Goal: Task Accomplishment & Management: Manage account settings

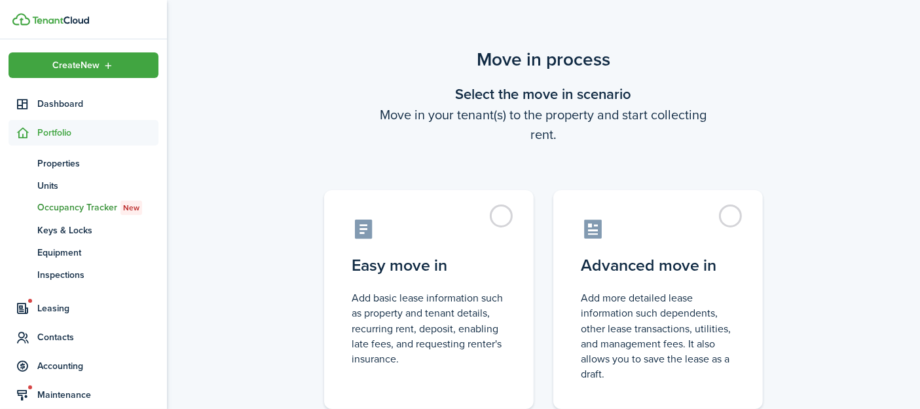
scroll to position [73, 0]
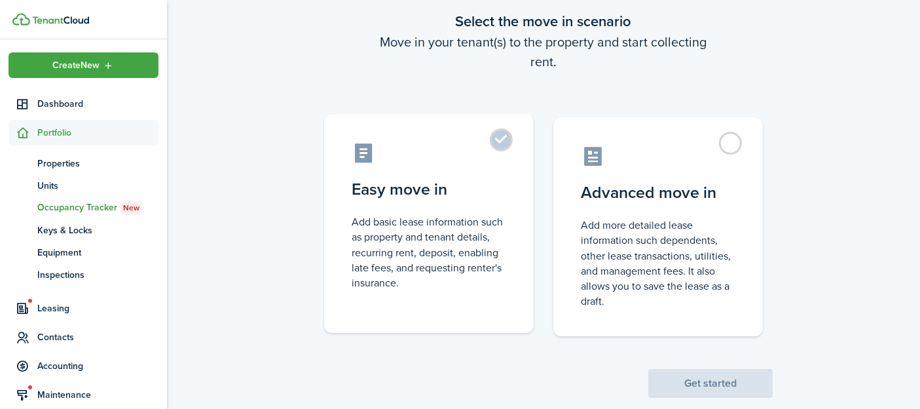
click at [491, 196] on control-radio-card-title "Easy move in" at bounding box center [429, 190] width 155 height 24
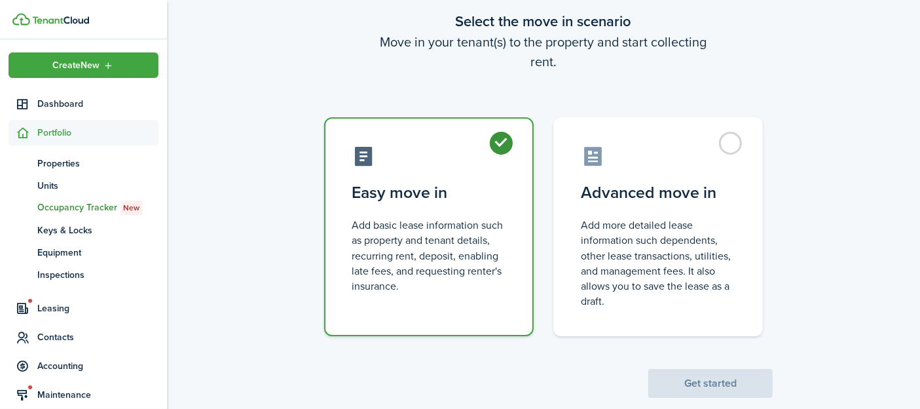
radio input "true"
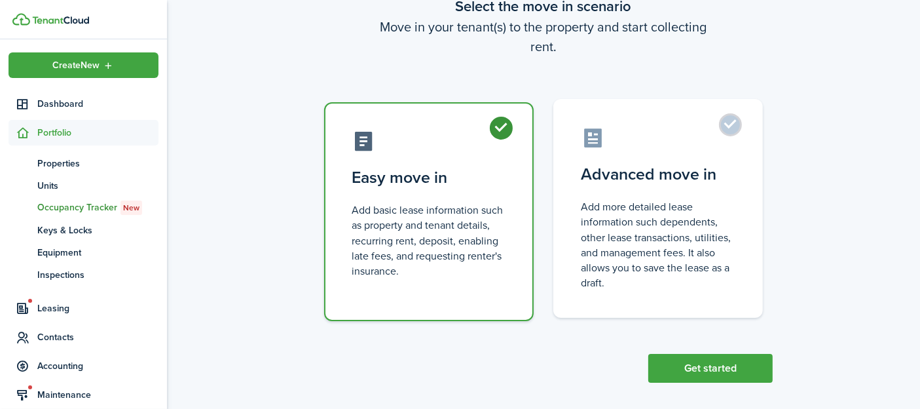
scroll to position [97, 0]
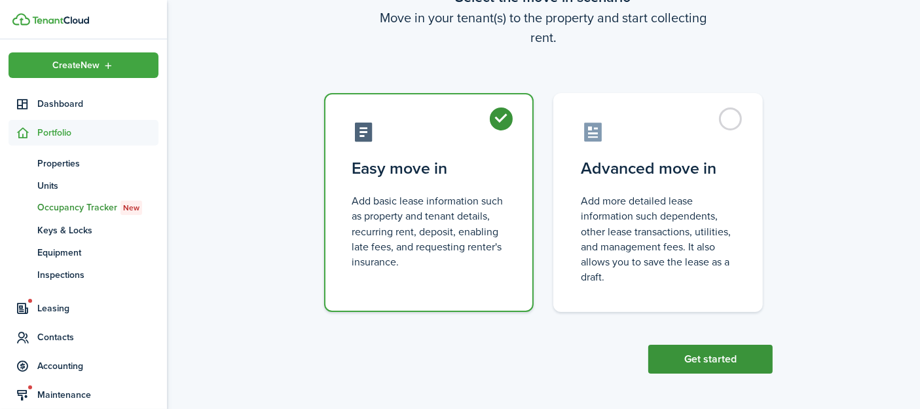
click at [714, 360] on button "Get started" at bounding box center [711, 359] width 124 height 29
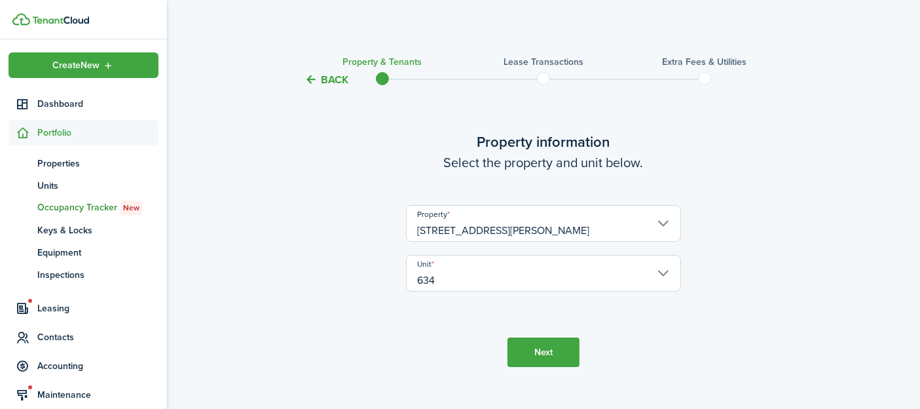
click at [556, 351] on button "Next" at bounding box center [544, 351] width 72 height 29
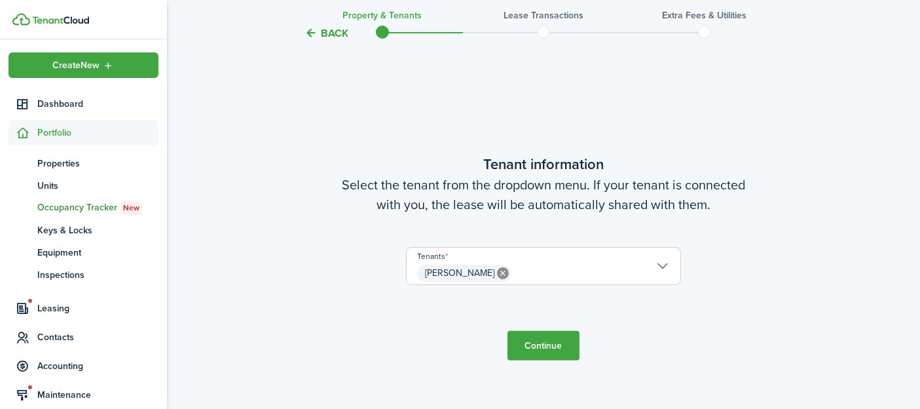
scroll to position [413, 0]
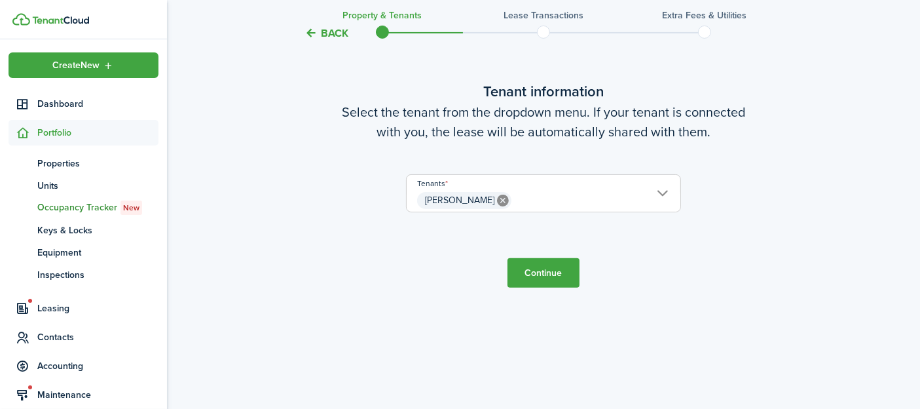
click at [658, 198] on span "[PERSON_NAME]" at bounding box center [544, 200] width 274 height 22
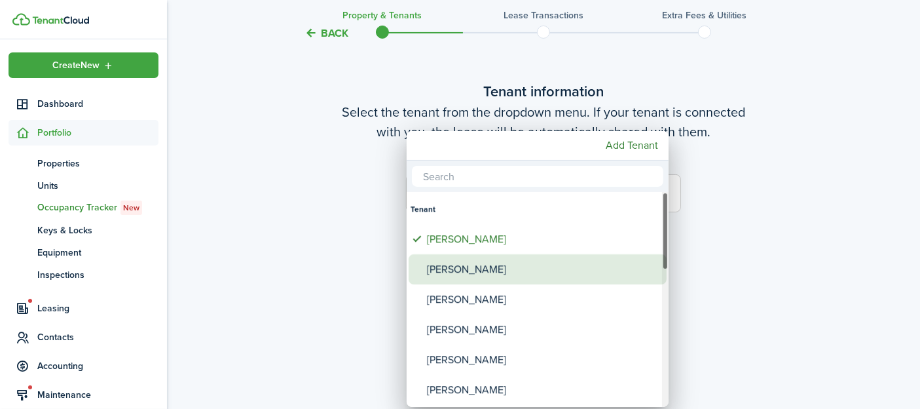
click at [544, 257] on div "[PERSON_NAME]" at bounding box center [543, 269] width 232 height 30
type input "[PERSON_NAME], [PERSON_NAME]"
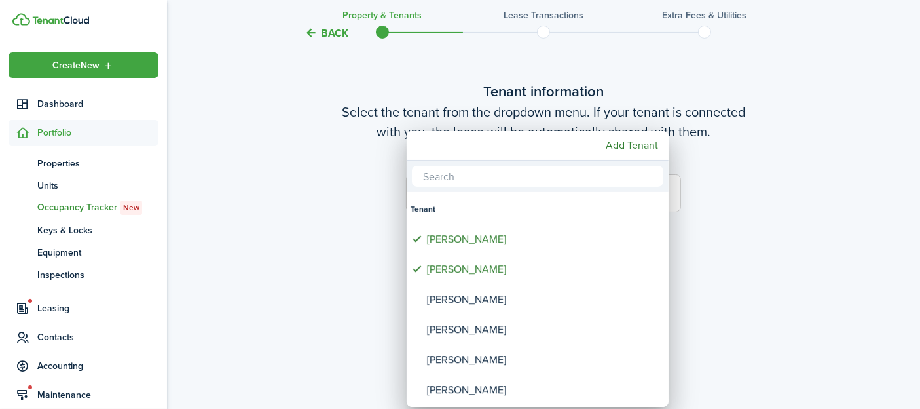
click at [768, 265] on div at bounding box center [460, 204] width 1130 height 618
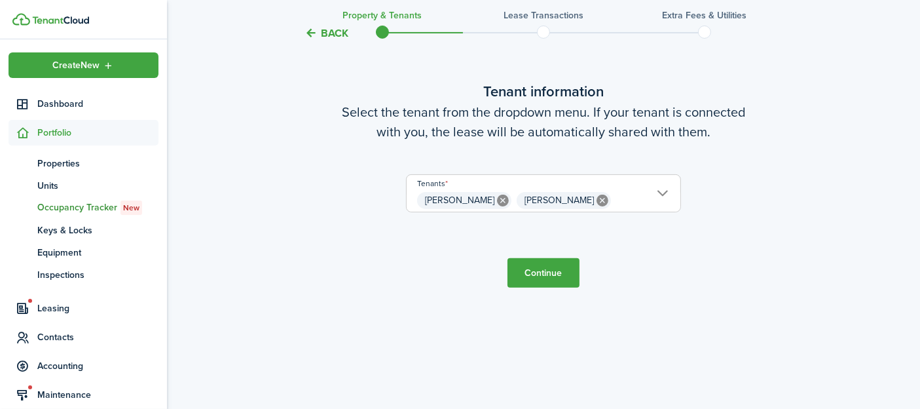
click at [548, 271] on button "Continue" at bounding box center [544, 272] width 72 height 29
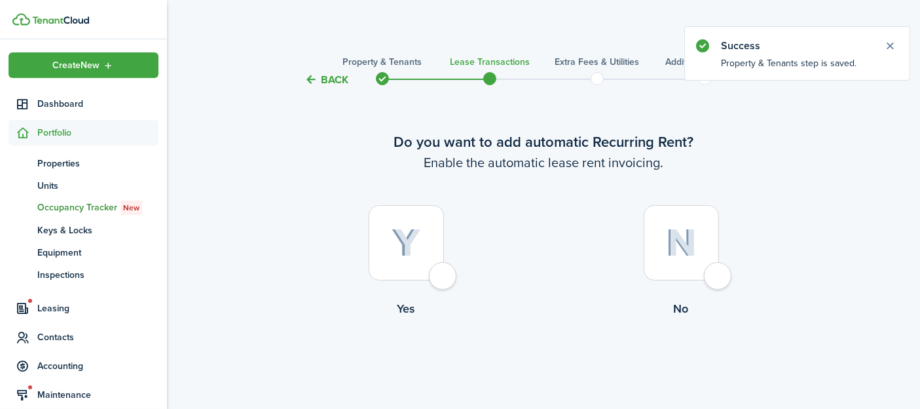
click at [444, 274] on div at bounding box center [406, 242] width 75 height 75
radio input "true"
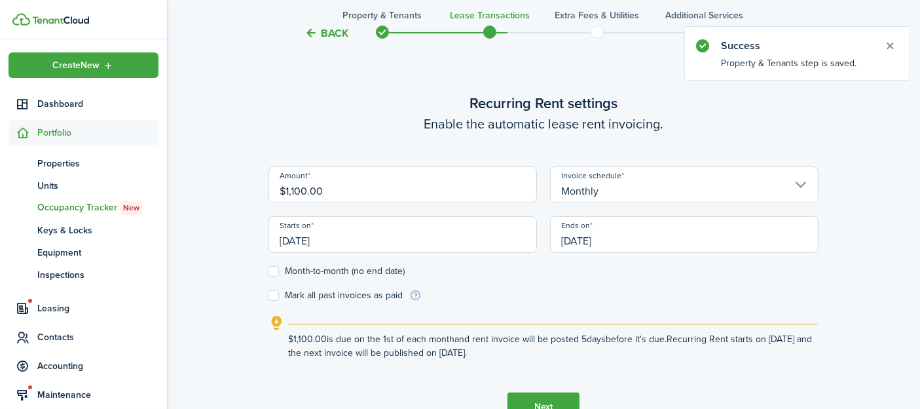
scroll to position [432, 0]
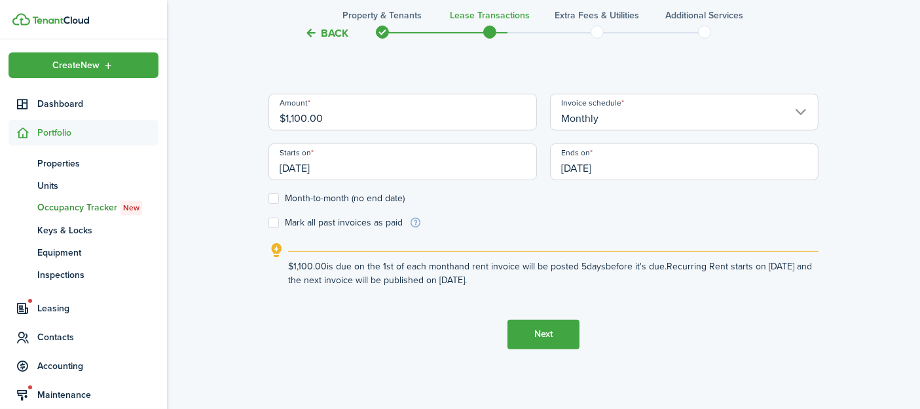
click at [610, 166] on input "[DATE]" at bounding box center [684, 161] width 269 height 37
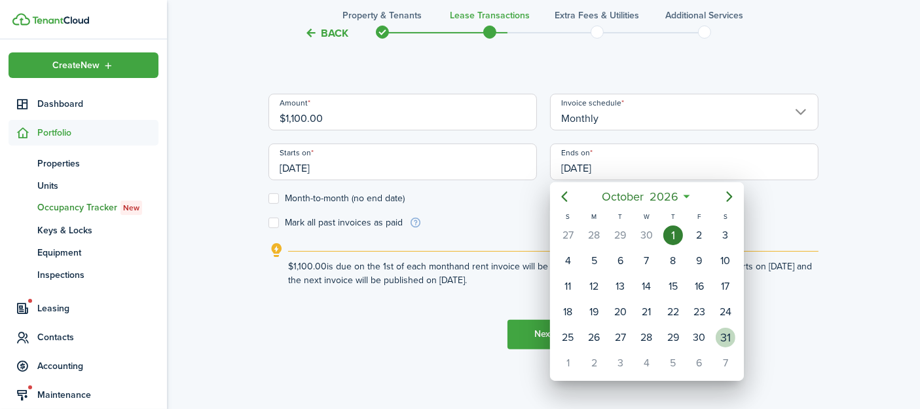
click at [725, 330] on div "31" at bounding box center [726, 338] width 20 height 20
type input "[DATE]"
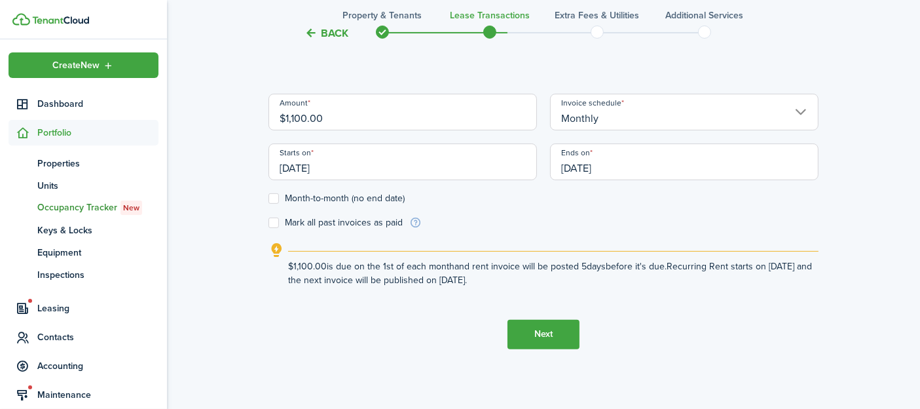
click at [643, 117] on input "Monthly" at bounding box center [684, 112] width 269 height 37
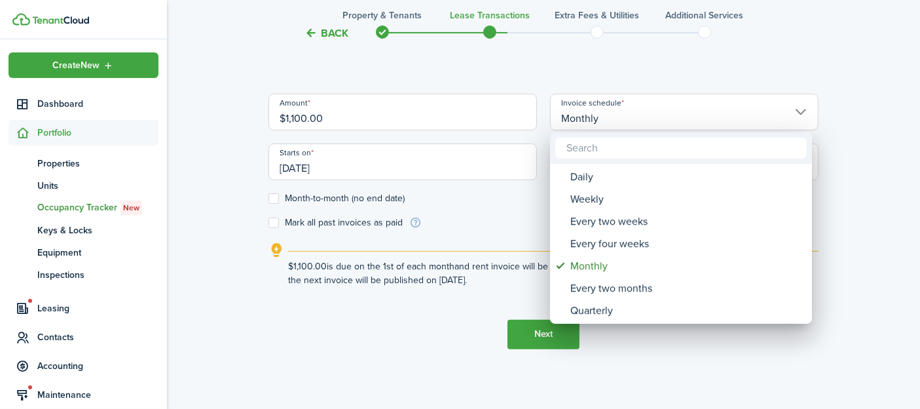
click at [852, 114] on div at bounding box center [460, 204] width 1130 height 618
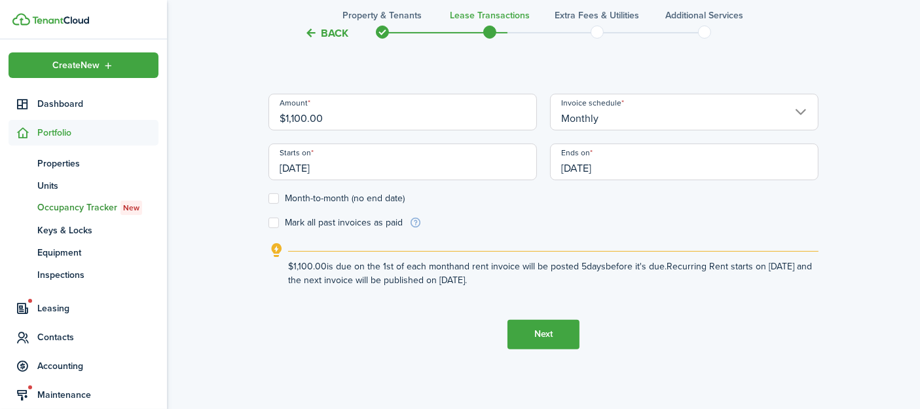
scroll to position [447, 0]
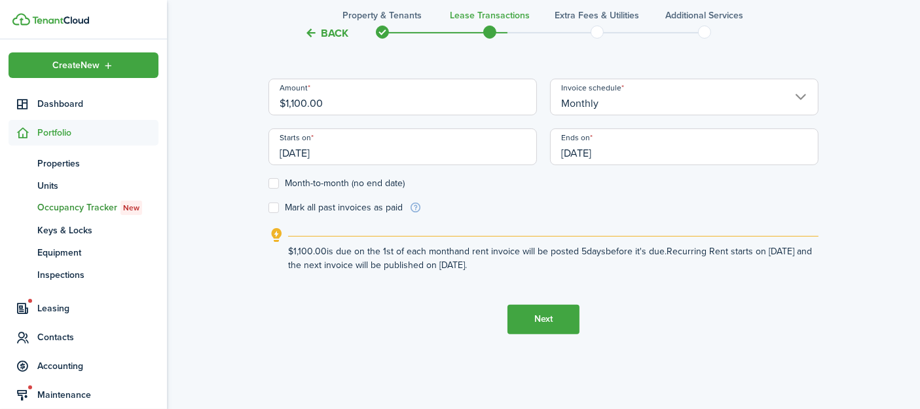
click at [541, 322] on button "Next" at bounding box center [544, 319] width 72 height 29
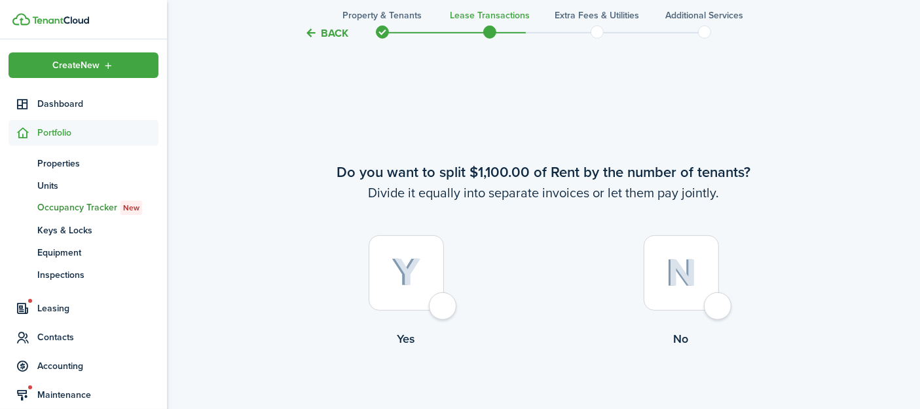
scroll to position [768, 0]
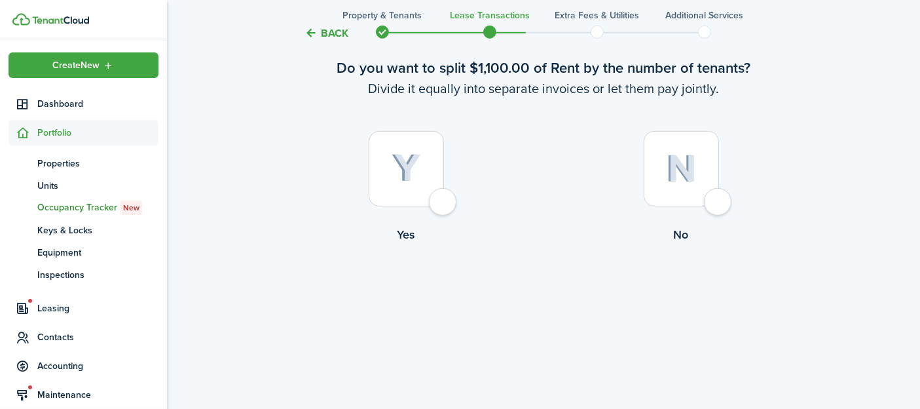
click at [703, 187] on div at bounding box center [681, 168] width 75 height 75
radio input "true"
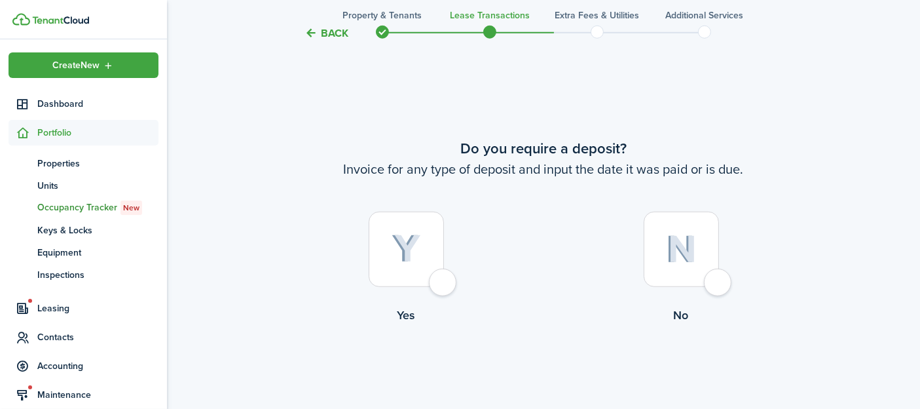
scroll to position [1177, 0]
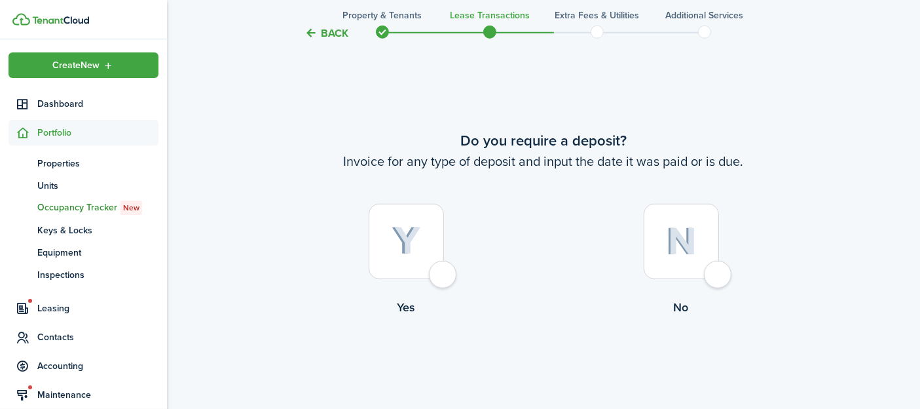
click at [421, 250] on div at bounding box center [406, 241] width 75 height 75
radio input "true"
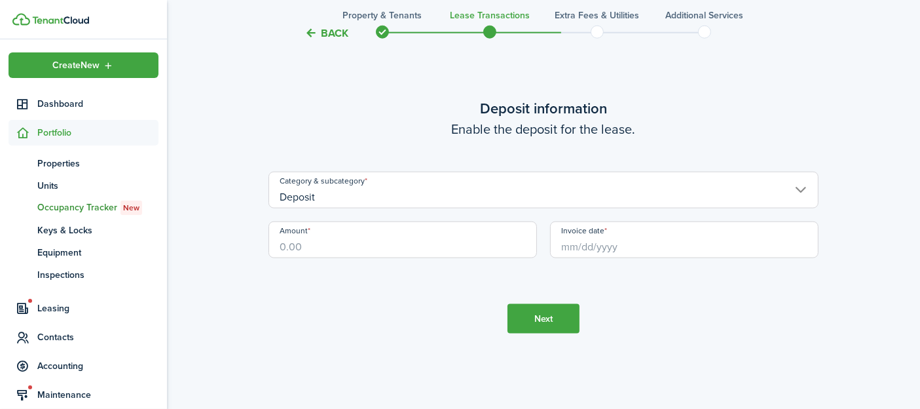
scroll to position [1658, 0]
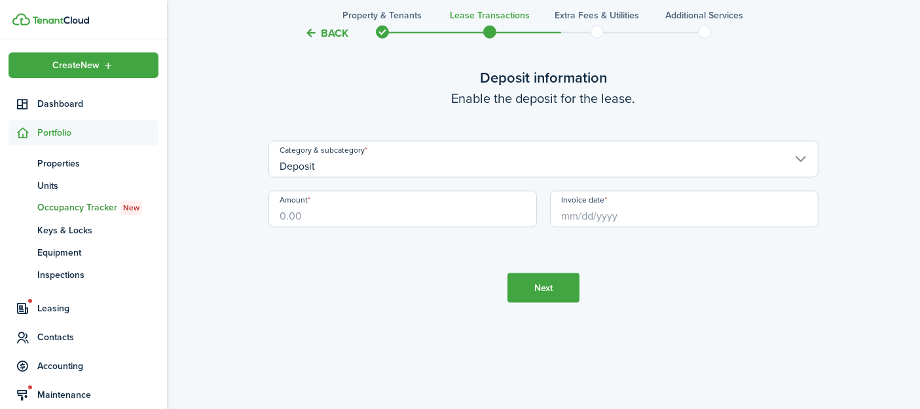
click at [393, 211] on input "Amount" at bounding box center [403, 209] width 269 height 37
click at [592, 210] on input "Invoice date" at bounding box center [684, 209] width 269 height 37
type input "$1,100.00"
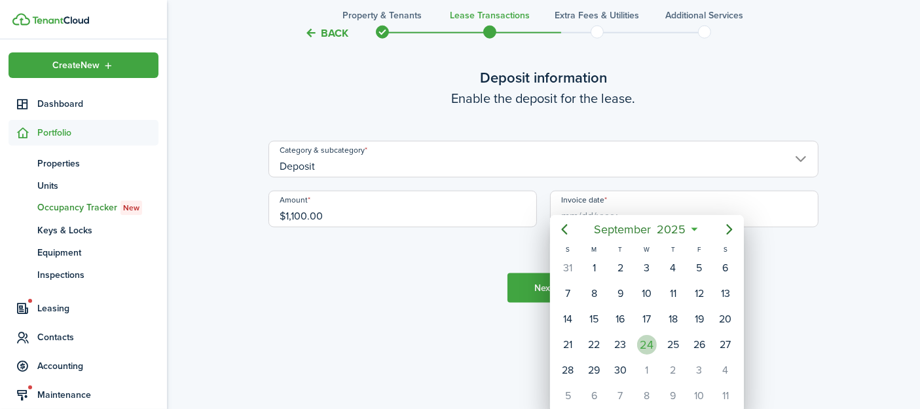
click at [649, 339] on div "24" at bounding box center [647, 345] width 20 height 20
type input "[DATE]"
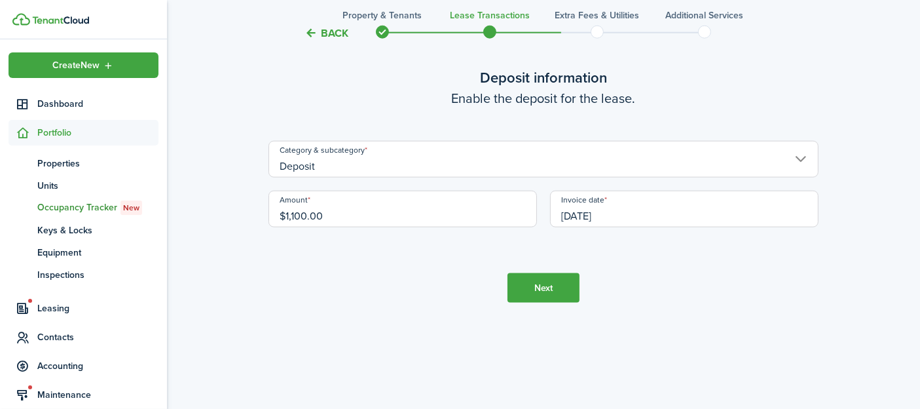
click at [549, 283] on button "Next" at bounding box center [544, 287] width 72 height 29
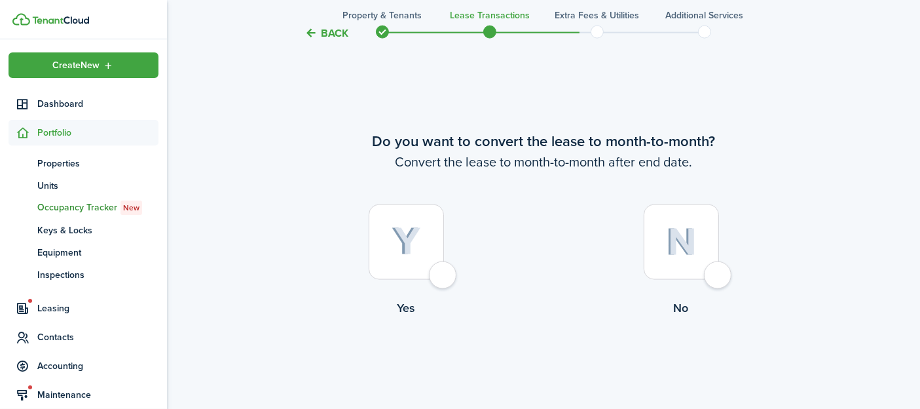
scroll to position [2067, 0]
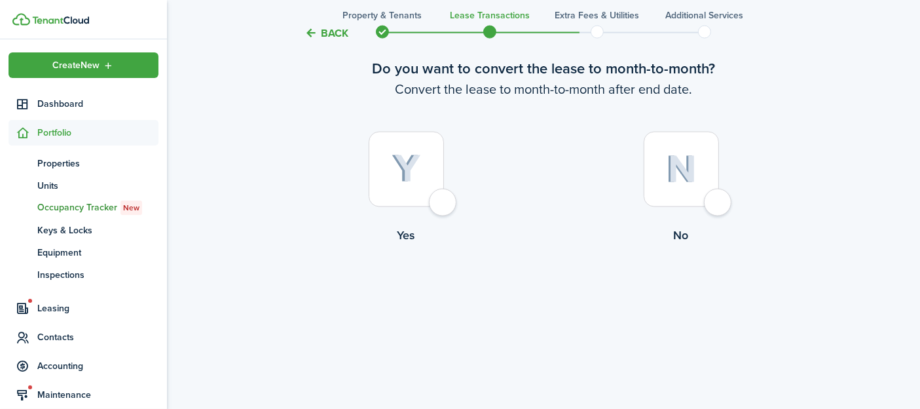
click at [441, 201] on div at bounding box center [406, 169] width 75 height 75
radio input "true"
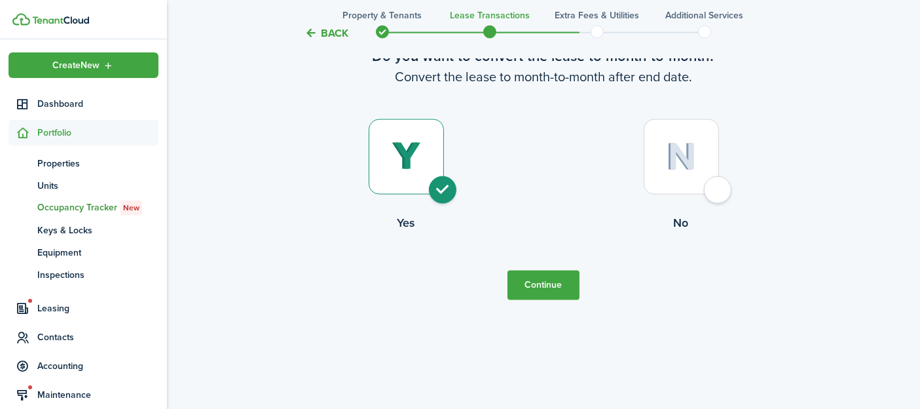
scroll to position [2082, 0]
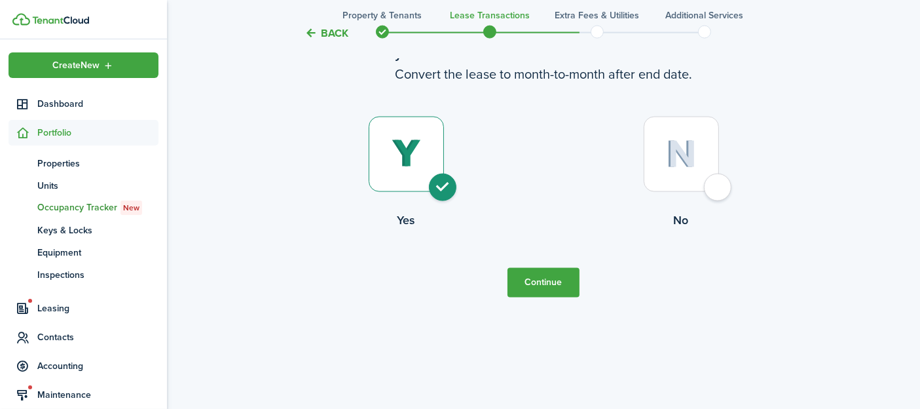
click at [548, 286] on button "Continue" at bounding box center [544, 282] width 72 height 29
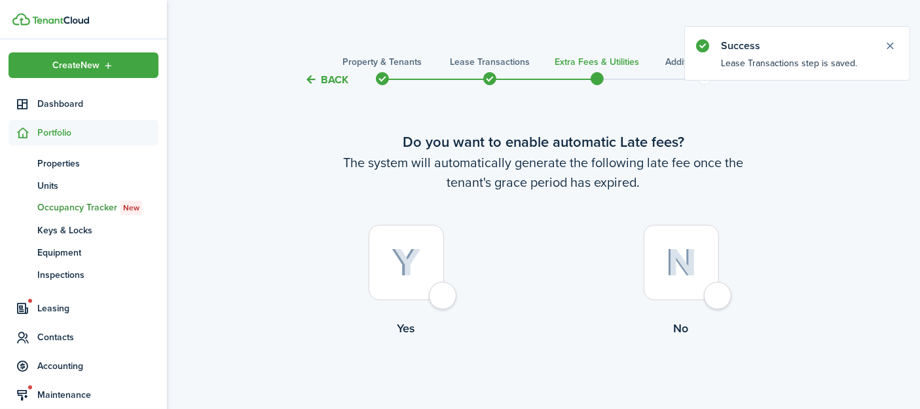
scroll to position [59, 0]
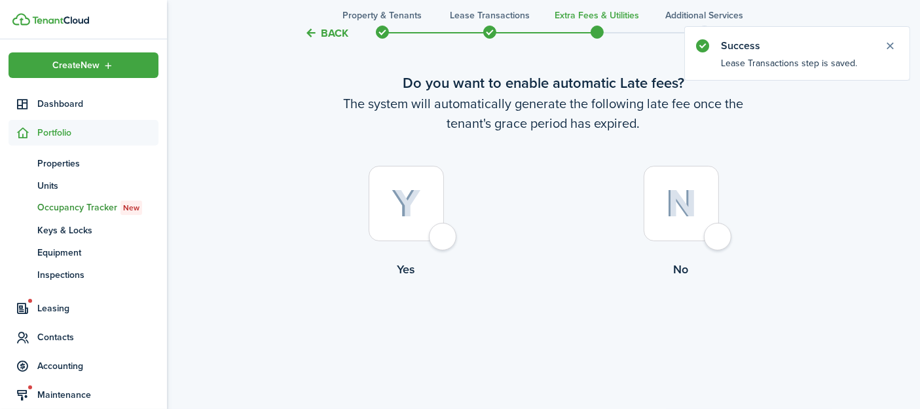
click at [444, 231] on div at bounding box center [406, 203] width 75 height 75
radio input "true"
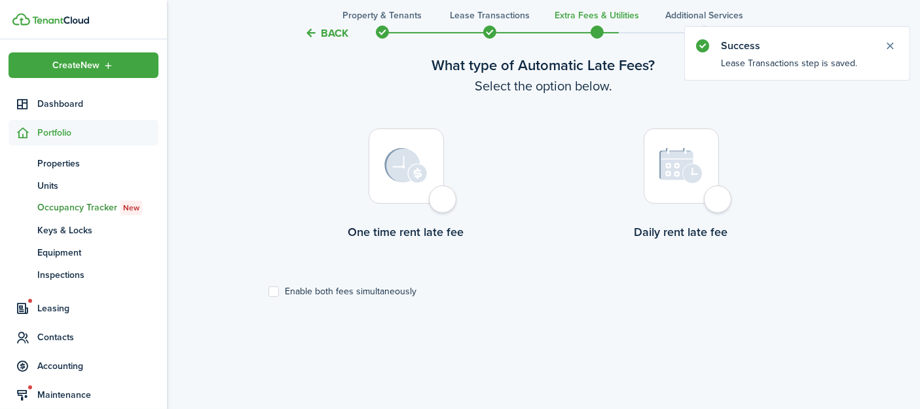
scroll to position [453, 0]
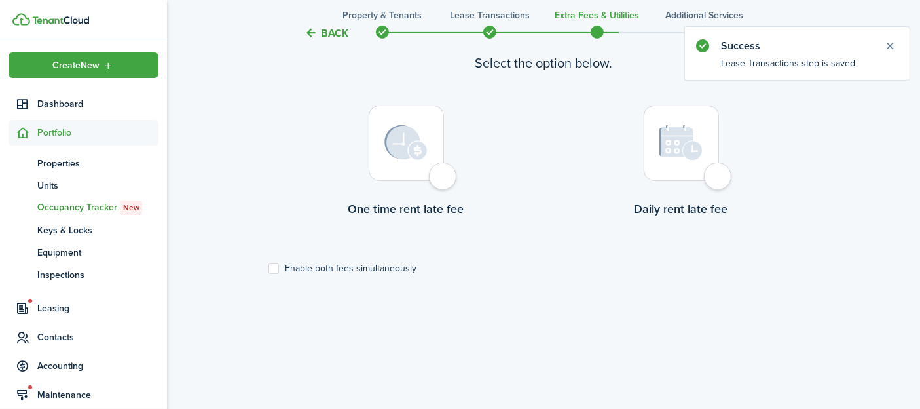
click at [444, 180] on div at bounding box center [406, 142] width 75 height 75
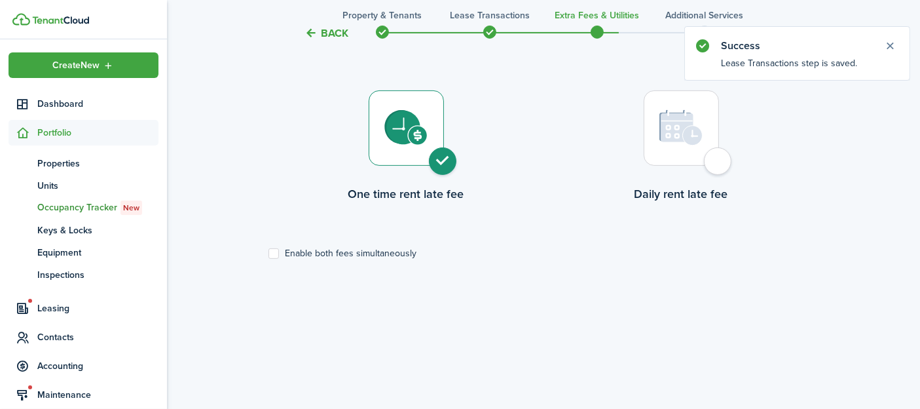
radio input "true"
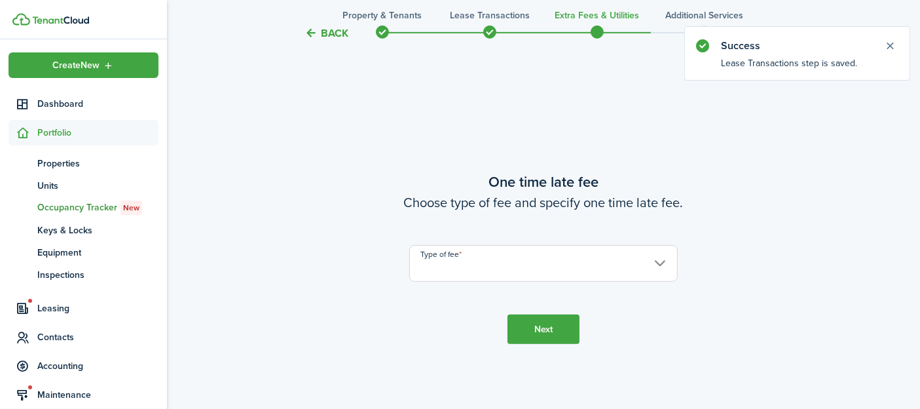
scroll to position [788, 0]
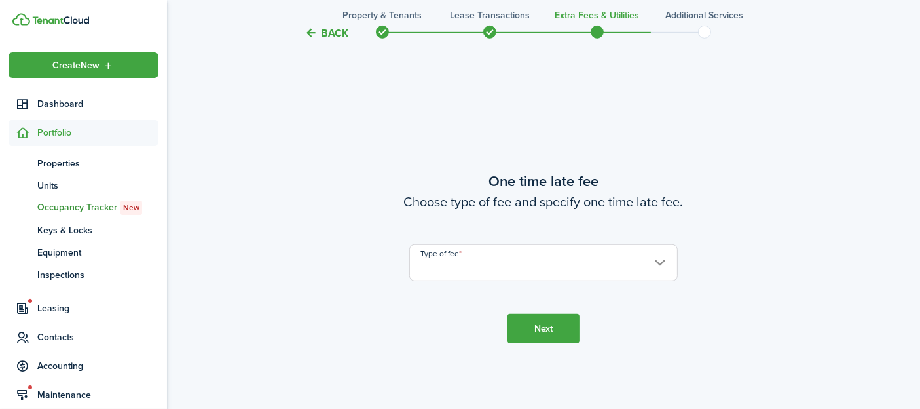
click at [526, 264] on input "Type of fee" at bounding box center [543, 262] width 269 height 37
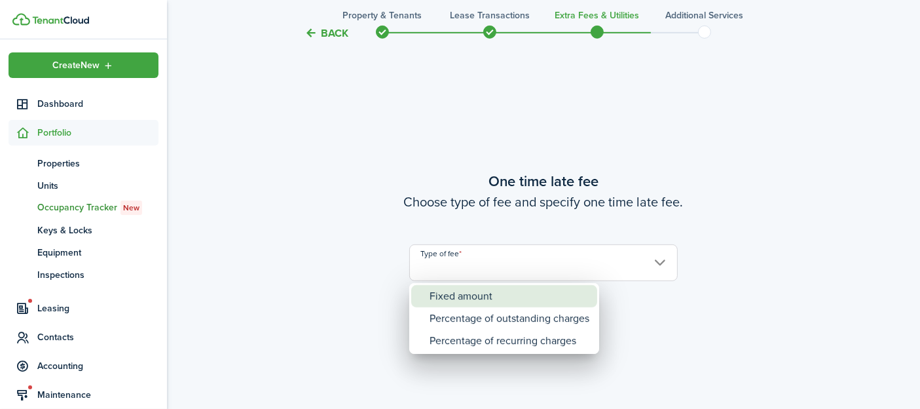
click at [506, 290] on div "Fixed amount" at bounding box center [510, 296] width 160 height 22
type input "Fixed amount"
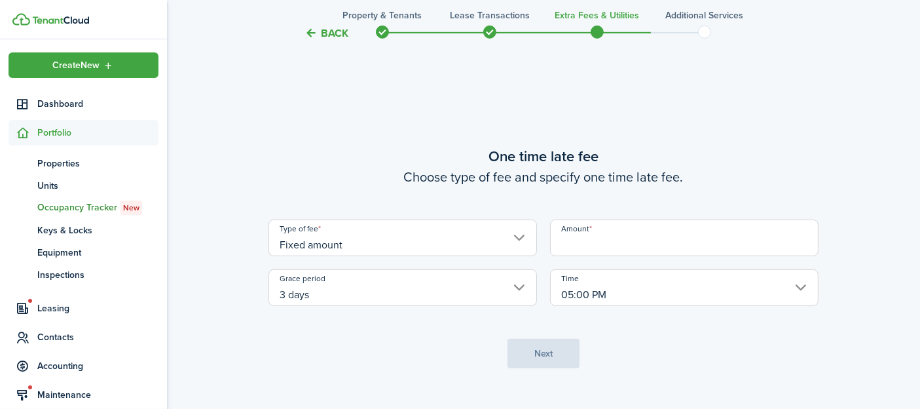
click at [597, 244] on input "Amount" at bounding box center [684, 237] width 269 height 37
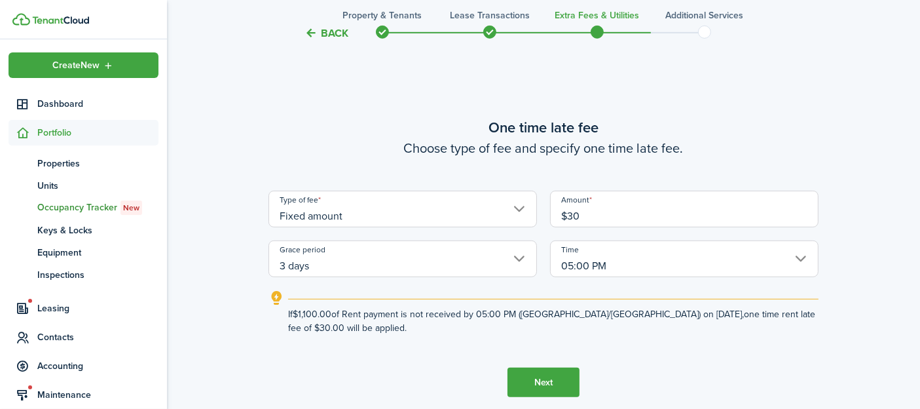
type input "$30.00"
click at [544, 377] on button "Next" at bounding box center [544, 382] width 72 height 29
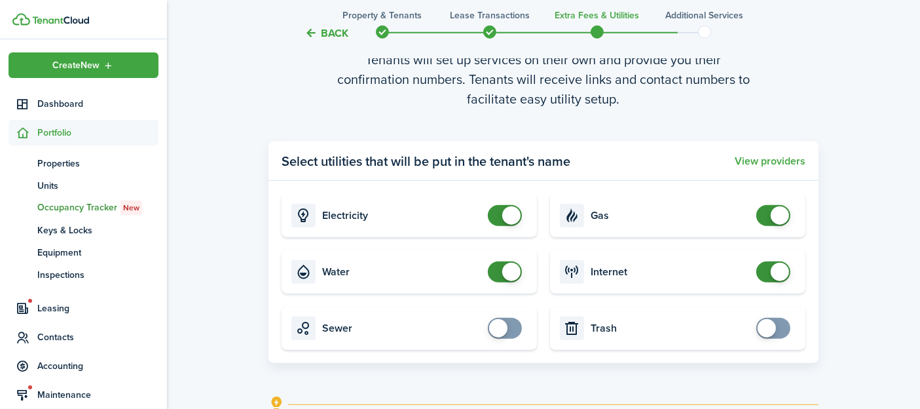
scroll to position [1270, 0]
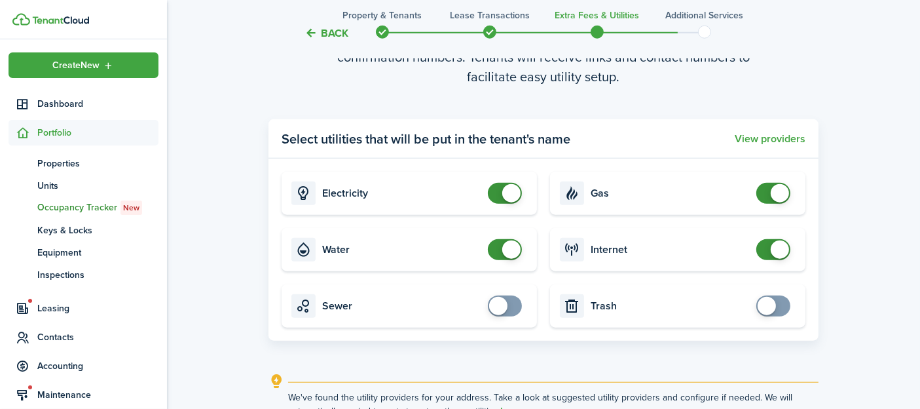
checkbox input "false"
click at [502, 252] on span at bounding box center [505, 249] width 13 height 21
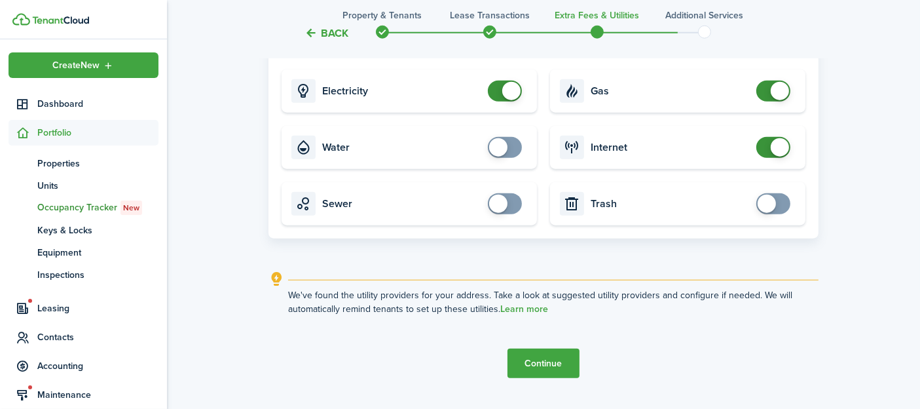
scroll to position [1403, 0]
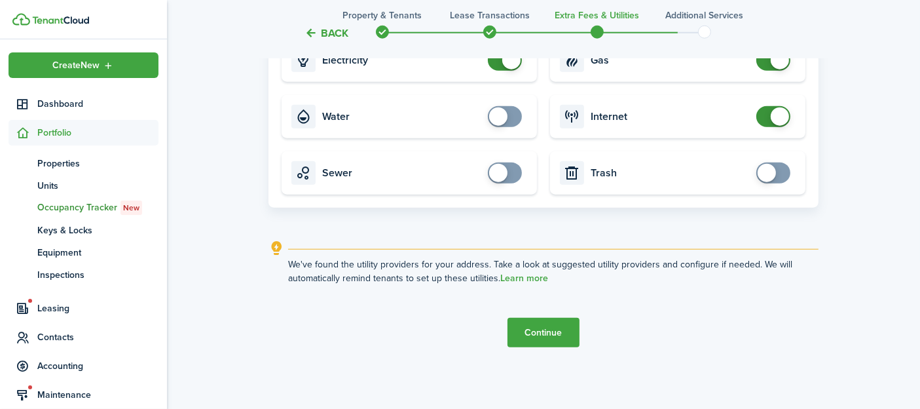
click at [541, 330] on button "Continue" at bounding box center [544, 332] width 72 height 29
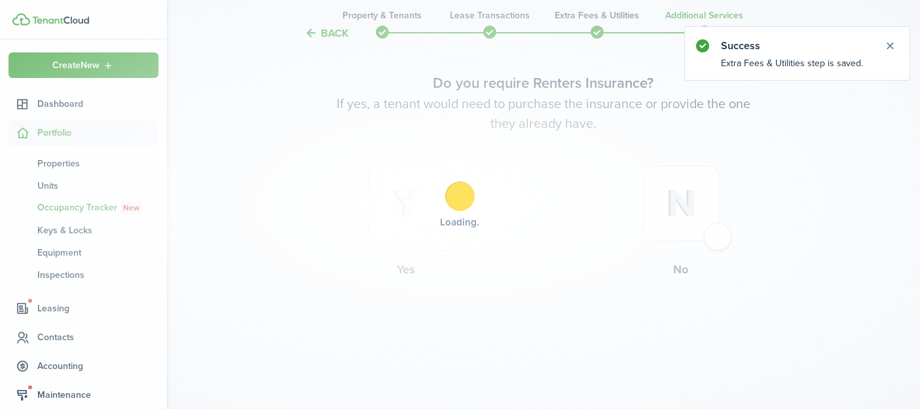
scroll to position [0, 0]
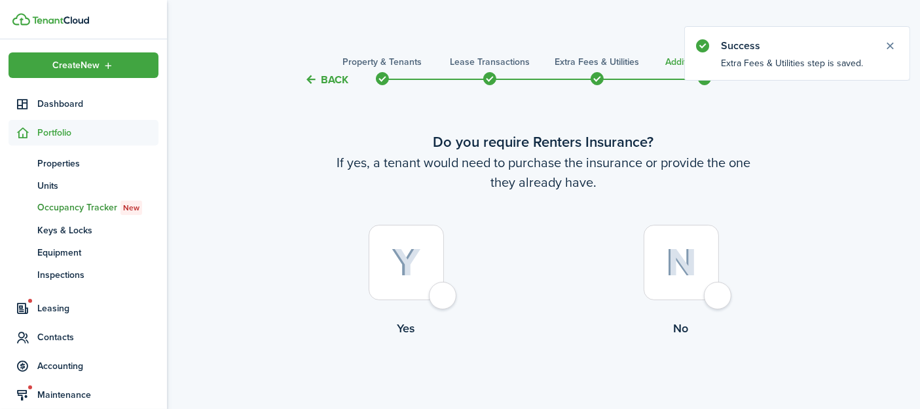
click at [444, 290] on div at bounding box center [406, 262] width 75 height 75
radio input "true"
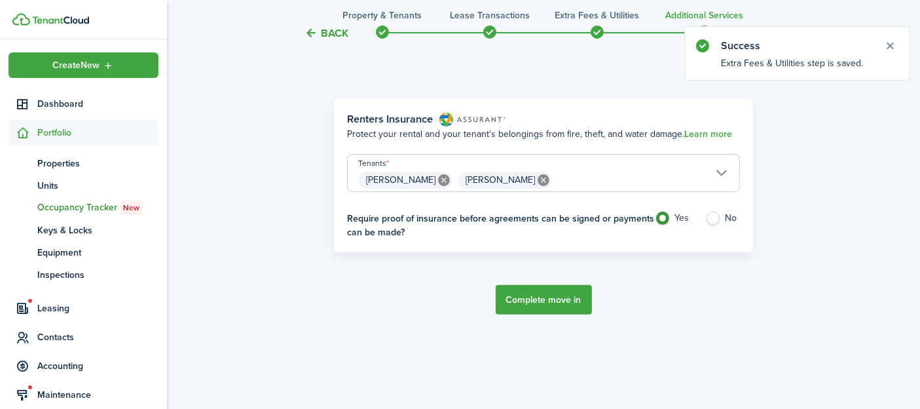
scroll to position [453, 0]
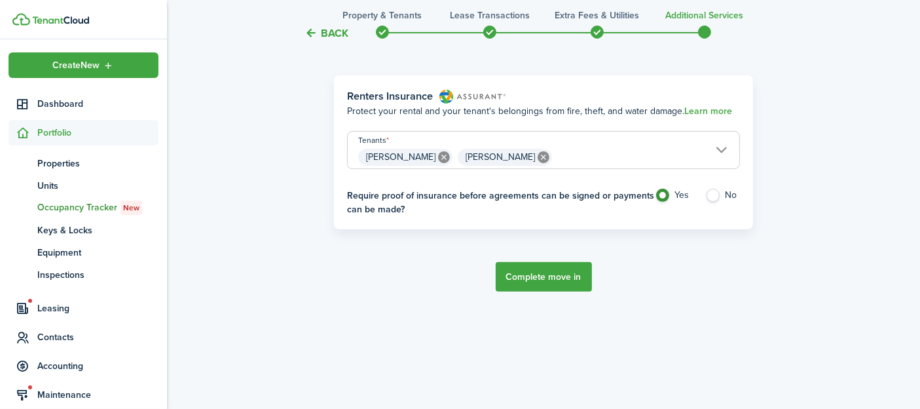
click at [545, 278] on button "Complete move in" at bounding box center [544, 276] width 96 height 29
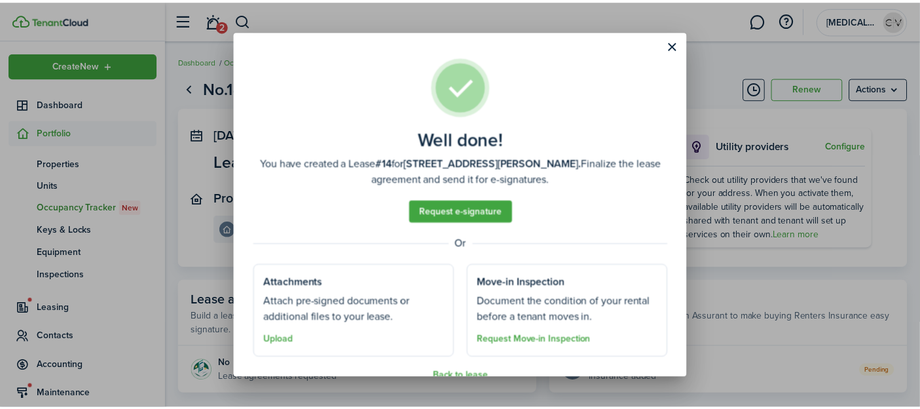
scroll to position [23, 0]
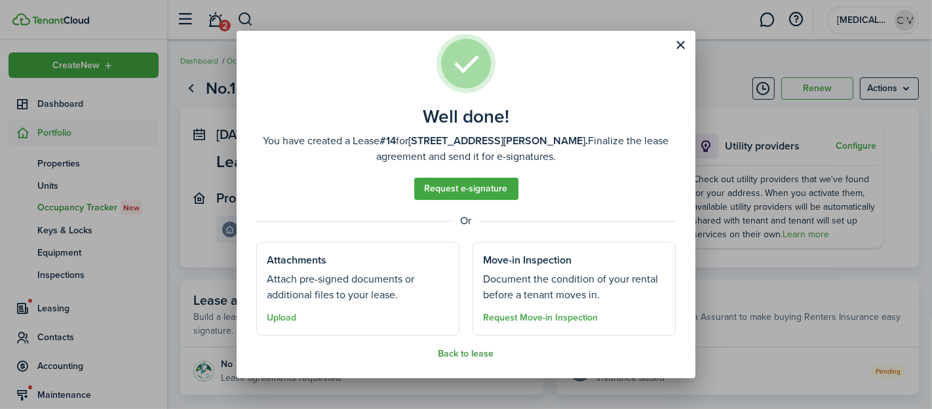
click at [461, 352] on button "Back to lease" at bounding box center [466, 354] width 56 height 10
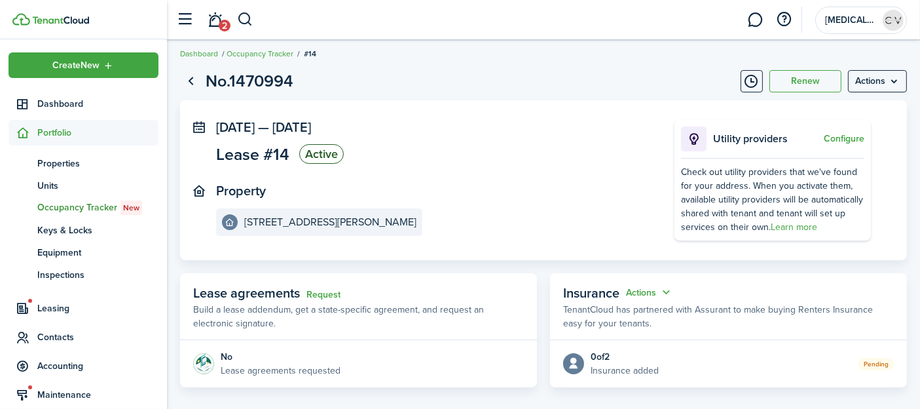
scroll to position [0, 0]
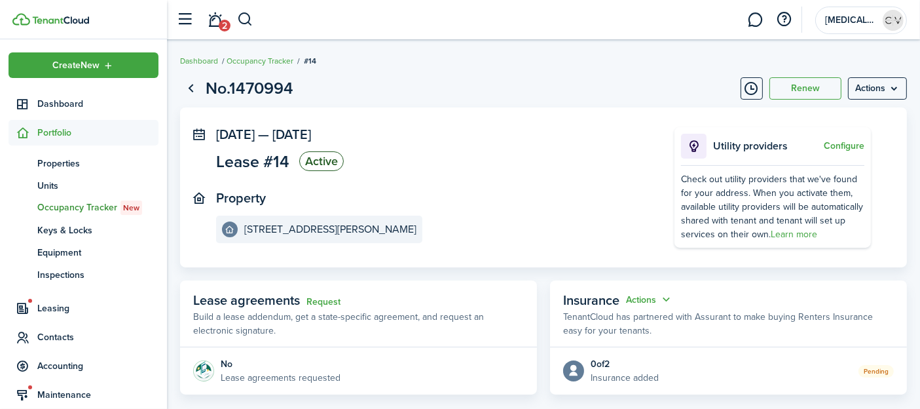
click at [509, 182] on panel-main-inner "[DATE] — [DATE] Lease #14 Active Property [STREET_ADDRESS][PERSON_NAME]" at bounding box center [425, 185] width 419 height 116
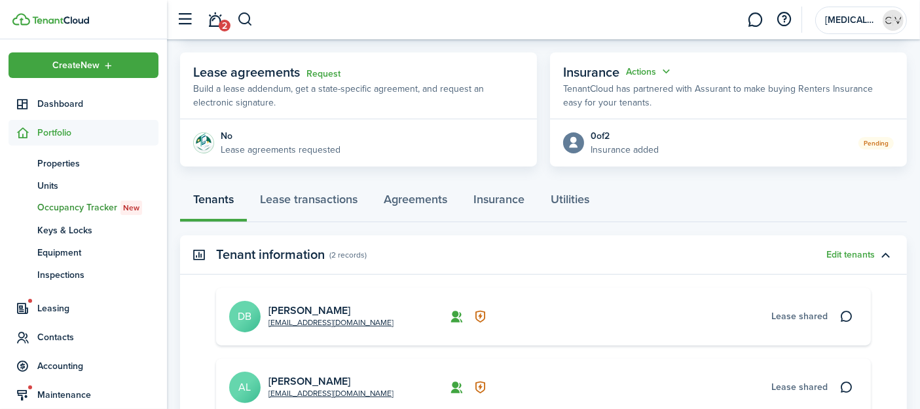
scroll to position [195, 0]
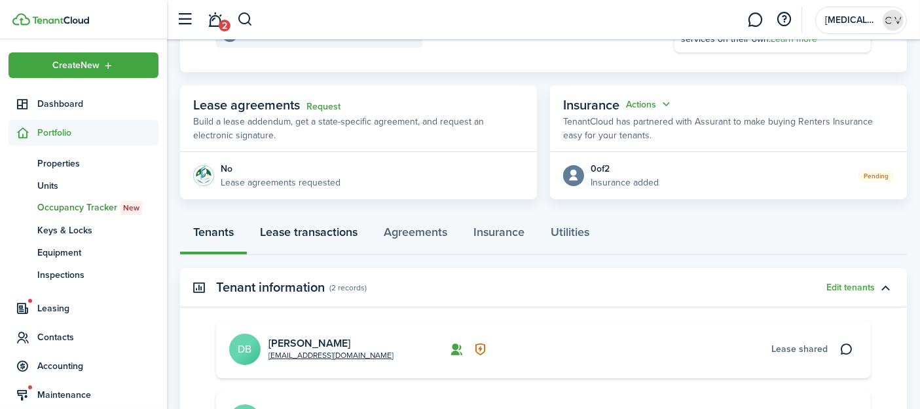
click at [337, 238] on link "Lease transactions" at bounding box center [309, 235] width 124 height 39
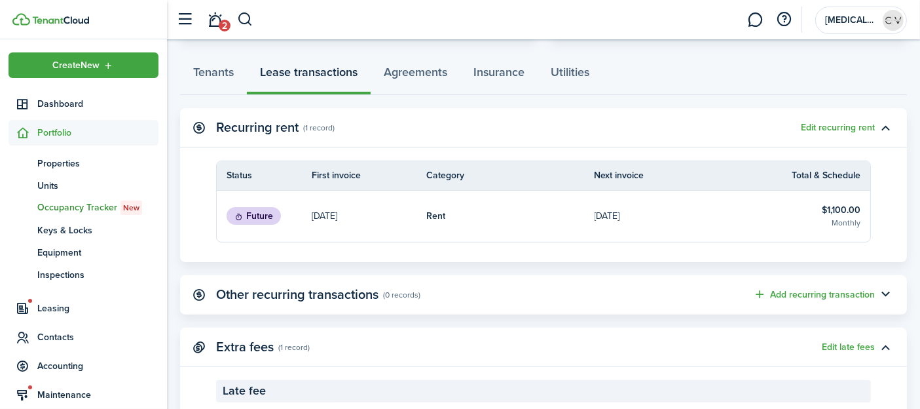
scroll to position [364, 0]
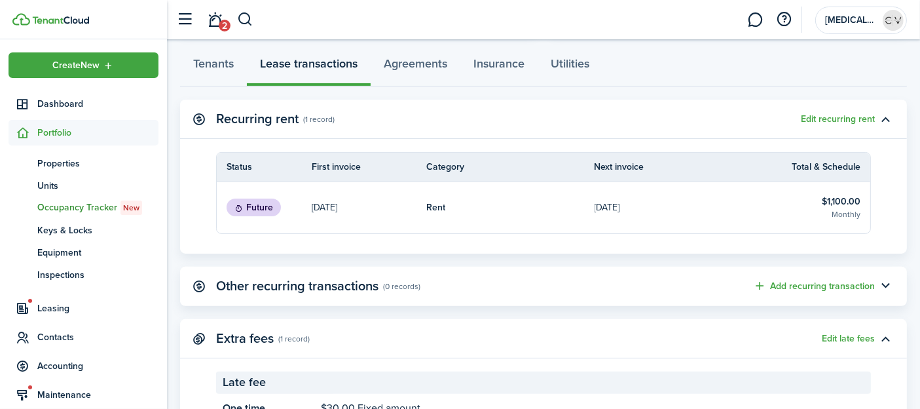
click at [437, 204] on table-info-title "Rent" at bounding box center [435, 207] width 19 height 14
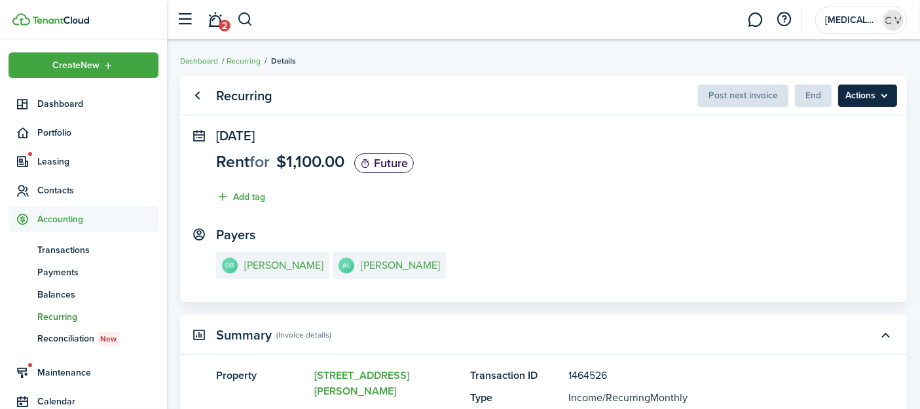
click at [867, 96] on menu-btn "Actions" at bounding box center [868, 96] width 59 height 22
click at [610, 168] on panel-main-section "[DATE] Rent for $1,100.00 Future Add tag" at bounding box center [543, 169] width 655 height 83
click at [383, 165] on status "Future" at bounding box center [384, 163] width 60 height 20
click at [499, 231] on panel-main-section "Payers DB [PERSON_NAME] AL [PERSON_NAME]" at bounding box center [543, 255] width 655 height 56
click at [879, 92] on menu-btn "Actions" at bounding box center [868, 96] width 59 height 22
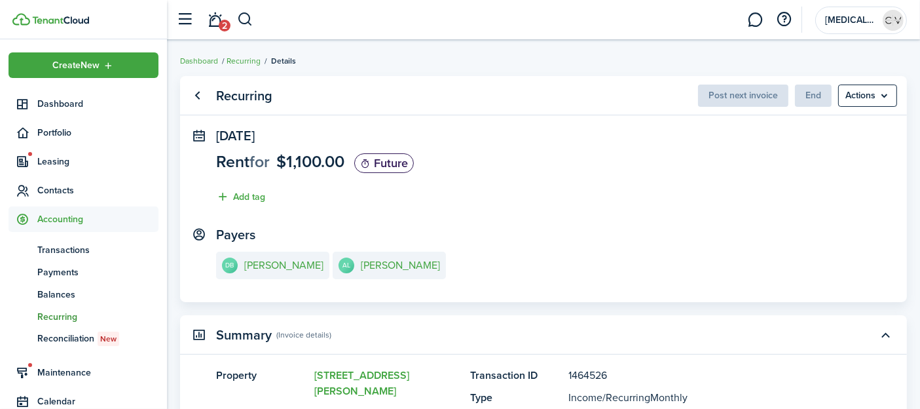
click at [513, 237] on panel-main-section "Payers DB [PERSON_NAME] AL [PERSON_NAME]" at bounding box center [543, 255] width 655 height 56
click at [502, 183] on panel-main-section "[DATE] Rent for $1,100.00 Future Add tag" at bounding box center [543, 169] width 655 height 83
click at [390, 159] on status "Future" at bounding box center [384, 163] width 60 height 20
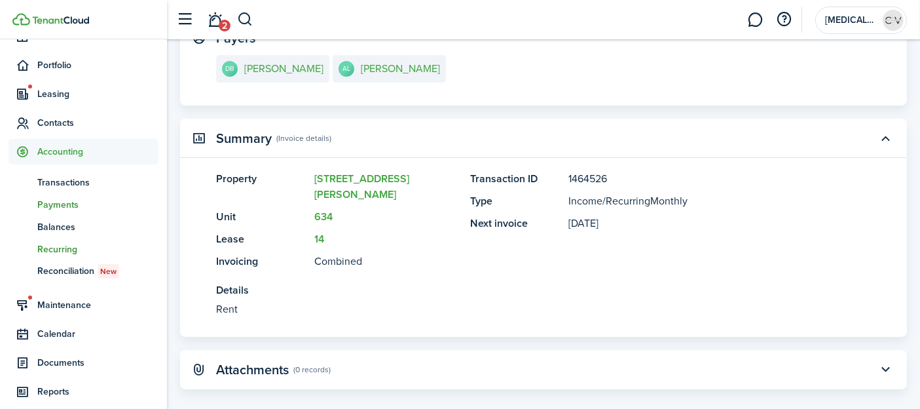
scroll to position [35, 0]
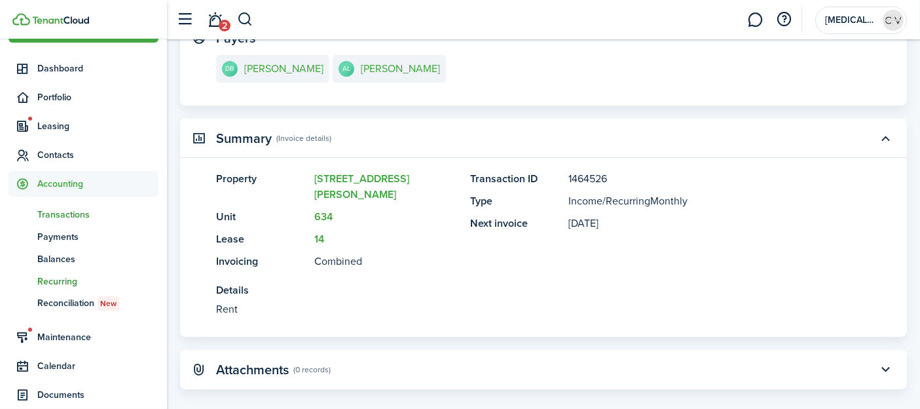
click at [79, 212] on span "Transactions" at bounding box center [97, 215] width 121 height 14
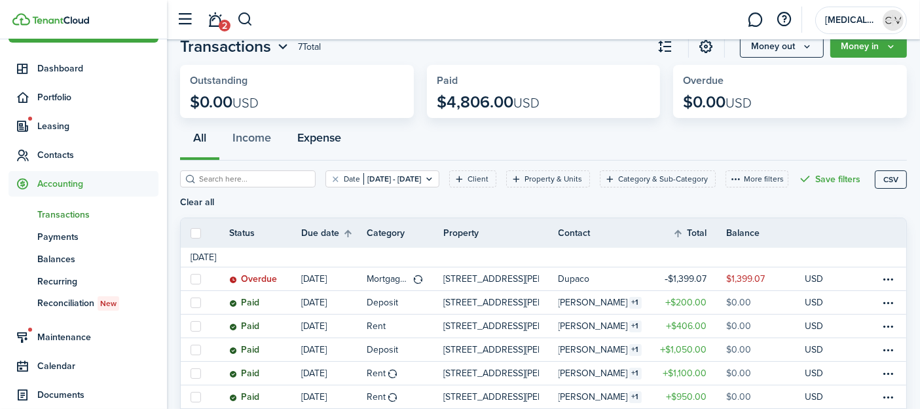
scroll to position [73, 0]
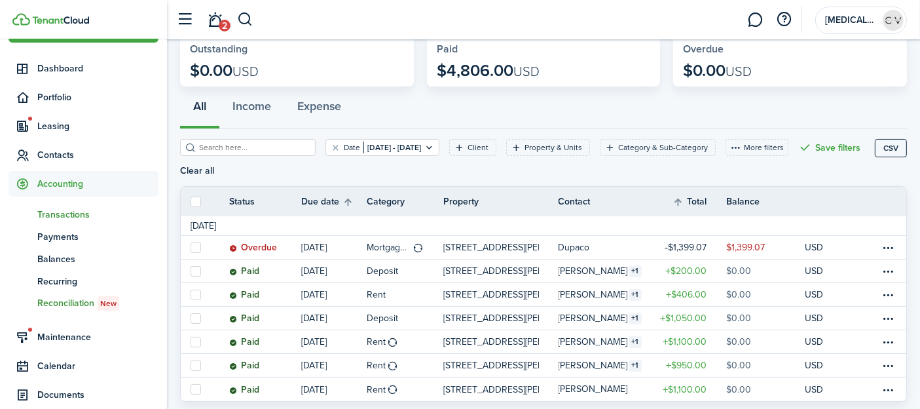
click at [66, 296] on span "Reconciliation New" at bounding box center [97, 303] width 121 height 14
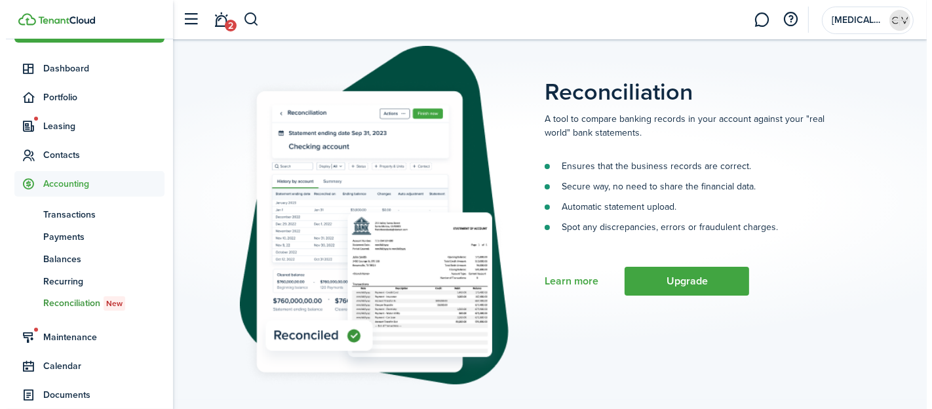
scroll to position [57, 0]
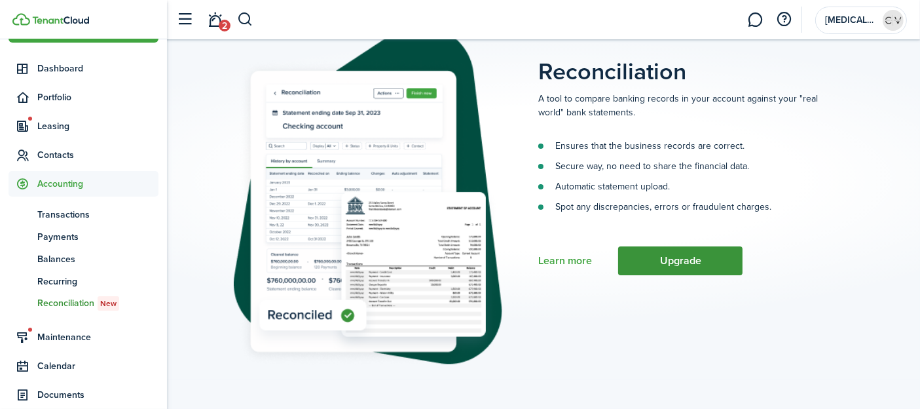
click at [660, 268] on button "Upgrade" at bounding box center [680, 260] width 124 height 29
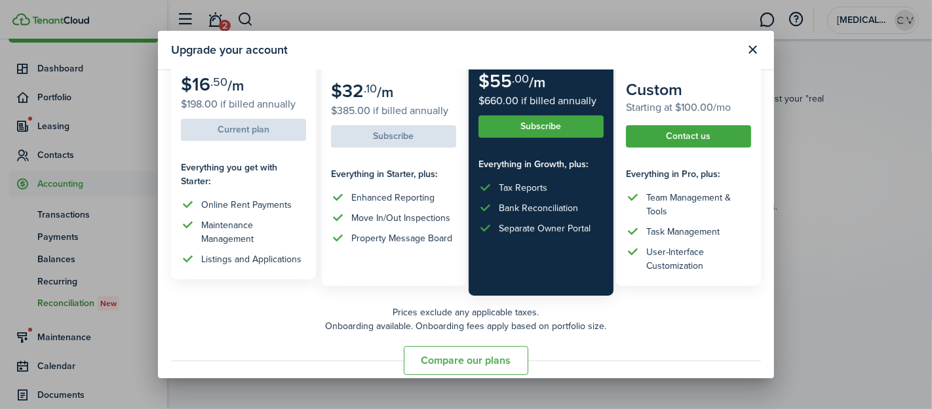
scroll to position [145, 0]
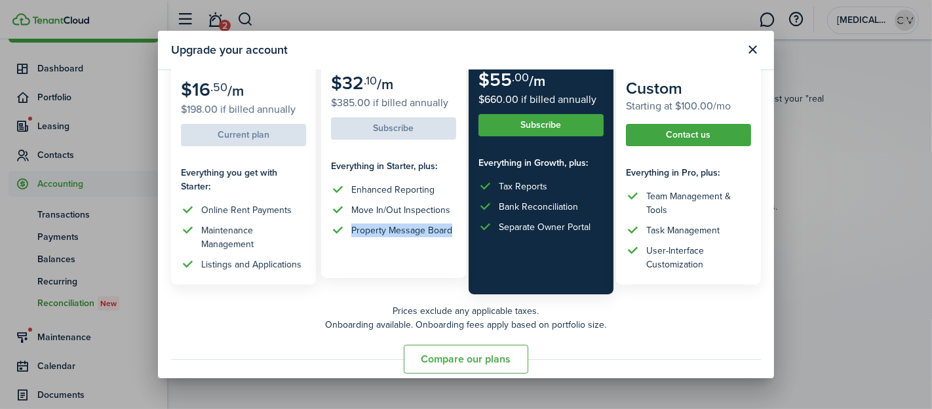
drag, startPoint x: 350, startPoint y: 246, endPoint x: 447, endPoint y: 242, distance: 97.0
click at [447, 237] on div "Property Message Board" at bounding box center [401, 230] width 101 height 14
click at [439, 237] on div "Property Message Board" at bounding box center [401, 230] width 101 height 14
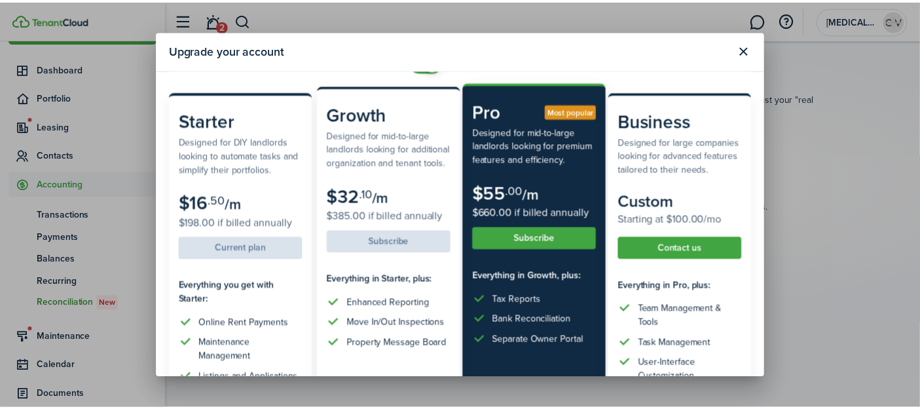
scroll to position [0, 0]
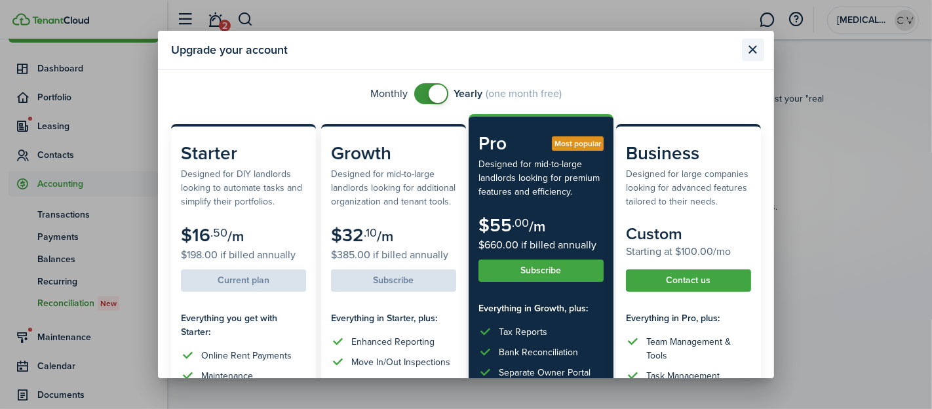
click at [755, 48] on button "Close modal" at bounding box center [753, 50] width 22 height 22
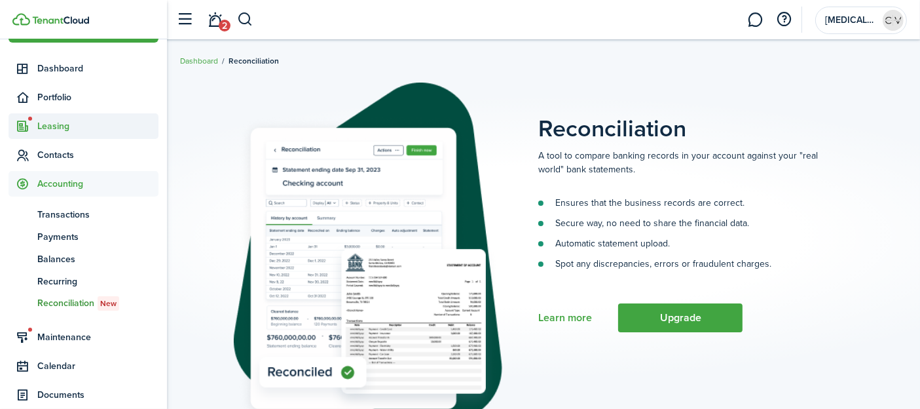
click at [83, 125] on span "Leasing" at bounding box center [97, 126] width 121 height 14
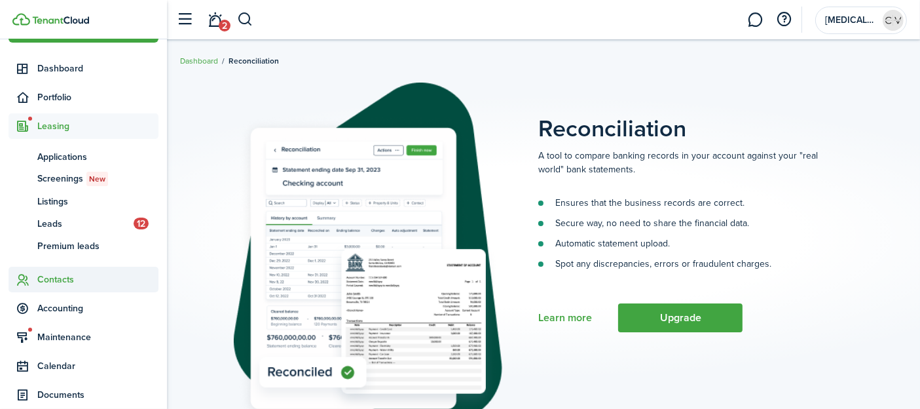
click at [79, 280] on span "Contacts" at bounding box center [97, 280] width 121 height 14
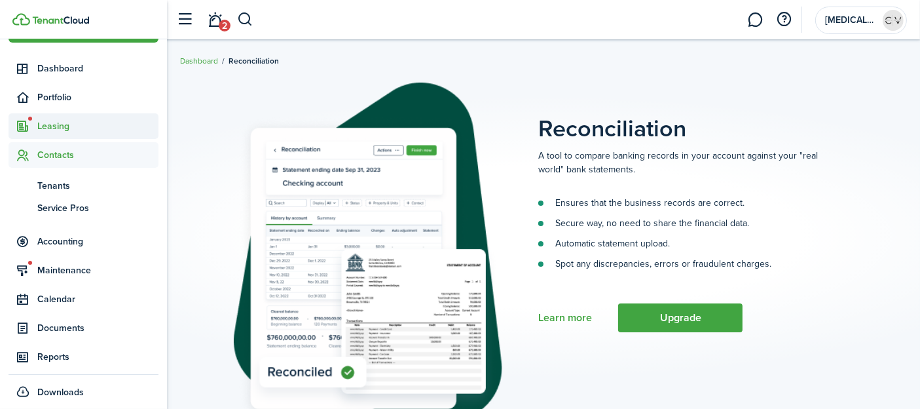
click at [88, 125] on span "Leasing" at bounding box center [97, 126] width 121 height 14
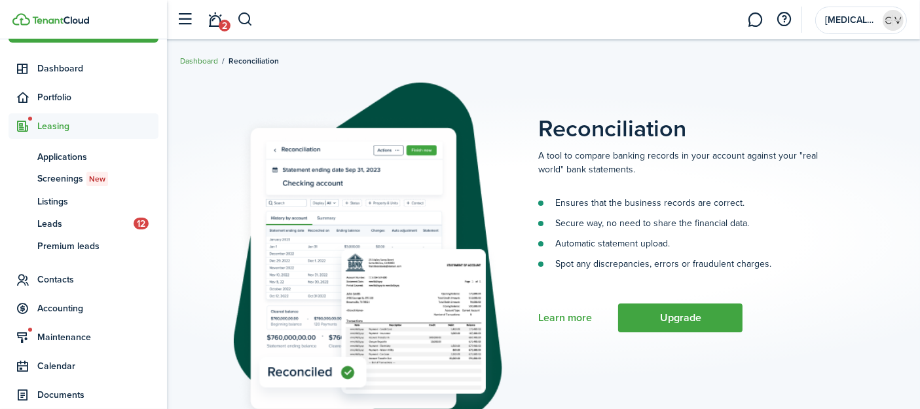
click at [208, 64] on link "Dashboard" at bounding box center [199, 61] width 38 height 12
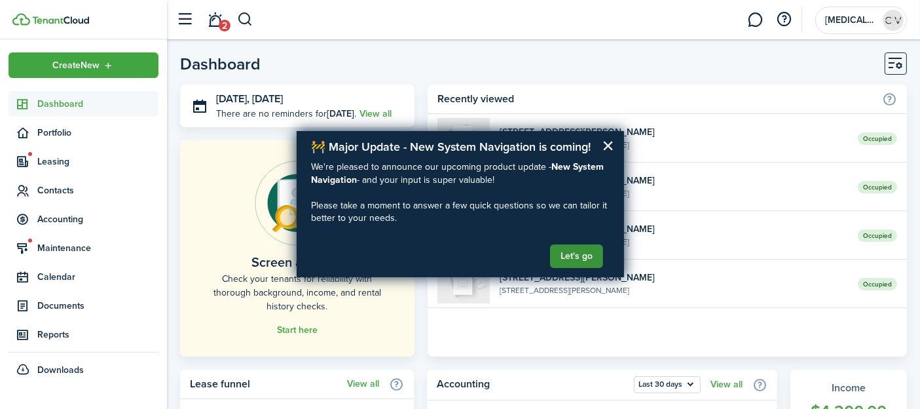
click at [577, 263] on button "Let's go" at bounding box center [576, 256] width 53 height 24
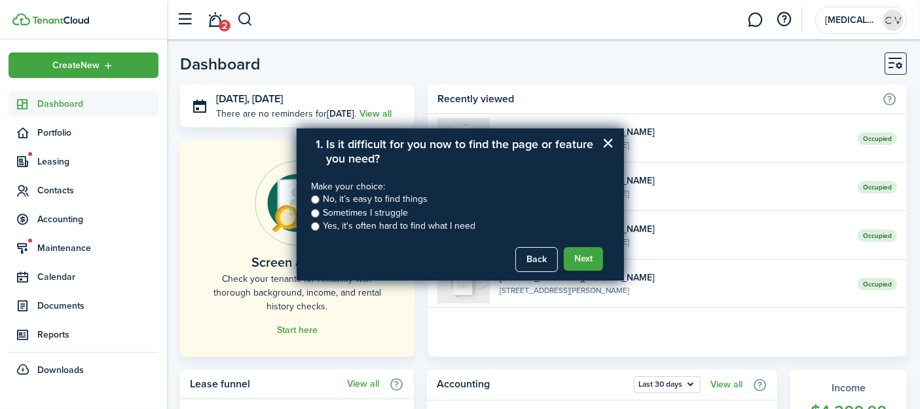
click at [359, 226] on label "Yes, it's often hard to find what I need" at bounding box center [399, 225] width 153 height 13
click at [320, 226] on input "Yes, it's often hard to find what I need" at bounding box center [315, 226] width 9 height 9
radio input "true"
click at [584, 259] on button "Next" at bounding box center [583, 259] width 39 height 24
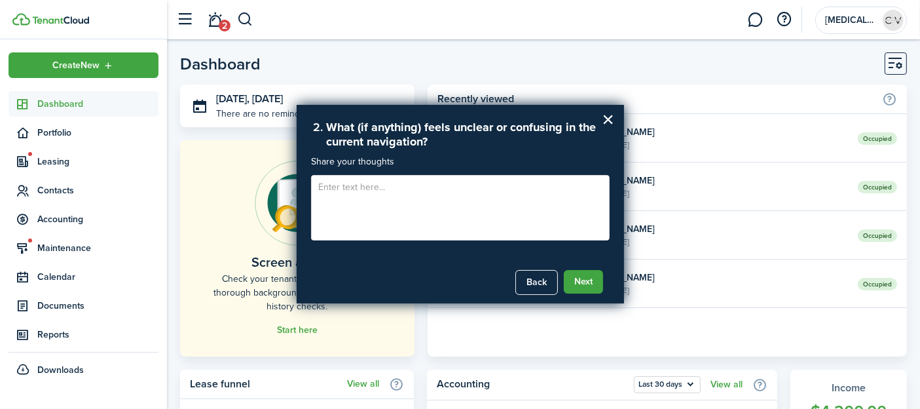
click at [477, 210] on textarea at bounding box center [460, 208] width 299 height 66
type textarea "There is a lack of [MEDICAL_DATA]."
click at [602, 286] on button "Next" at bounding box center [583, 282] width 39 height 24
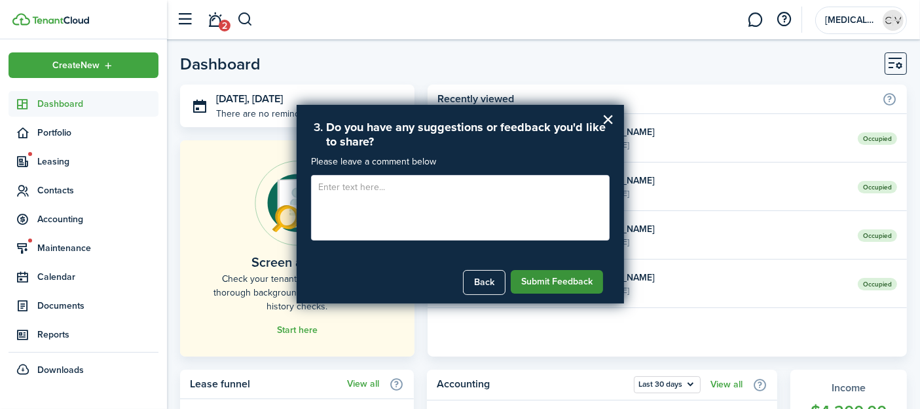
click at [539, 278] on button "Submit Feedback" at bounding box center [557, 282] width 92 height 24
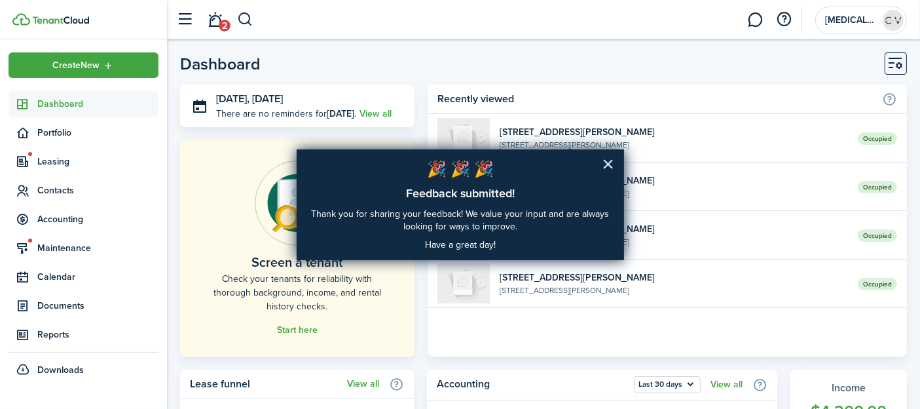
click at [612, 159] on button "×" at bounding box center [608, 163] width 12 height 21
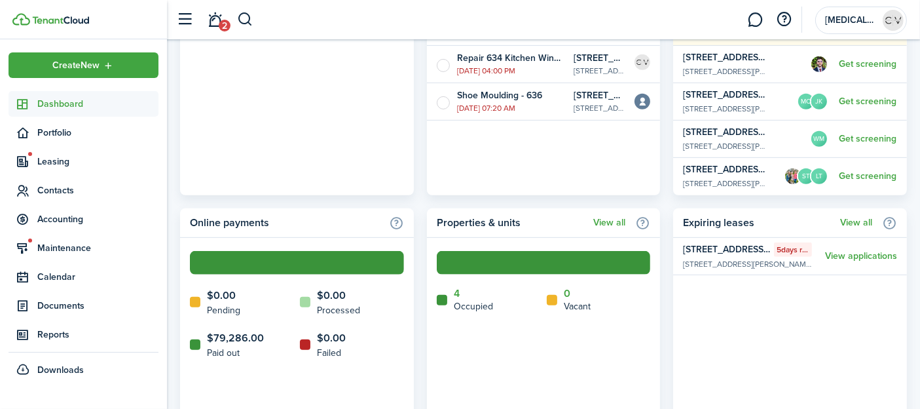
scroll to position [655, 0]
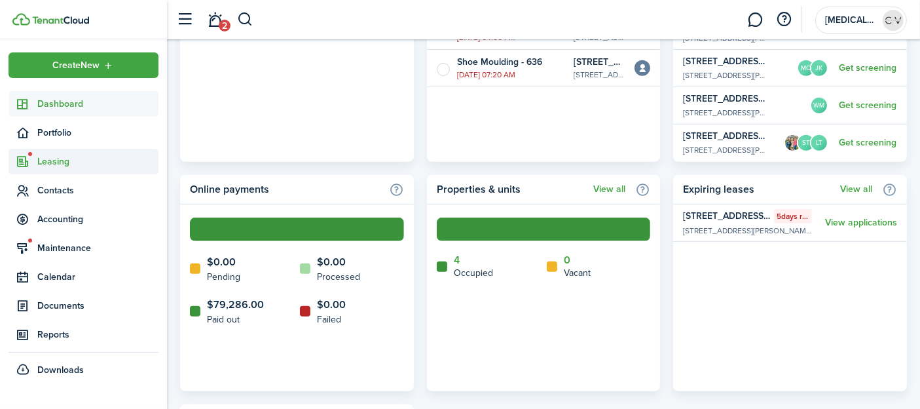
click at [66, 158] on span "Leasing" at bounding box center [97, 162] width 121 height 14
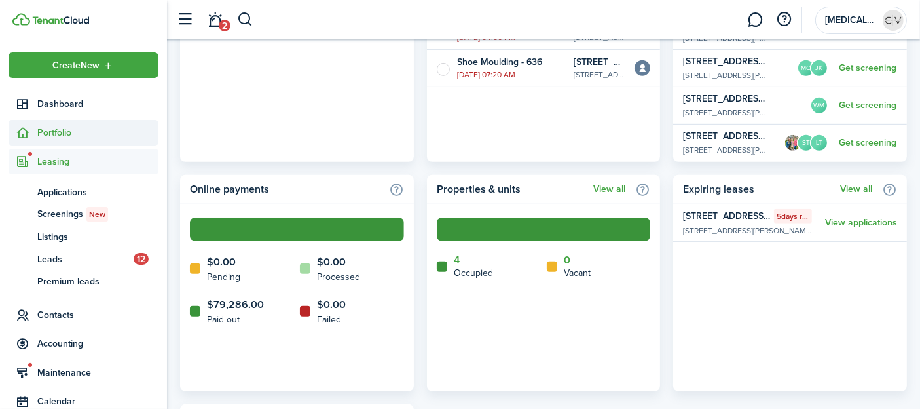
click at [86, 133] on span "Portfolio" at bounding box center [97, 133] width 121 height 14
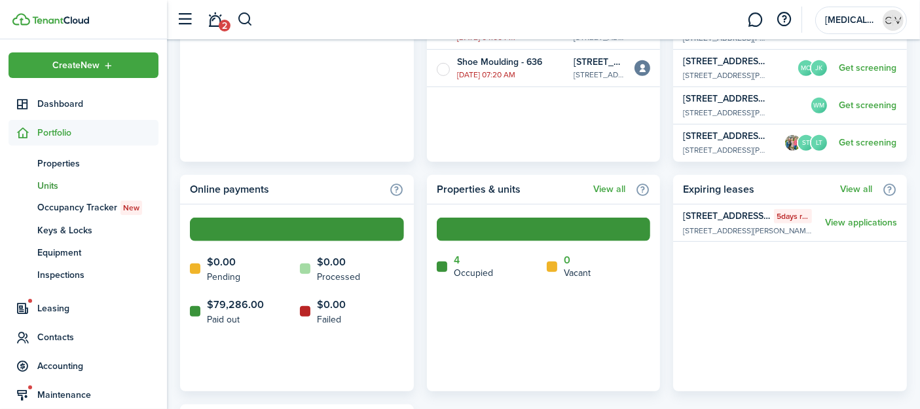
click at [81, 190] on span "Units" at bounding box center [97, 186] width 121 height 14
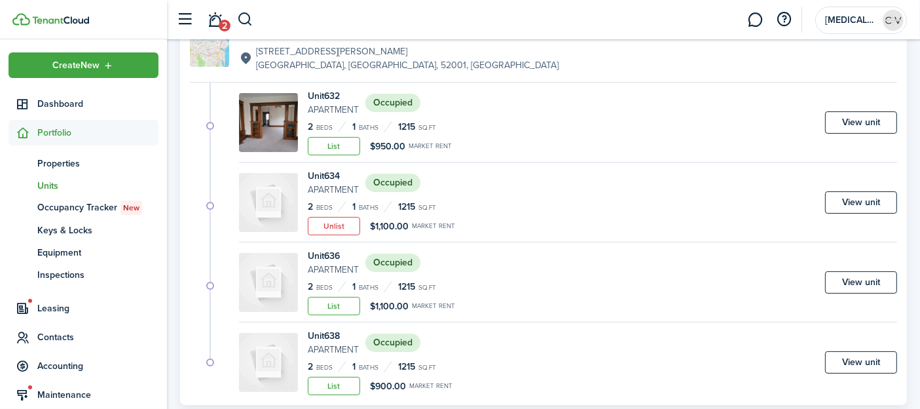
scroll to position [145, 0]
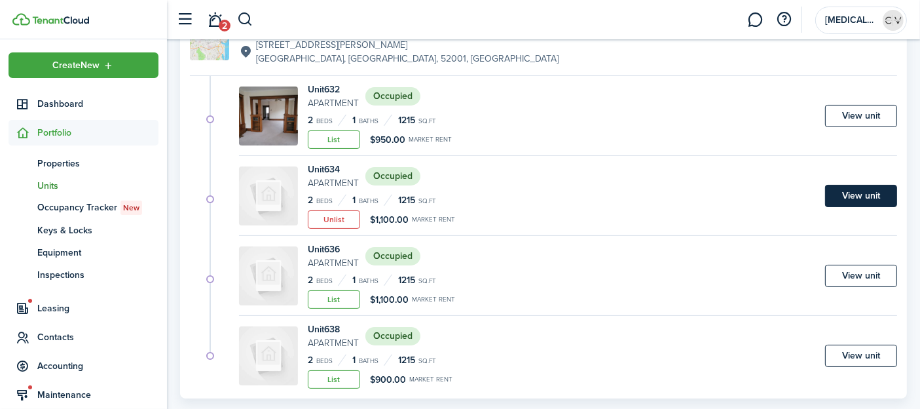
click at [848, 192] on link "View unit" at bounding box center [861, 196] width 72 height 22
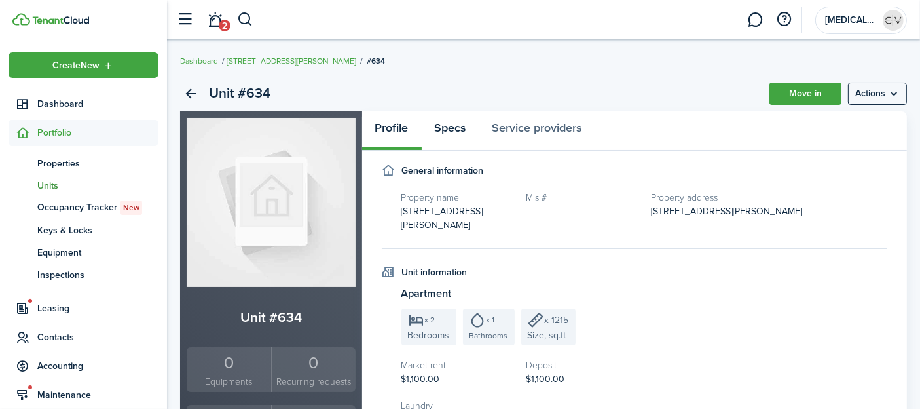
click at [455, 129] on link "Specs" at bounding box center [451, 130] width 58 height 39
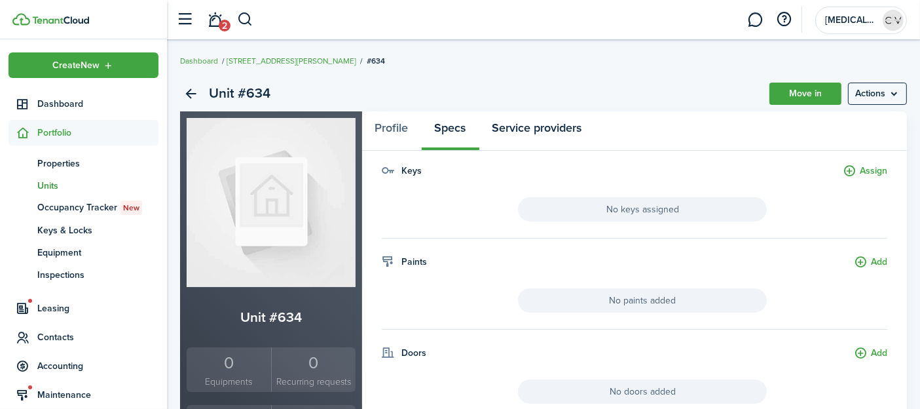
click at [538, 126] on link "Service providers" at bounding box center [538, 130] width 116 height 39
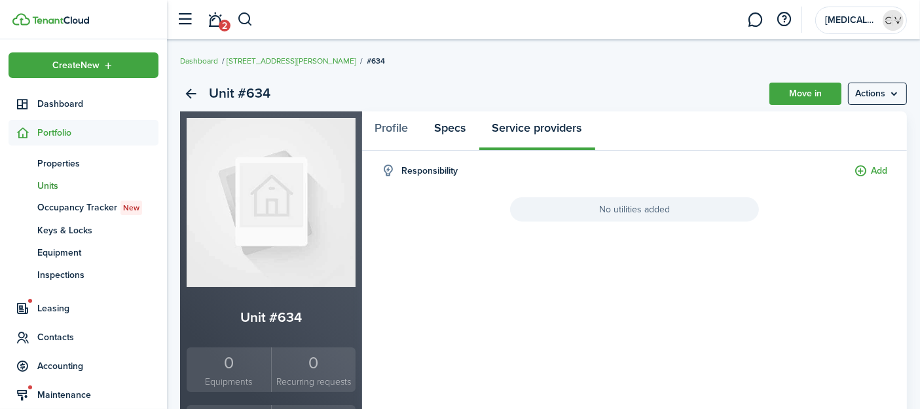
click at [464, 130] on link "Specs" at bounding box center [451, 130] width 58 height 39
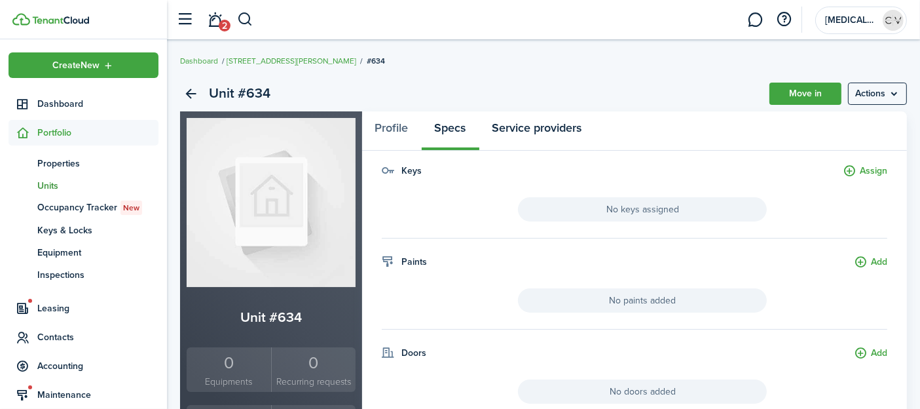
click at [524, 125] on link "Service providers" at bounding box center [538, 130] width 116 height 39
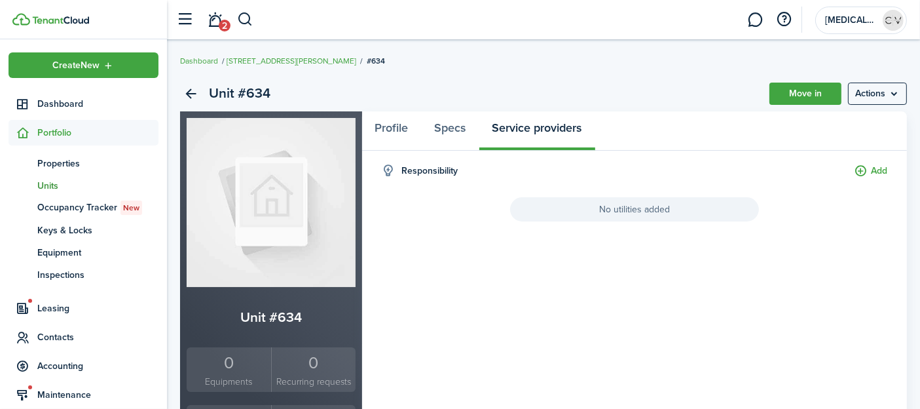
click at [642, 210] on span "No utilities added" at bounding box center [634, 209] width 249 height 24
click at [863, 170] on button "Add" at bounding box center [870, 171] width 33 height 15
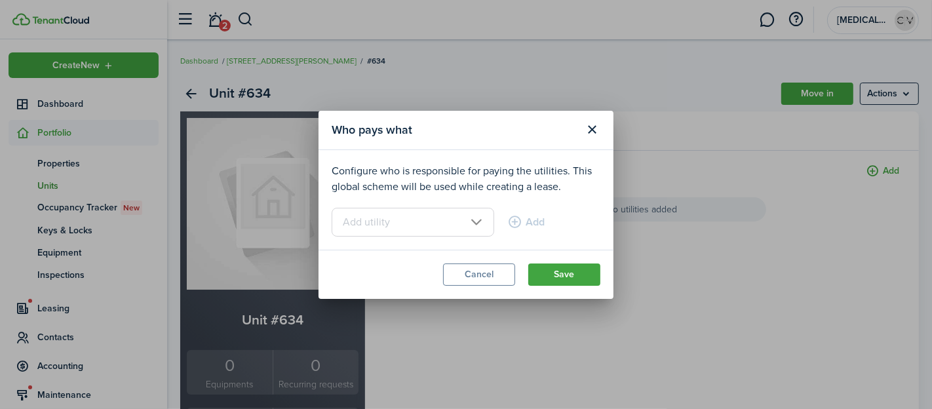
click at [449, 212] on input "text" at bounding box center [412, 222] width 162 height 29
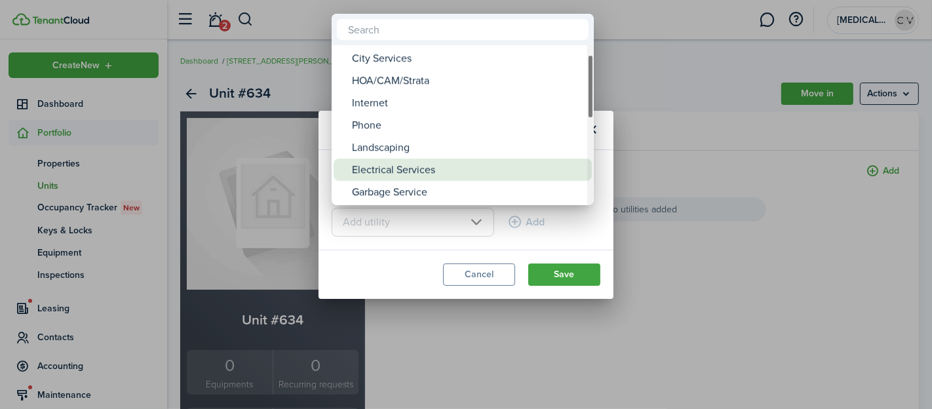
click at [411, 165] on div "Electrical Services" at bounding box center [468, 170] width 232 height 22
type input "Electrical Services"
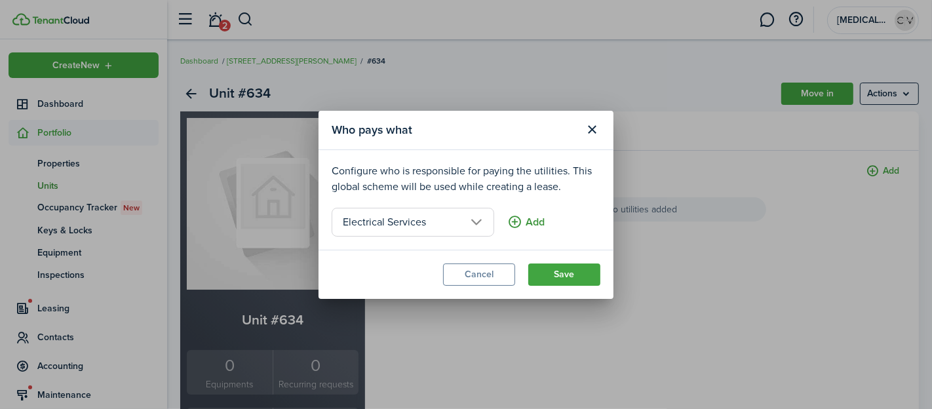
click at [507, 217] on button "Add" at bounding box center [525, 222] width 37 height 29
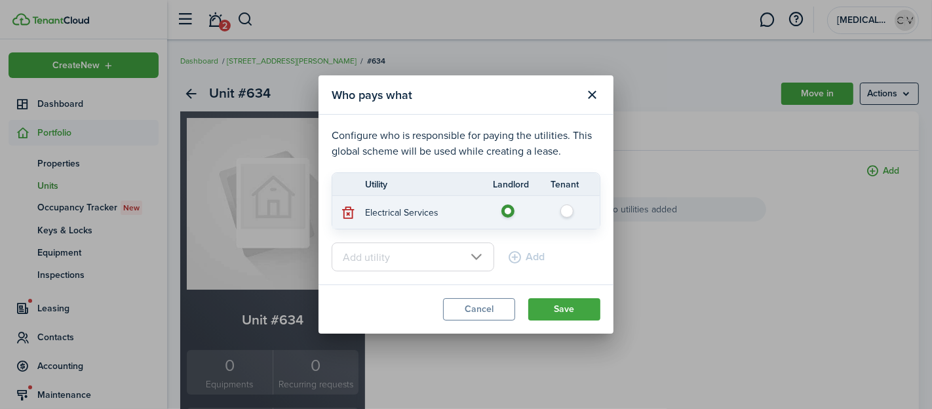
click at [569, 211] on label at bounding box center [570, 207] width 23 height 7
radio input "false"
radio input "true"
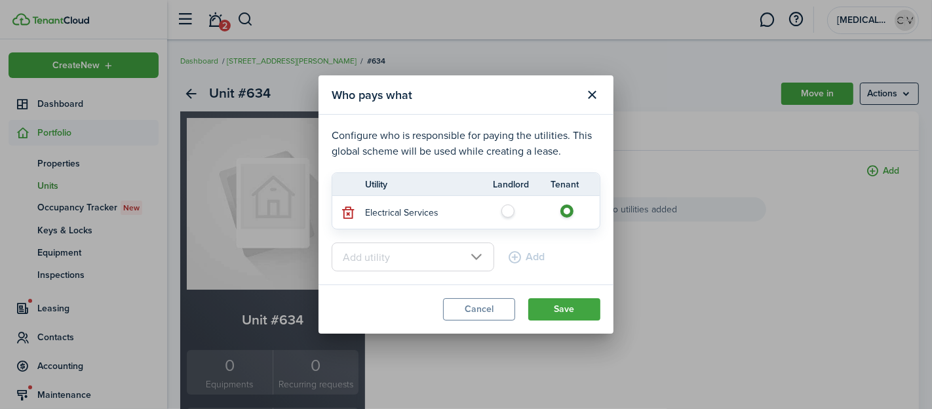
click at [460, 253] on input "text" at bounding box center [412, 256] width 162 height 29
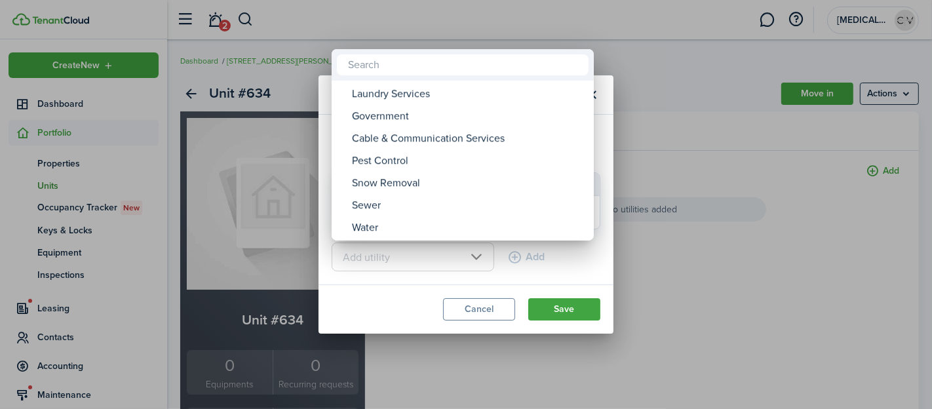
click at [569, 263] on div at bounding box center [465, 204] width 1141 height 618
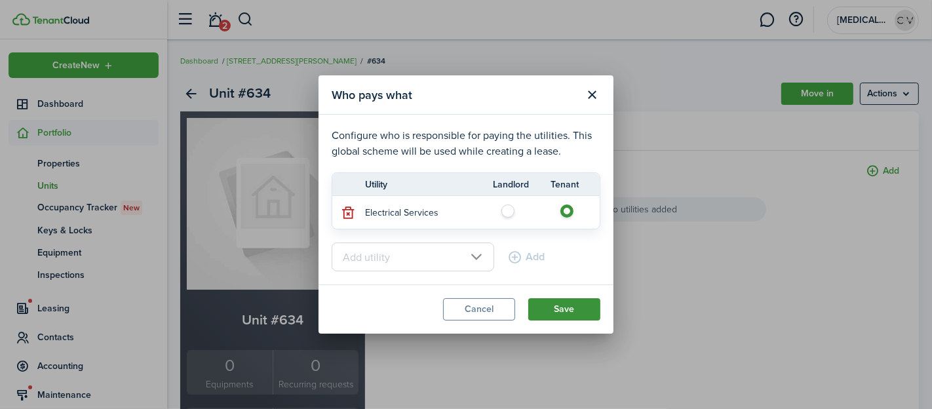
click at [568, 306] on button "Save" at bounding box center [564, 309] width 72 height 22
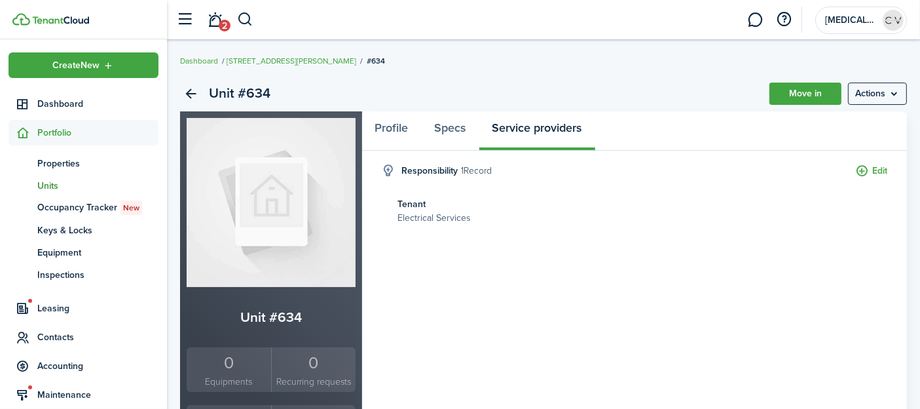
click at [451, 213] on p "Electrical Services" at bounding box center [643, 218] width 490 height 14
click at [420, 217] on p "Electrical Services" at bounding box center [643, 218] width 490 height 14
click at [865, 174] on button "Edit" at bounding box center [872, 171] width 32 height 15
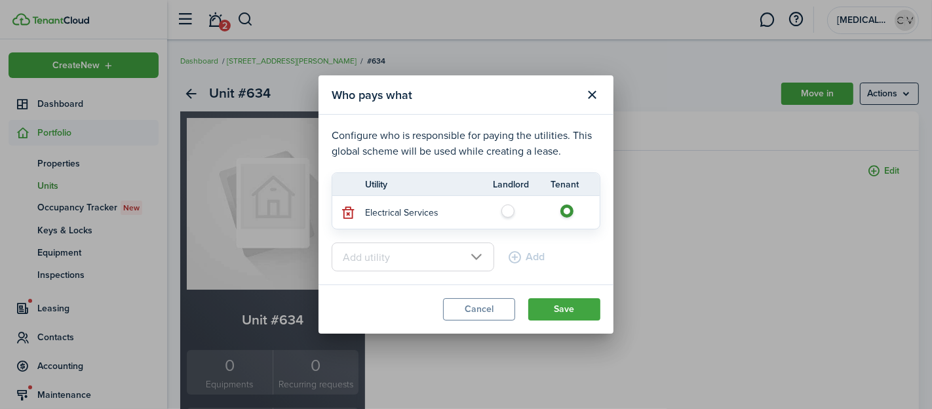
click at [462, 255] on input "text" at bounding box center [412, 256] width 162 height 29
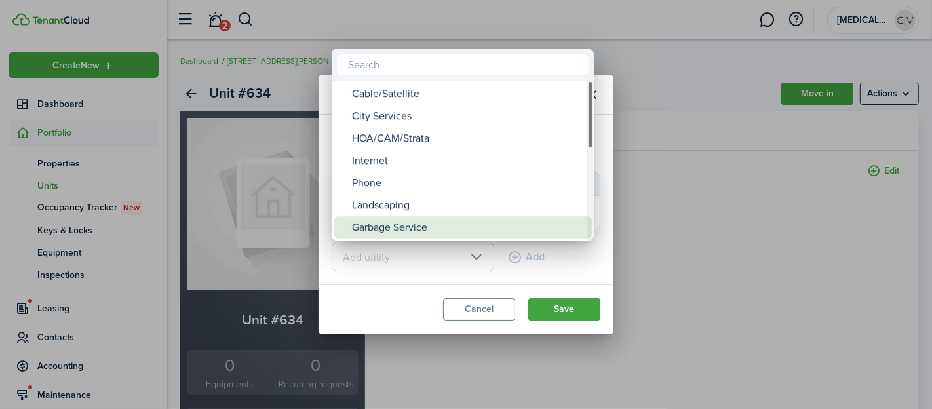
click at [417, 229] on div "Garbage Service" at bounding box center [468, 227] width 232 height 22
type input "Garbage Service"
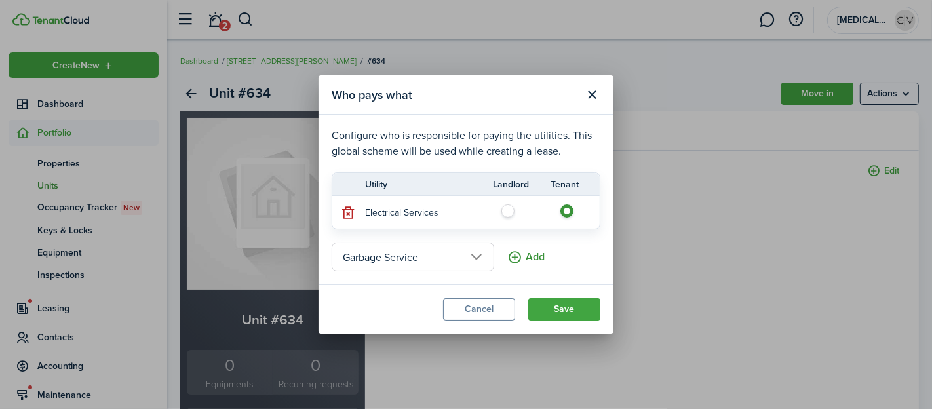
click at [507, 256] on button "Add" at bounding box center [525, 256] width 37 height 29
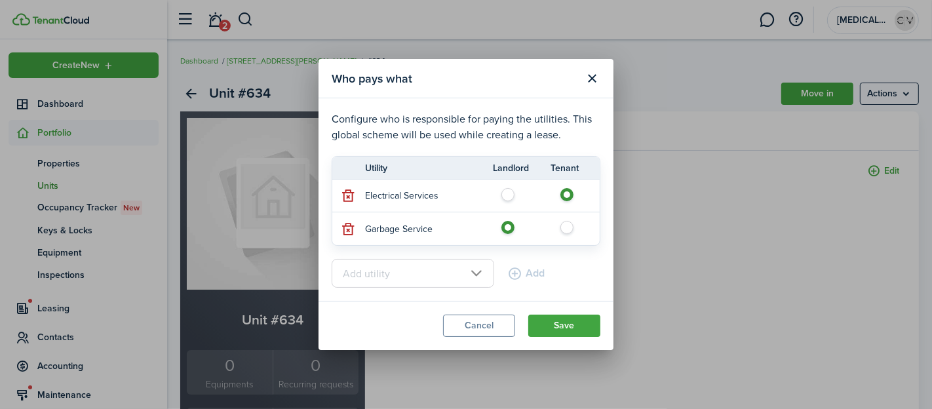
click at [452, 268] on input "text" at bounding box center [412, 273] width 162 height 29
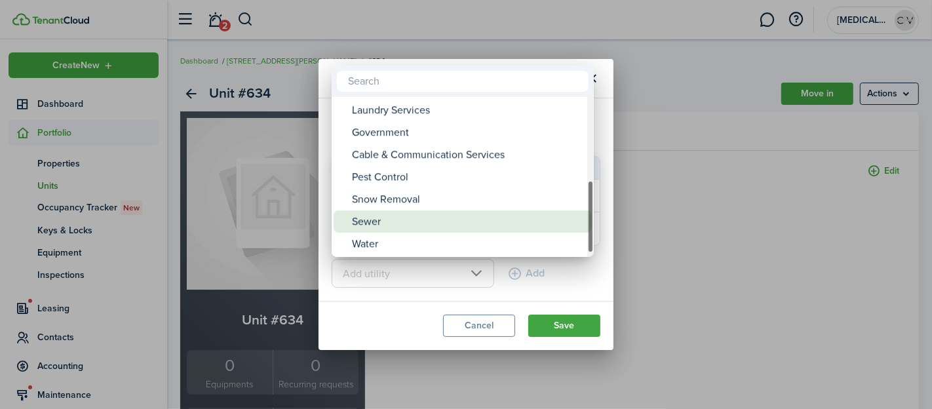
click at [432, 217] on div "Sewer" at bounding box center [468, 221] width 232 height 22
type input "Sewer"
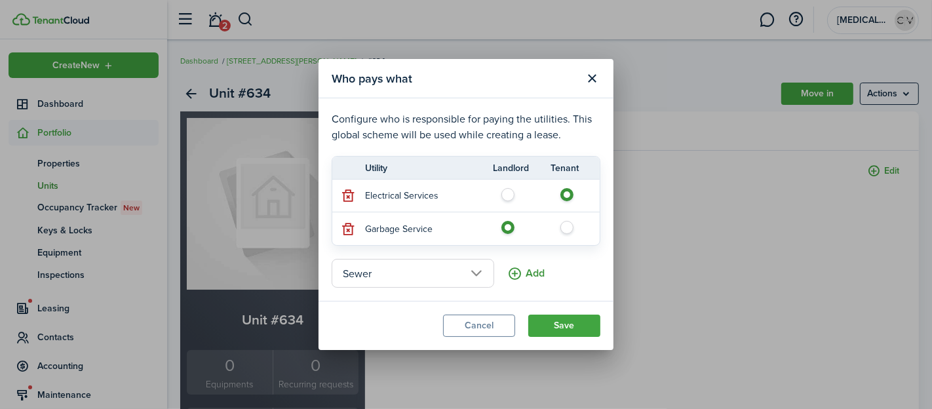
click at [510, 274] on button "Add" at bounding box center [525, 273] width 37 height 29
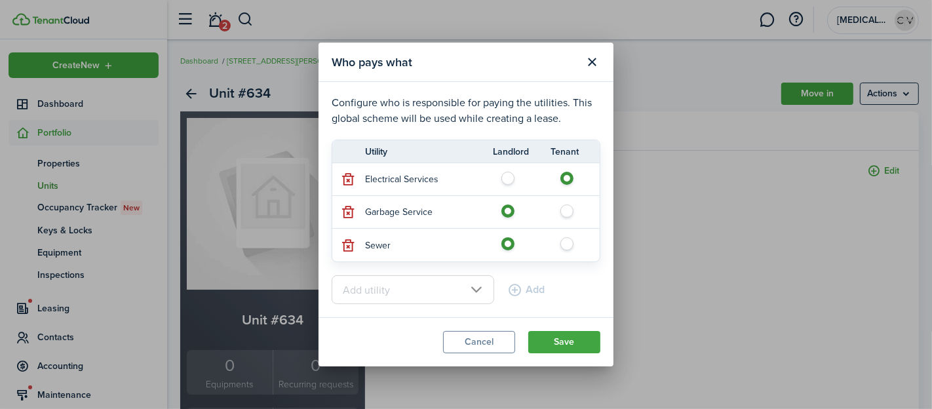
click at [463, 288] on input "text" at bounding box center [412, 289] width 162 height 29
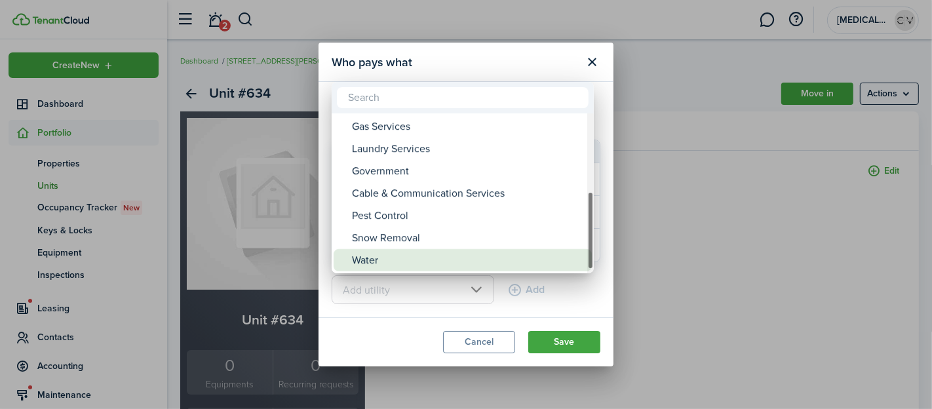
click at [449, 254] on div "Water" at bounding box center [468, 260] width 232 height 22
type input "Water"
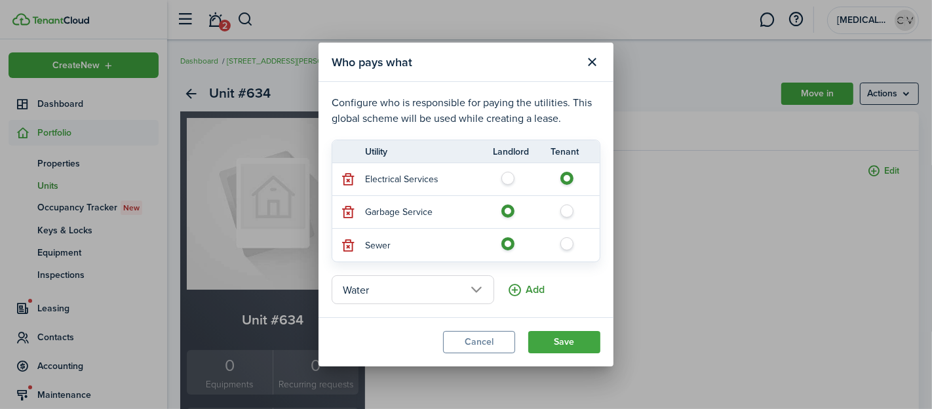
click at [507, 286] on button "Add" at bounding box center [525, 289] width 37 height 29
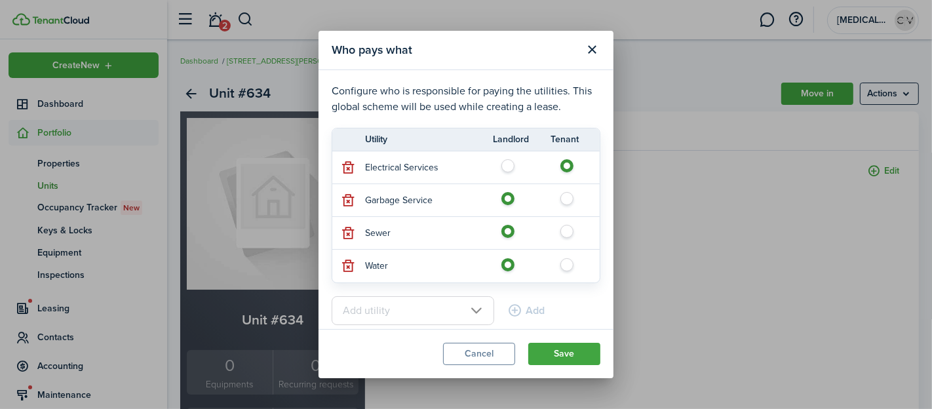
click at [464, 307] on input "text" at bounding box center [412, 310] width 162 height 29
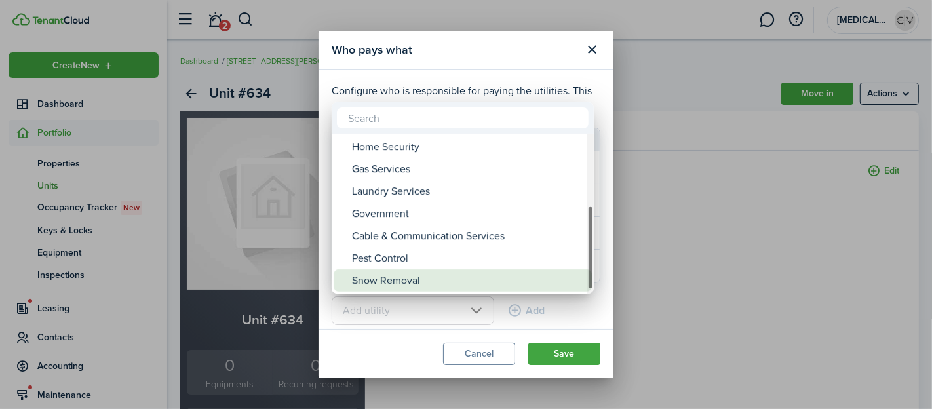
click at [462, 276] on div "Snow Removal" at bounding box center [468, 280] width 232 height 22
type input "Snow Removal"
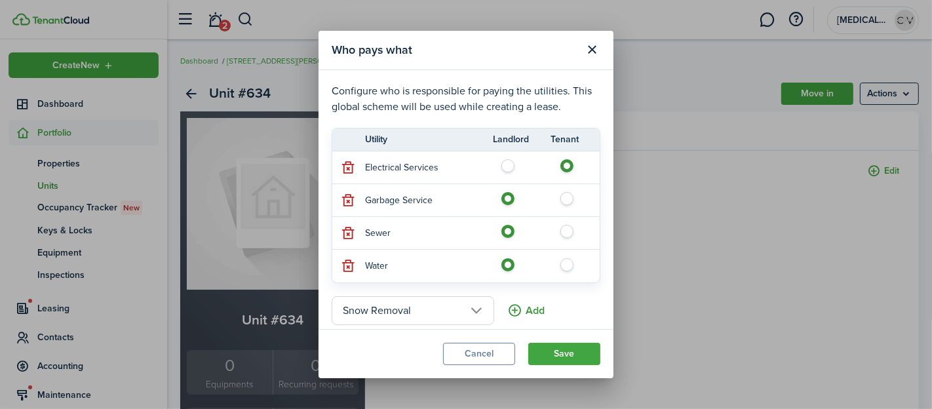
click at [507, 309] on button "Add" at bounding box center [525, 310] width 37 height 29
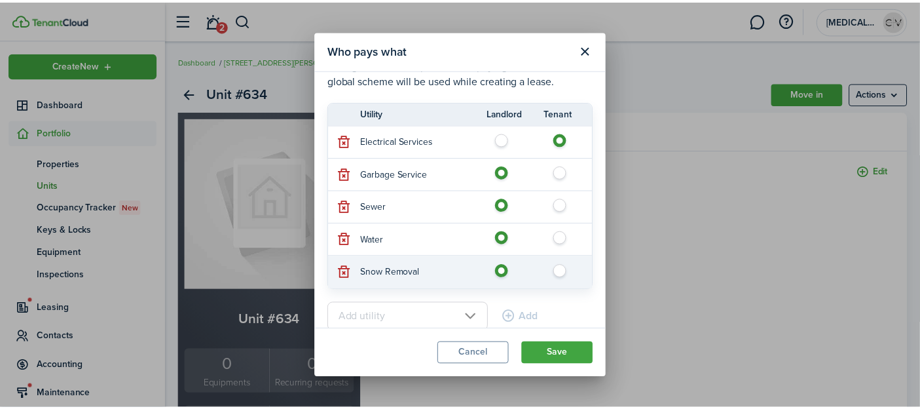
scroll to position [41, 0]
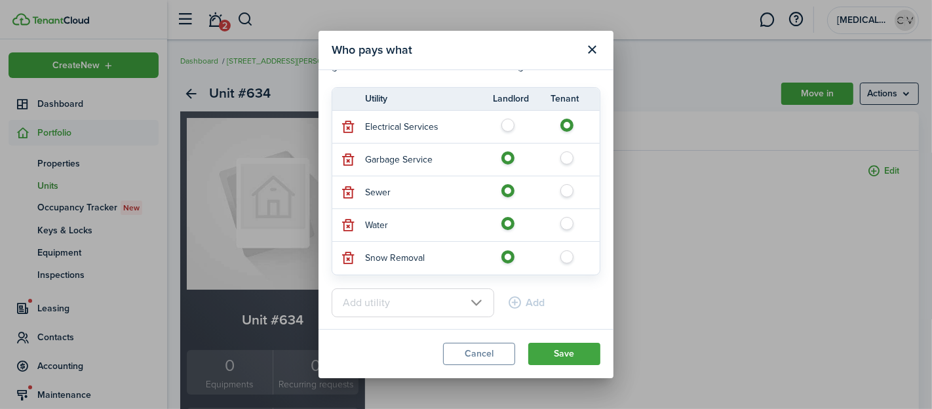
click at [469, 303] on input "text" at bounding box center [412, 302] width 162 height 29
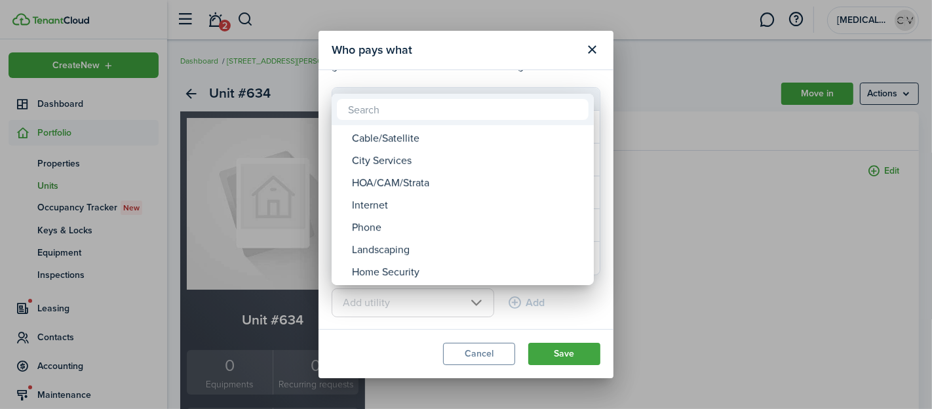
click at [573, 300] on div at bounding box center [465, 204] width 1141 height 618
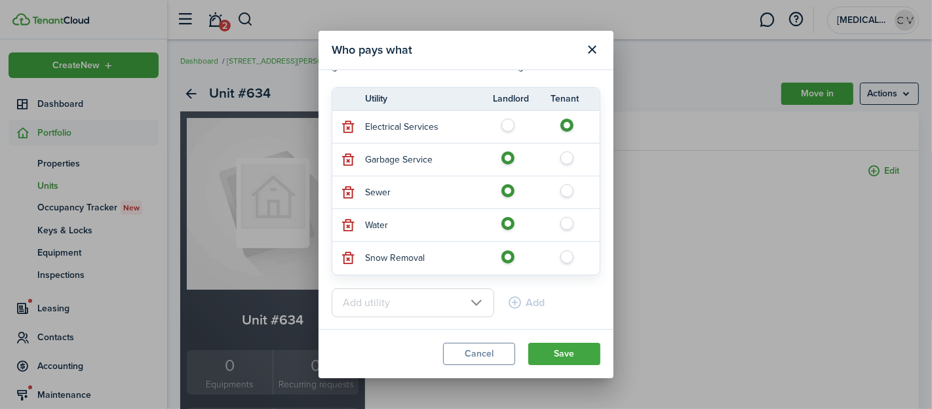
click at [468, 306] on input "text" at bounding box center [412, 302] width 162 height 29
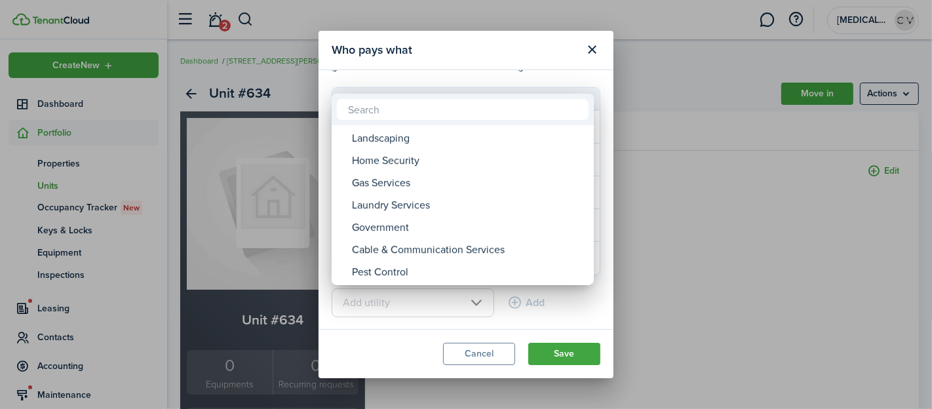
click at [485, 347] on div at bounding box center [465, 204] width 1141 height 618
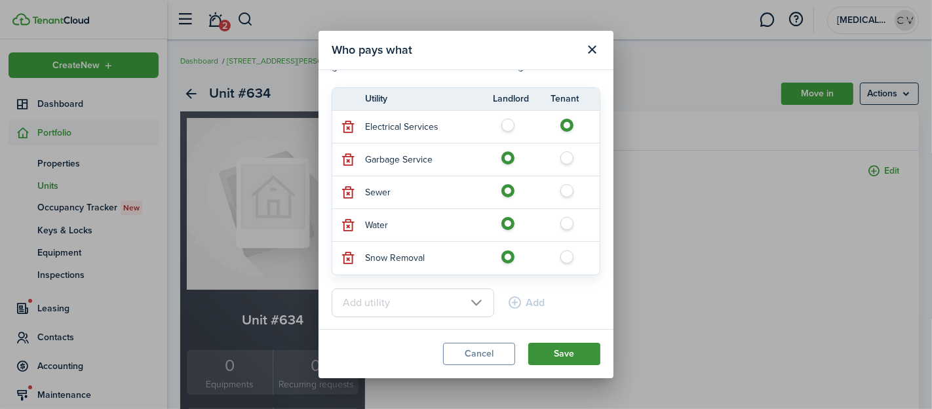
click at [551, 350] on button "Save" at bounding box center [564, 354] width 72 height 22
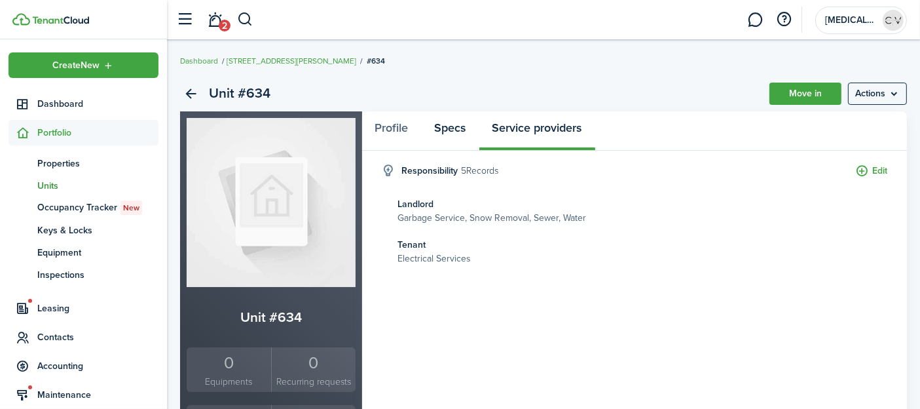
click at [456, 130] on link "Specs" at bounding box center [451, 130] width 58 height 39
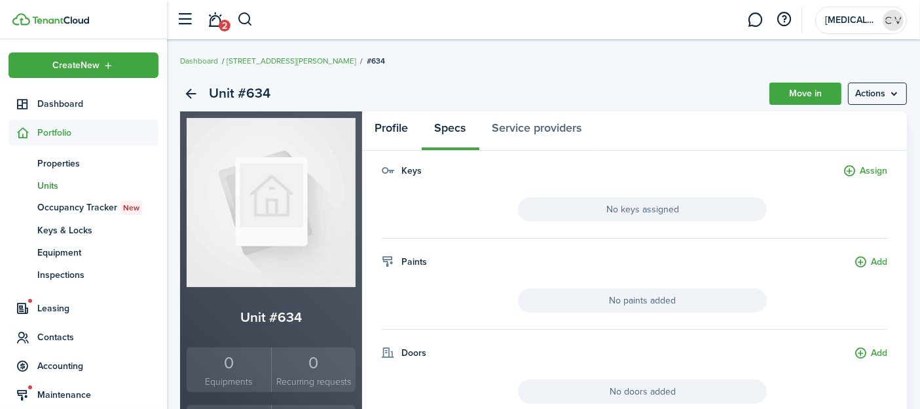
click at [402, 130] on link "Profile" at bounding box center [392, 130] width 60 height 39
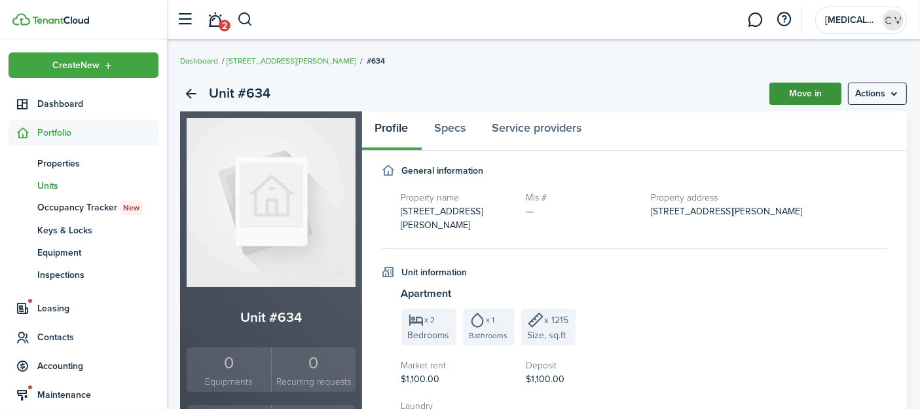
click at [801, 96] on link "Move in" at bounding box center [806, 94] width 72 height 22
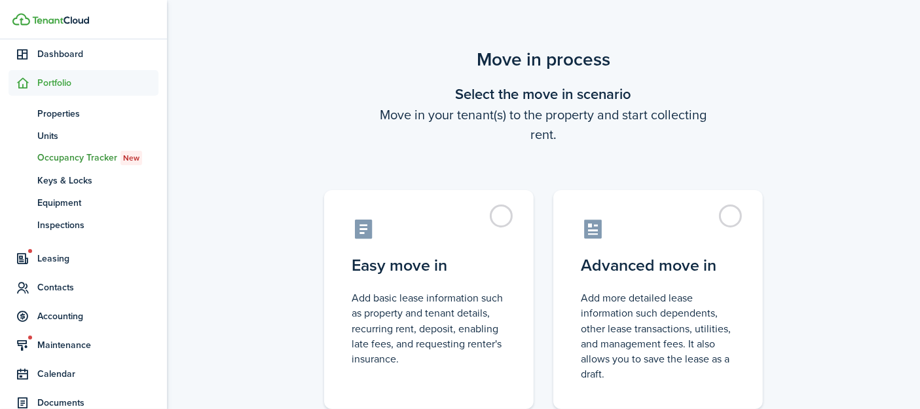
scroll to position [73, 0]
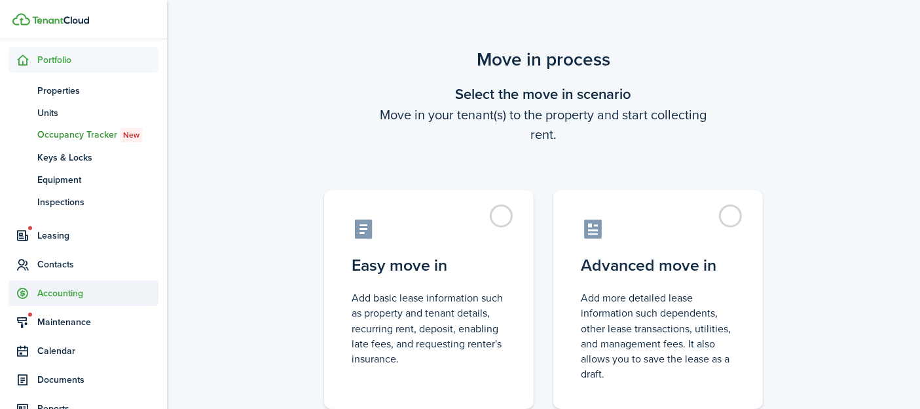
click at [75, 286] on span "Accounting" at bounding box center [97, 293] width 121 height 14
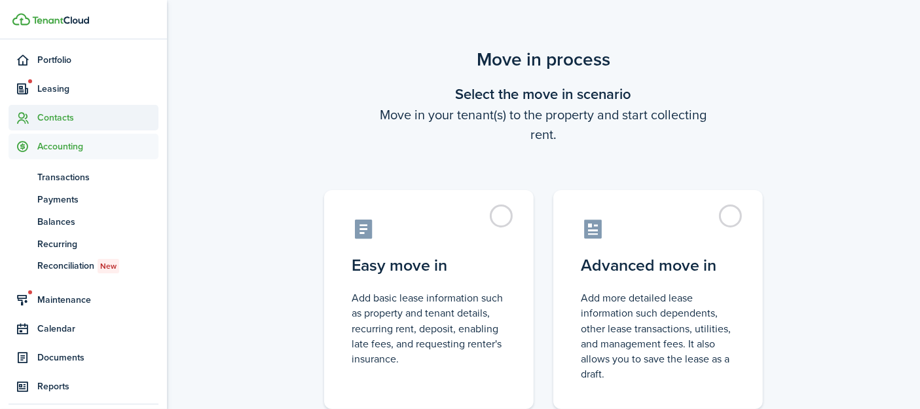
click at [78, 119] on span "Contacts" at bounding box center [97, 118] width 121 height 14
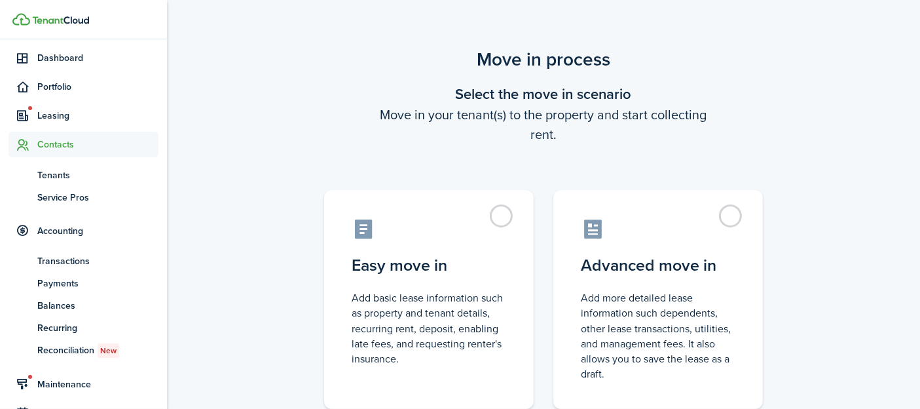
scroll to position [41, 0]
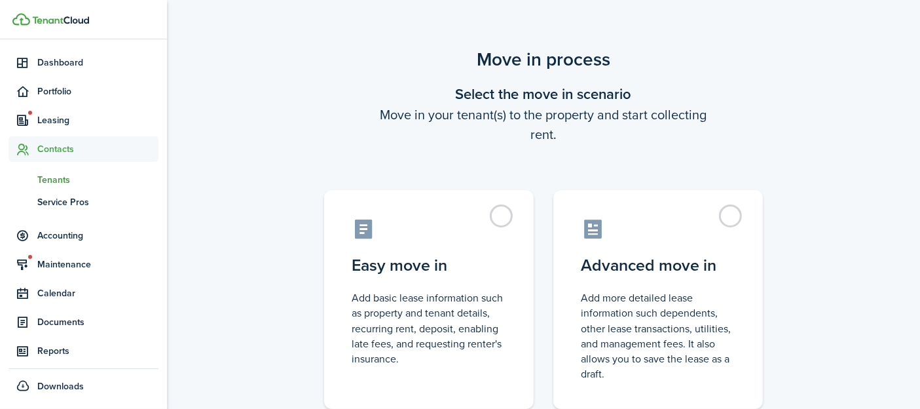
click at [75, 182] on span "Tenants" at bounding box center [97, 180] width 121 height 14
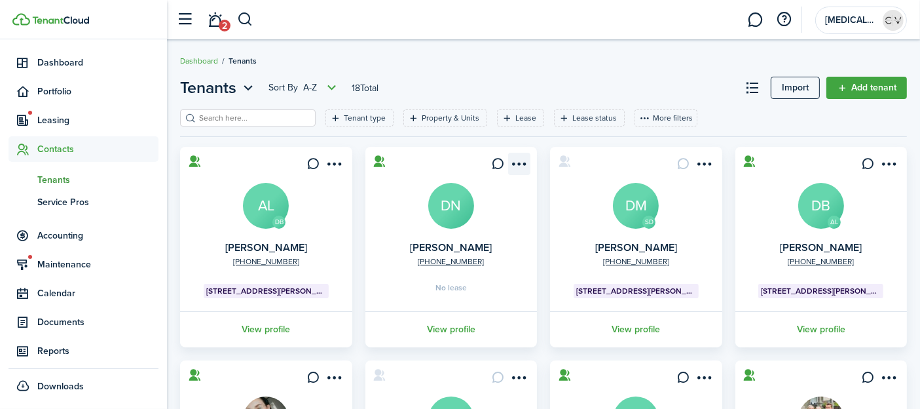
click at [524, 161] on menu-btn-icon "Open menu" at bounding box center [519, 164] width 22 height 22
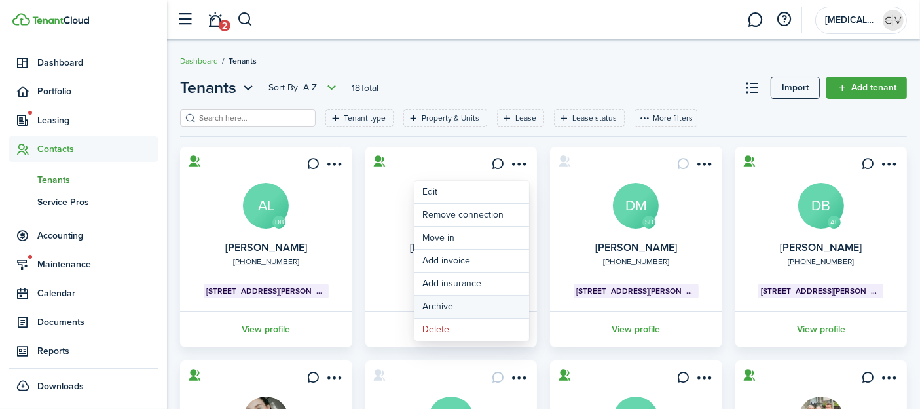
click at [464, 303] on button "Archive" at bounding box center [472, 306] width 115 height 22
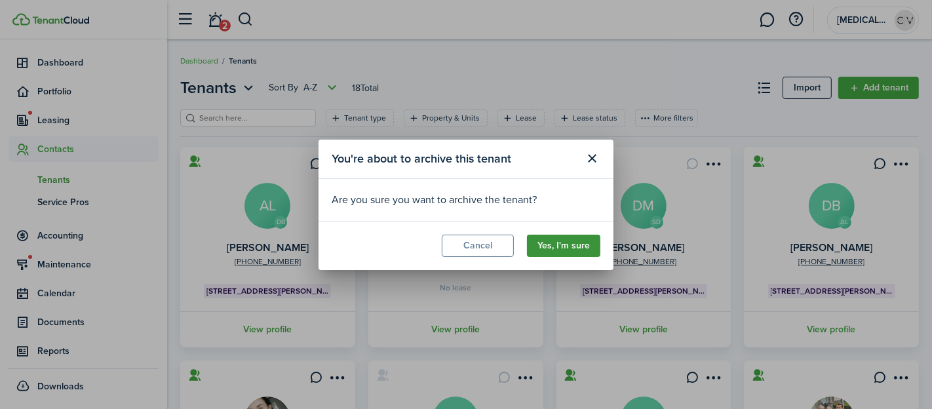
click at [563, 246] on button "Yes, I'm sure" at bounding box center [563, 246] width 73 height 22
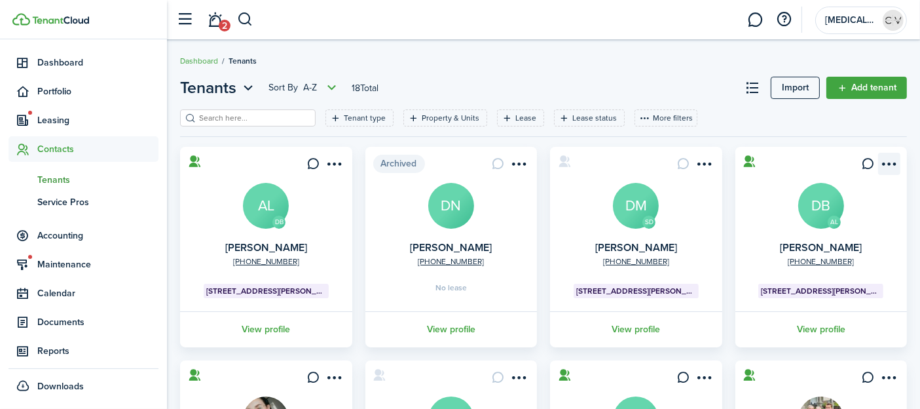
click at [891, 166] on menu-btn-icon "Open menu" at bounding box center [889, 164] width 22 height 22
click at [757, 226] on card "AL [PHONE_NUMBER] [PERSON_NAME] DB [STREET_ADDRESS][PERSON_NAME] View profile" at bounding box center [822, 247] width 172 height 200
click at [816, 219] on avatar-text "DB" at bounding box center [822, 206] width 46 height 46
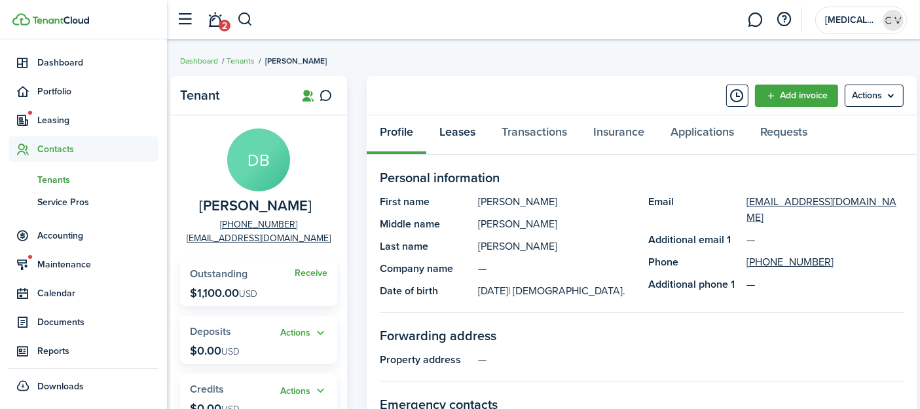
click at [445, 128] on link "Leases" at bounding box center [457, 134] width 62 height 39
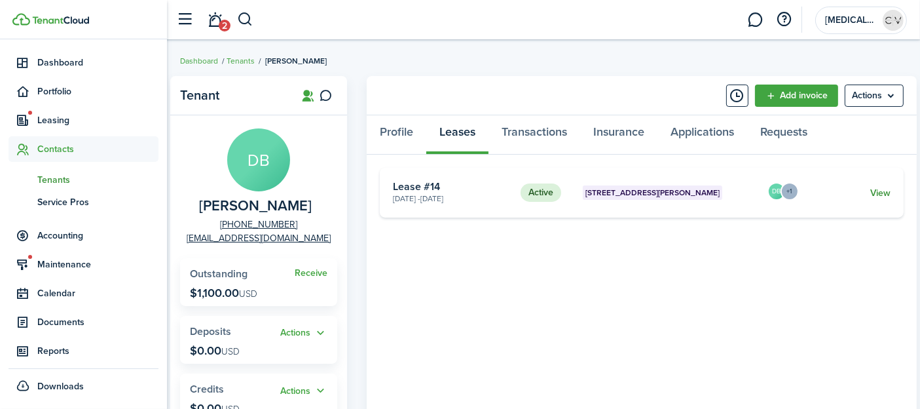
click at [875, 193] on link "View" at bounding box center [881, 193] width 20 height 14
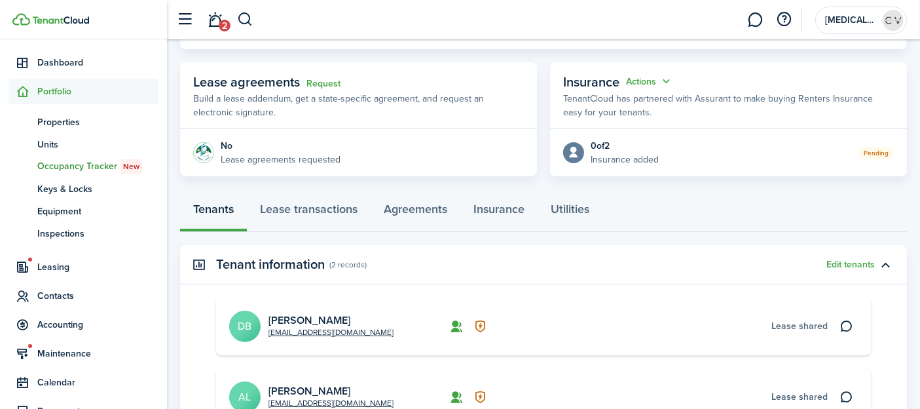
scroll to position [291, 0]
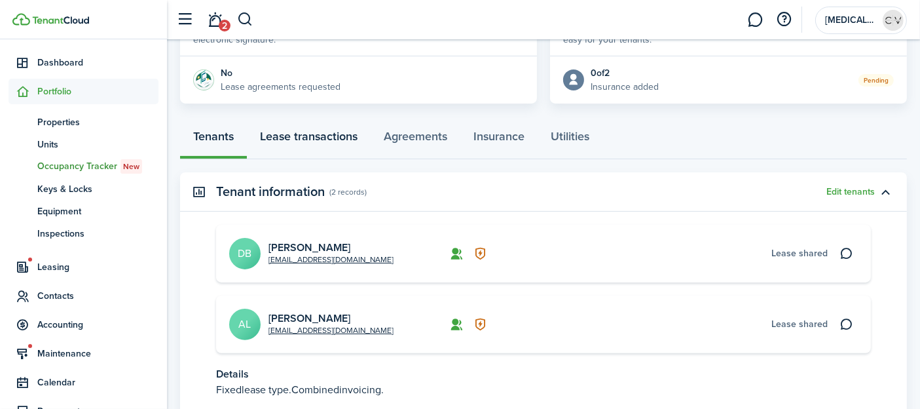
click at [295, 132] on link "Lease transactions" at bounding box center [309, 139] width 124 height 39
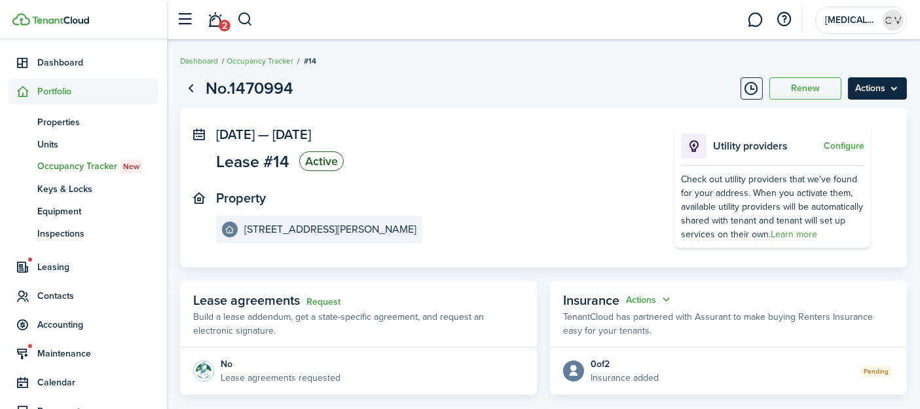
click at [875, 83] on menu-btn "Actions" at bounding box center [877, 88] width 59 height 22
click at [591, 187] on panel-main-inner "[DATE] — [DATE] Lease #14 Active Property [STREET_ADDRESS][PERSON_NAME]" at bounding box center [425, 185] width 419 height 116
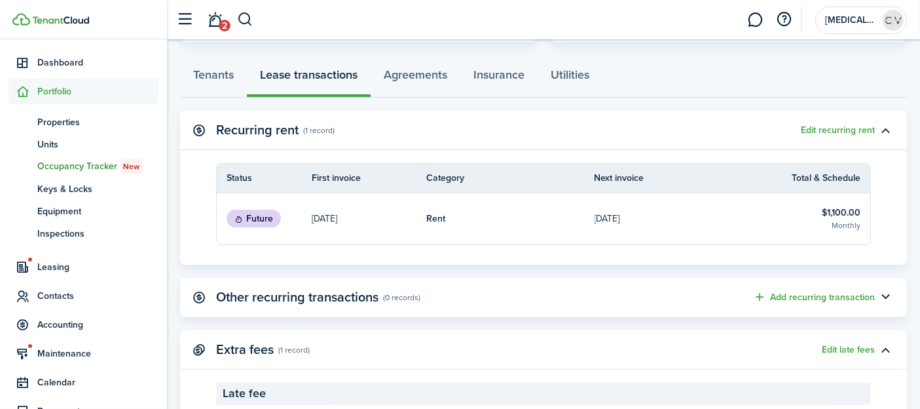
scroll to position [280, 0]
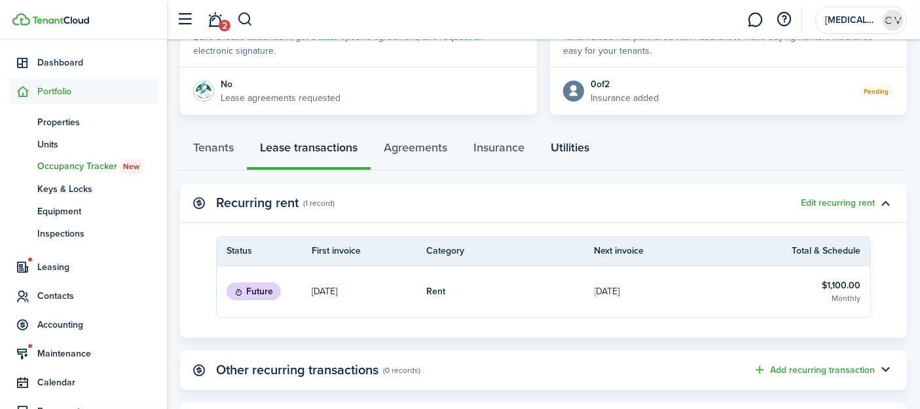
click at [569, 145] on link "Utilities" at bounding box center [570, 150] width 65 height 39
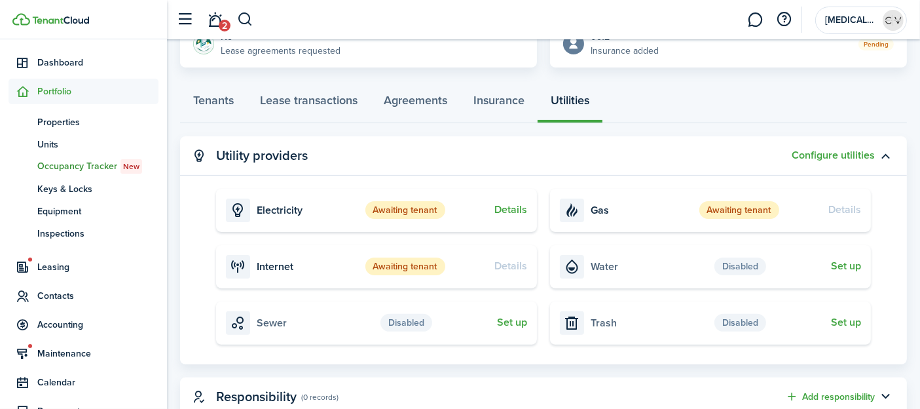
scroll to position [254, 0]
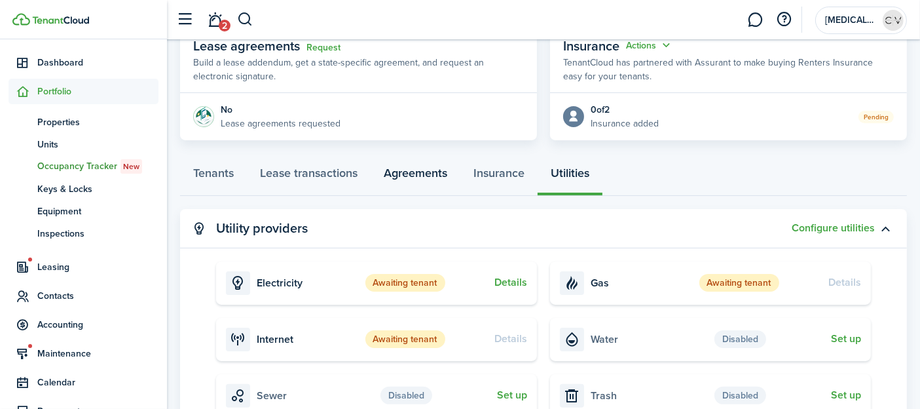
click at [422, 174] on link "Agreements" at bounding box center [416, 176] width 90 height 39
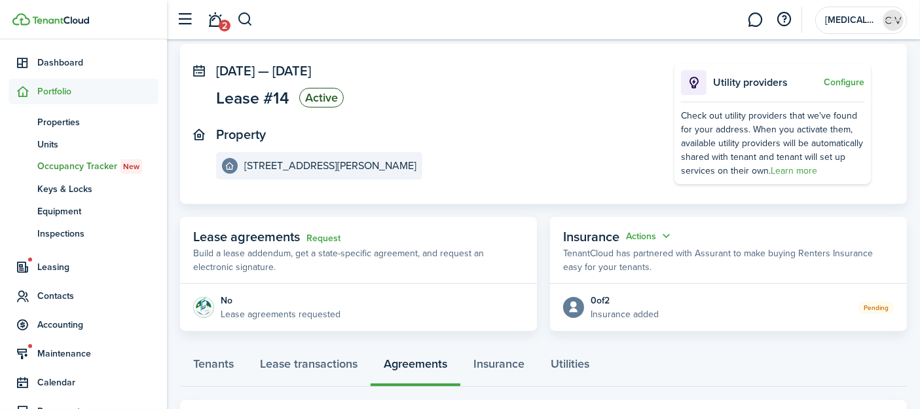
scroll to position [129, 0]
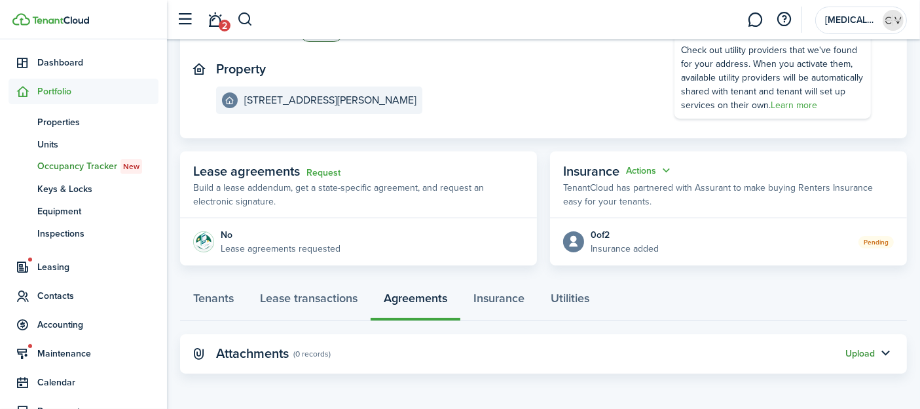
click at [854, 350] on button "Upload" at bounding box center [860, 354] width 29 height 10
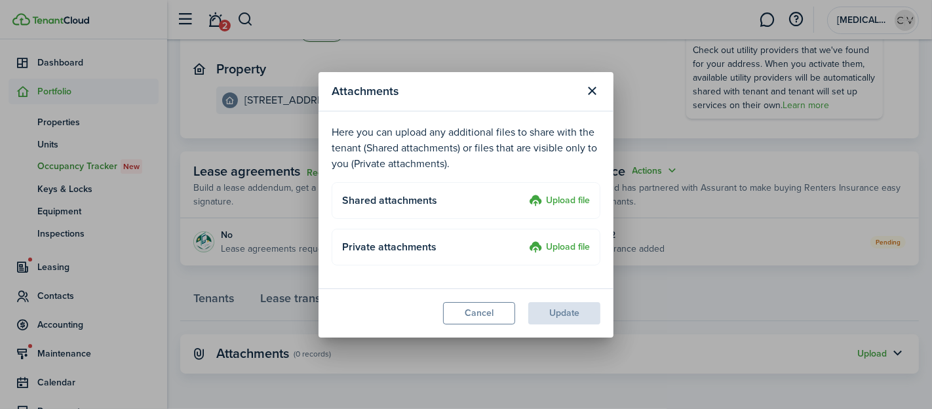
click at [556, 202] on label "Upload file" at bounding box center [559, 201] width 61 height 16
click at [524, 193] on input "Upload file" at bounding box center [524, 193] width 0 height 0
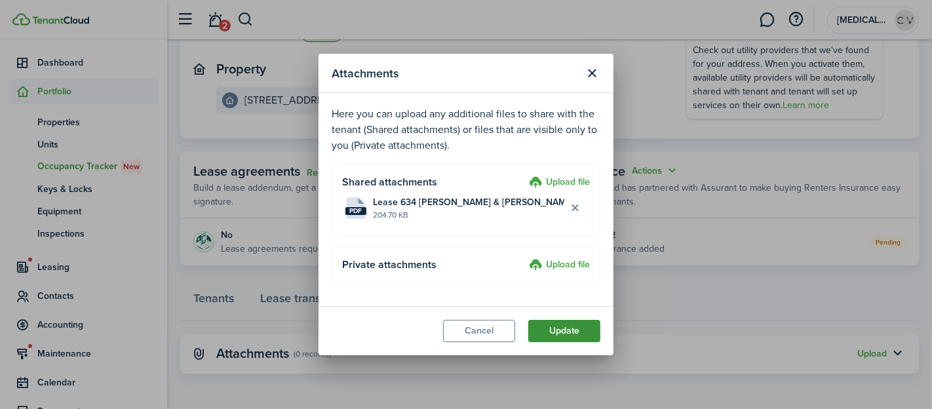
click at [552, 330] on button "Update" at bounding box center [564, 331] width 72 height 22
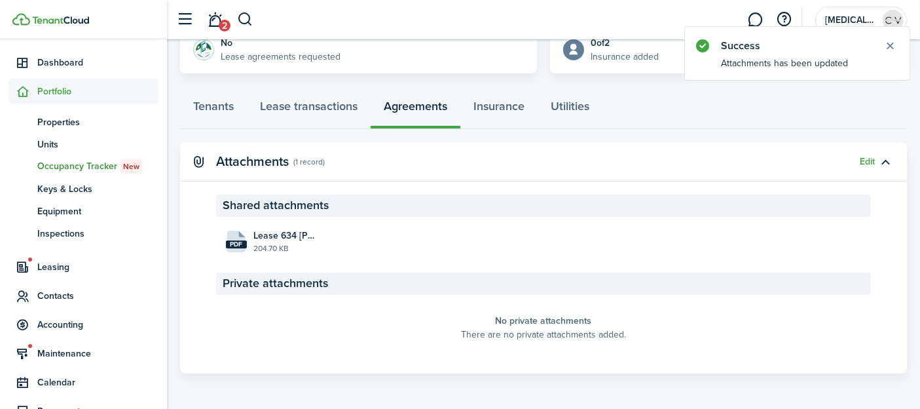
scroll to position [248, 0]
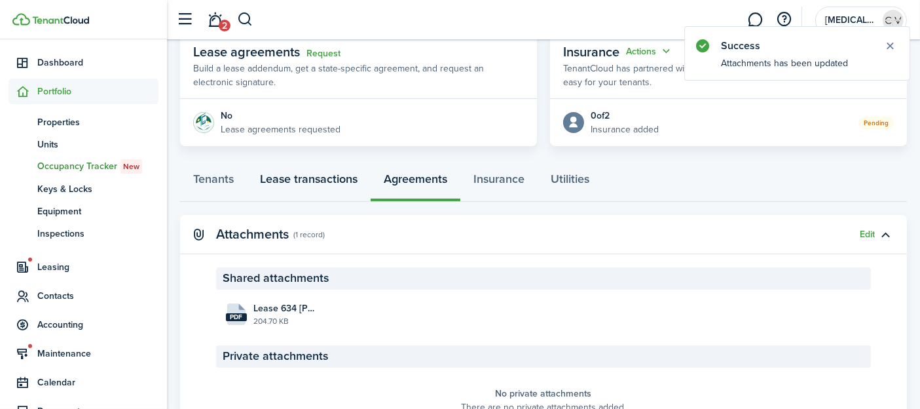
click at [296, 179] on link "Lease transactions" at bounding box center [309, 181] width 124 height 39
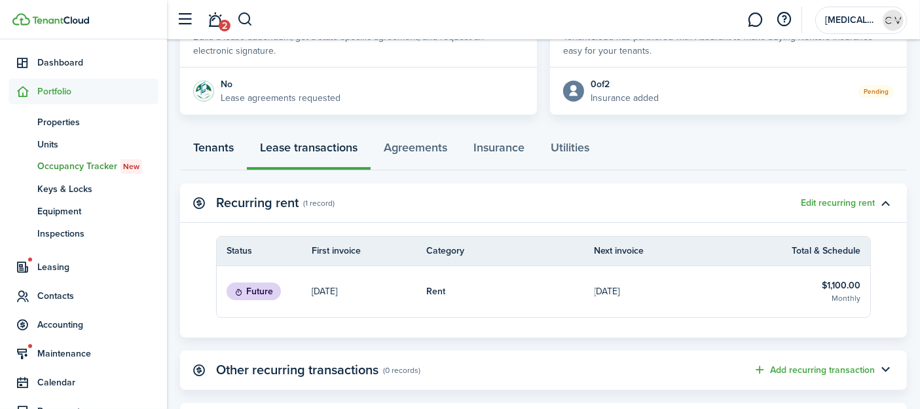
scroll to position [207, 0]
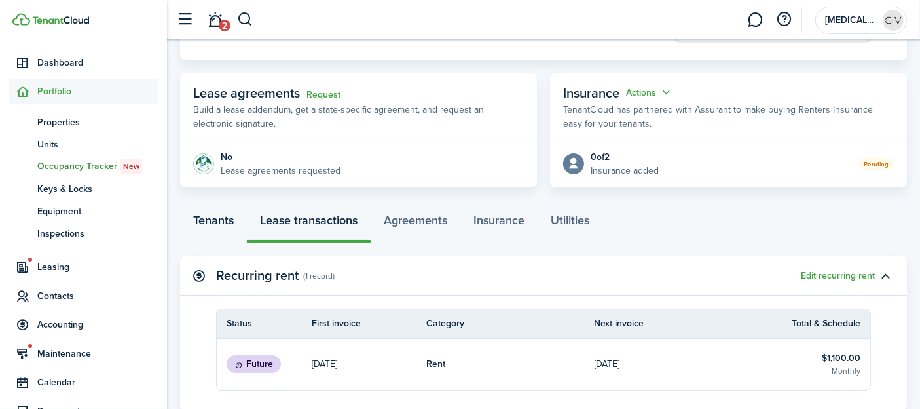
click at [216, 219] on link "Tenants" at bounding box center [213, 223] width 67 height 39
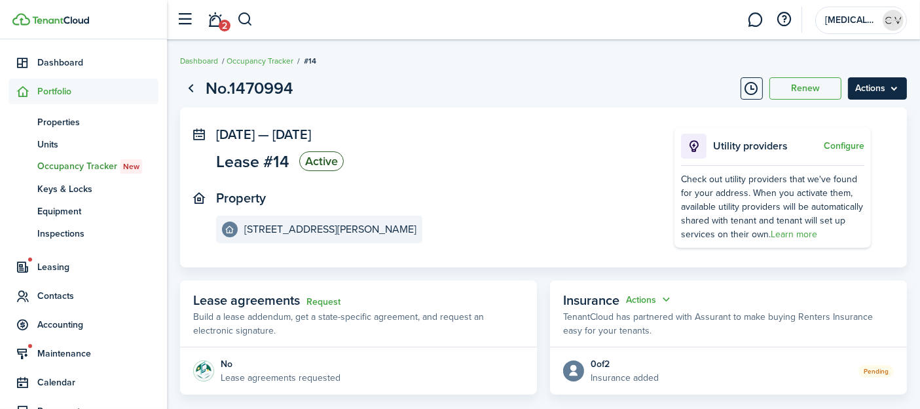
click at [897, 89] on menu-btn "Actions" at bounding box center [877, 88] width 59 height 22
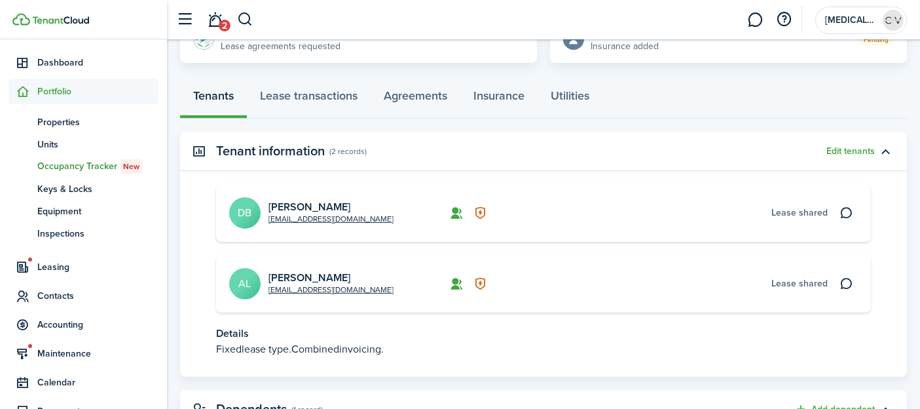
scroll to position [364, 0]
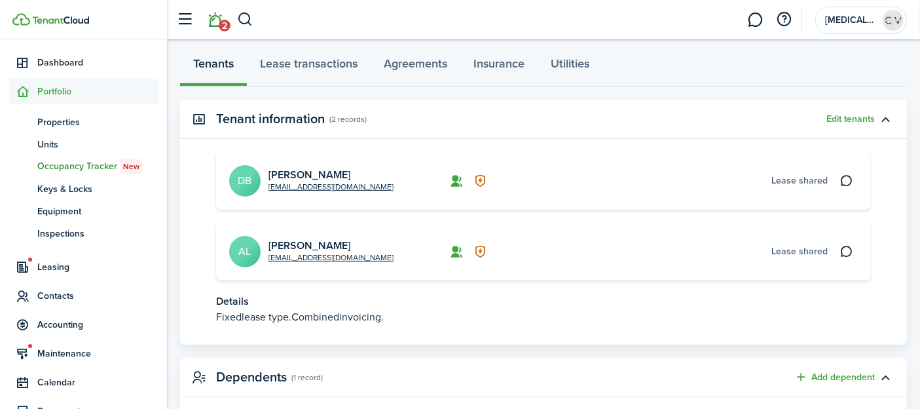
click at [220, 25] on span "2" at bounding box center [225, 26] width 12 height 12
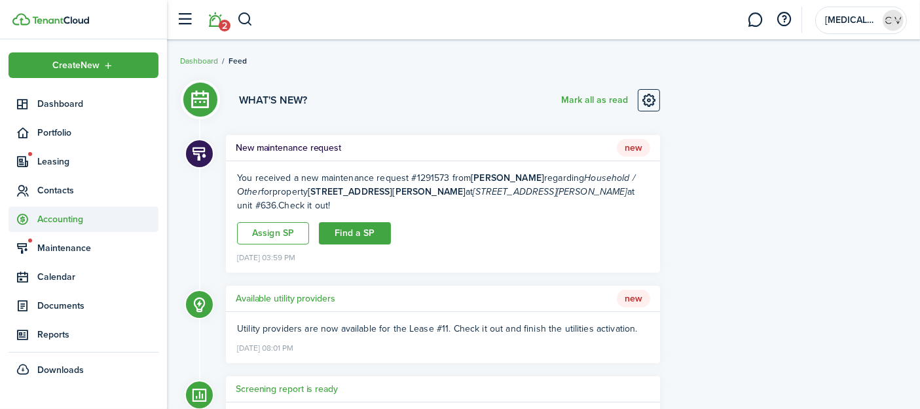
click at [94, 217] on span "Accounting" at bounding box center [97, 219] width 121 height 14
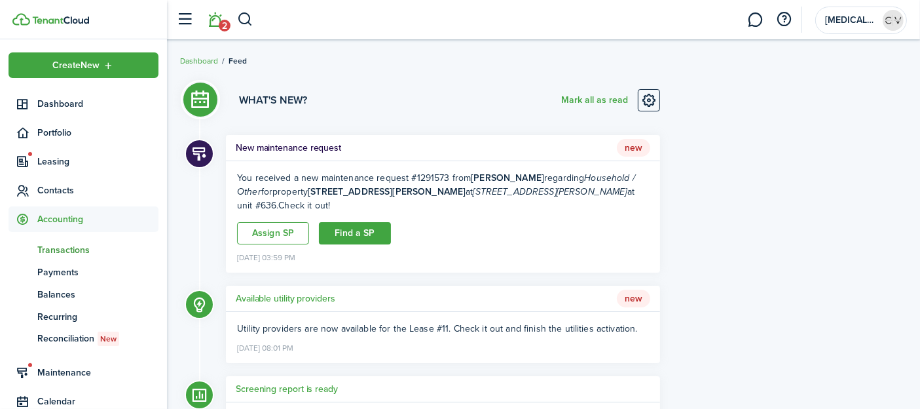
click at [96, 246] on span "Transactions" at bounding box center [97, 250] width 121 height 14
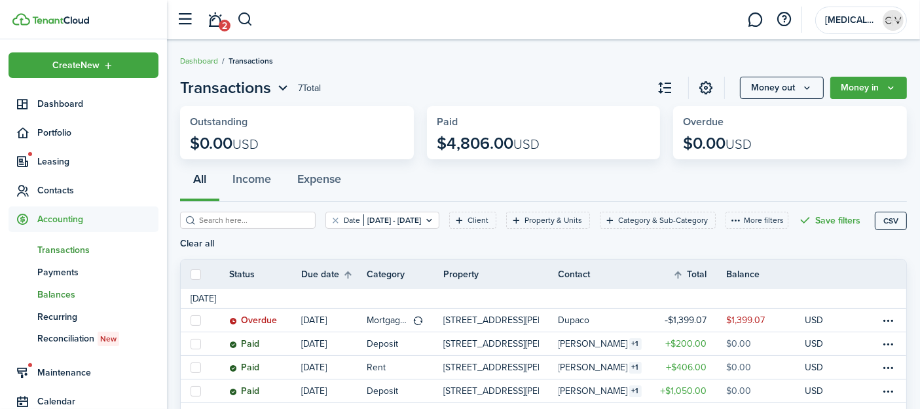
click at [75, 295] on span "Balances" at bounding box center [97, 295] width 121 height 14
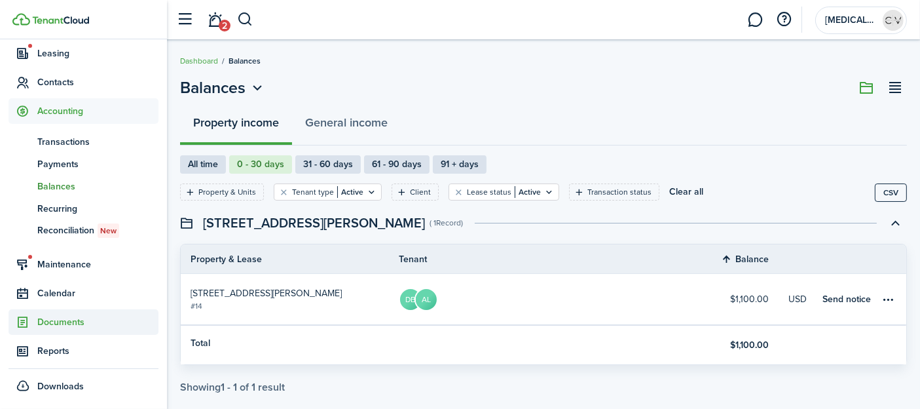
scroll to position [20, 0]
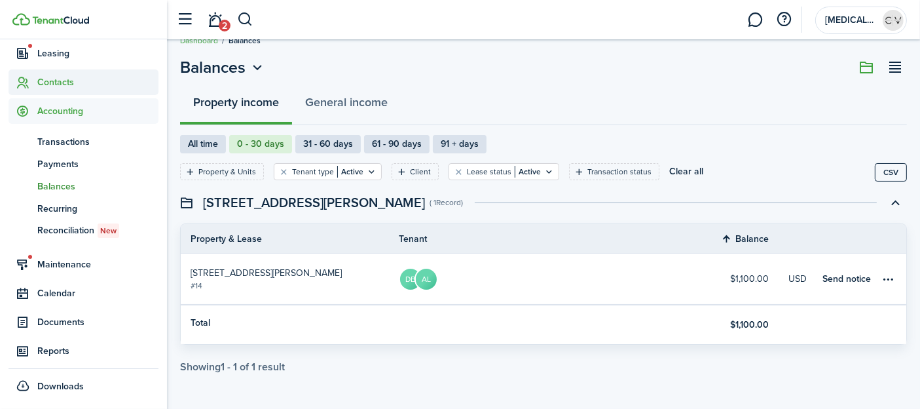
click at [67, 85] on span "Contacts" at bounding box center [97, 82] width 121 height 14
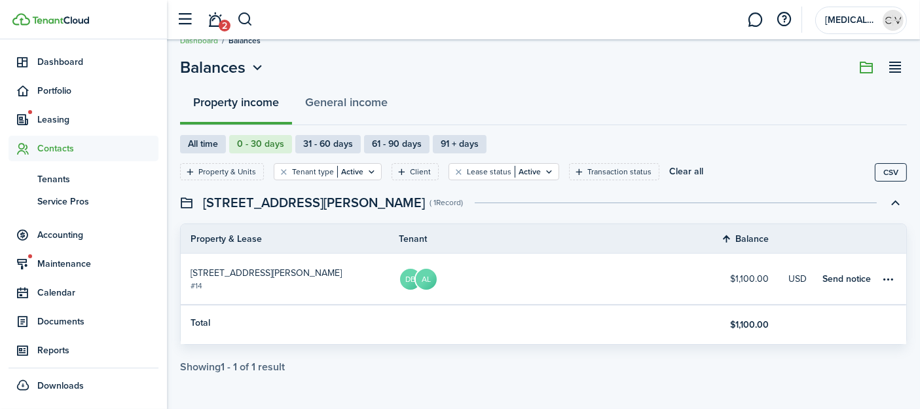
scroll to position [41, 0]
click at [89, 181] on span "Tenants" at bounding box center [97, 180] width 121 height 14
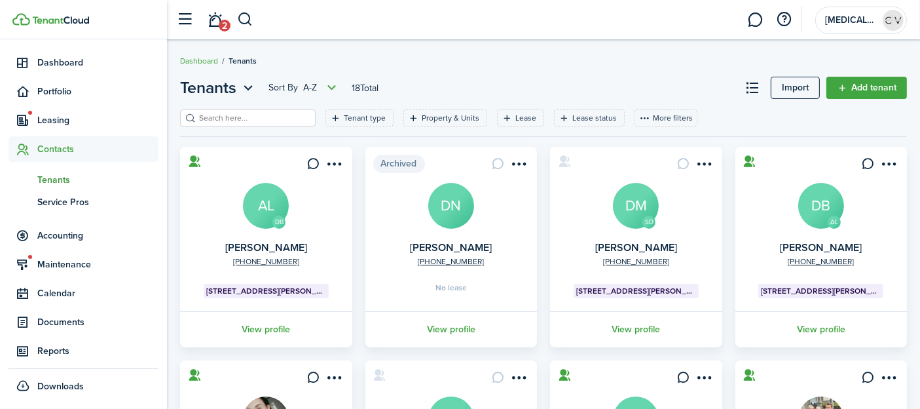
scroll to position [291, 0]
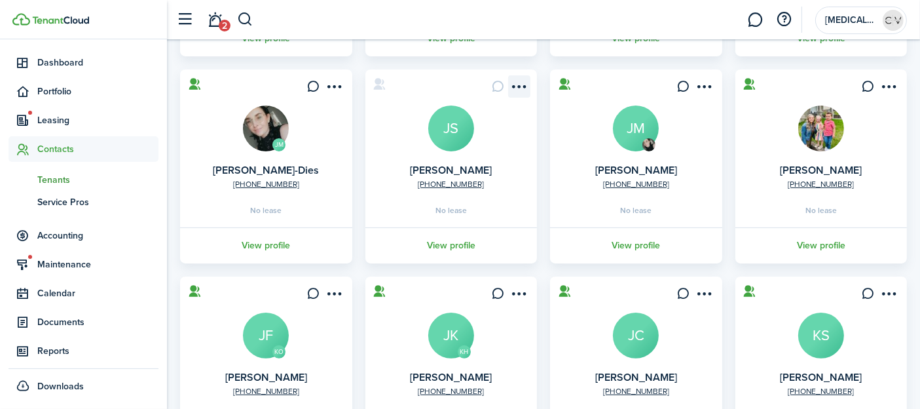
click at [520, 80] on menu-btn-icon "Open menu" at bounding box center [519, 86] width 22 height 22
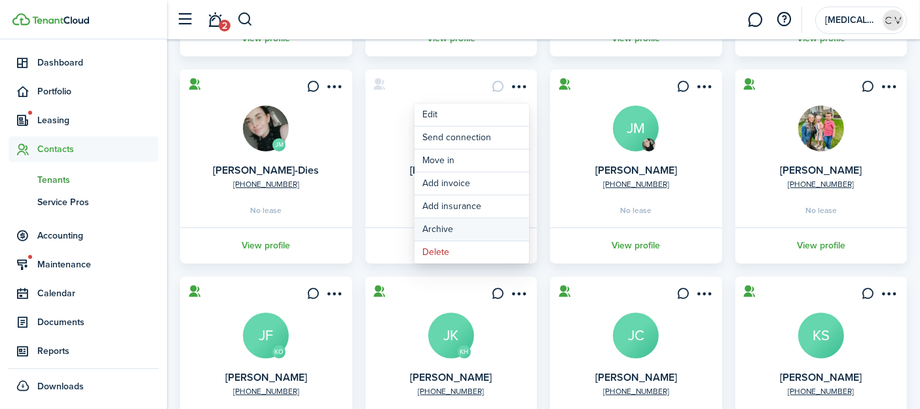
click at [462, 225] on button "Archive" at bounding box center [472, 229] width 115 height 22
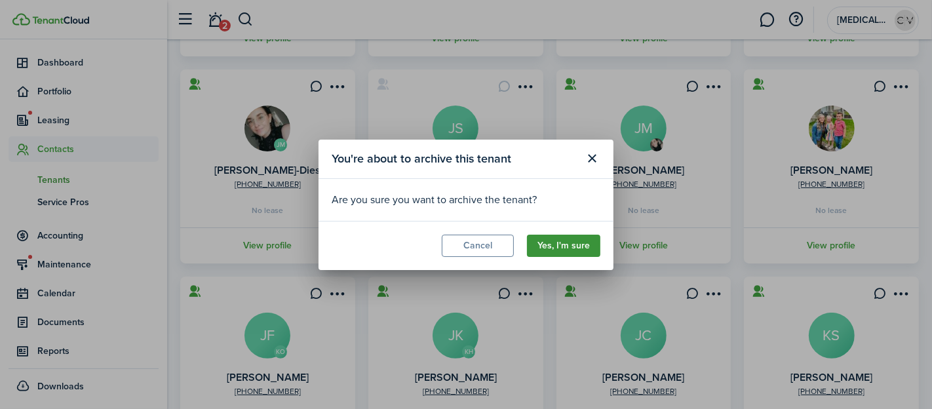
click at [555, 248] on button "Yes, I'm sure" at bounding box center [563, 246] width 73 height 22
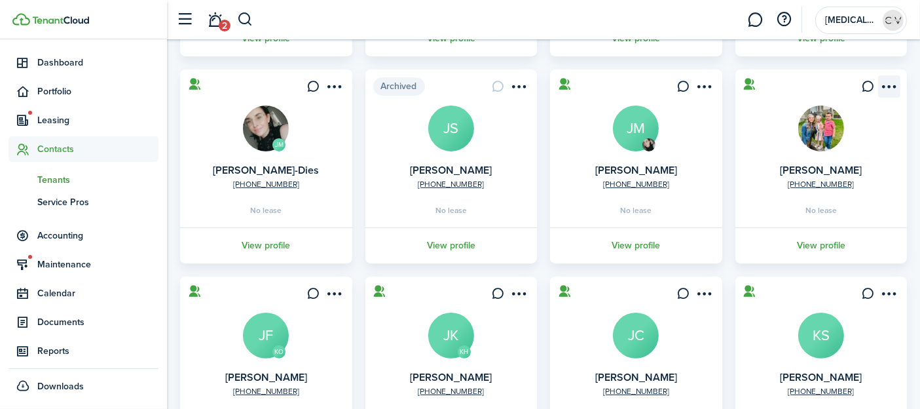
click at [888, 83] on menu-btn-icon "Open menu" at bounding box center [889, 86] width 22 height 22
click at [768, 140] on card "[PHONE_NUMBER] [PERSON_NAME] No lease View profile" at bounding box center [822, 166] width 172 height 194
click at [814, 135] on img at bounding box center [822, 128] width 46 height 46
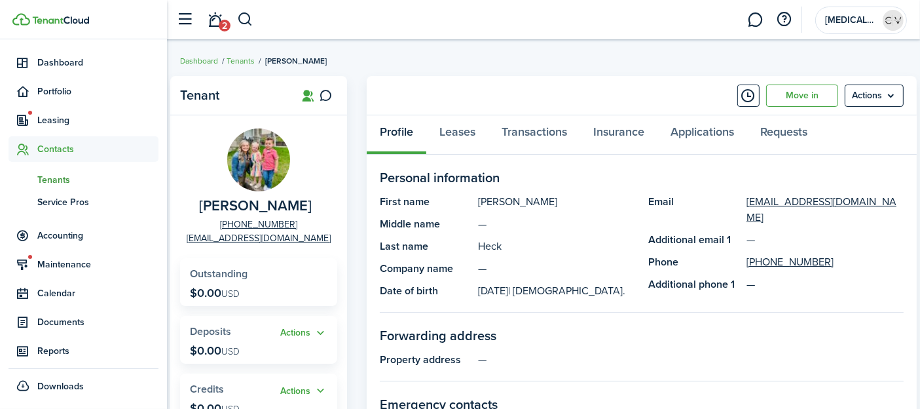
click at [268, 156] on img at bounding box center [258, 159] width 63 height 63
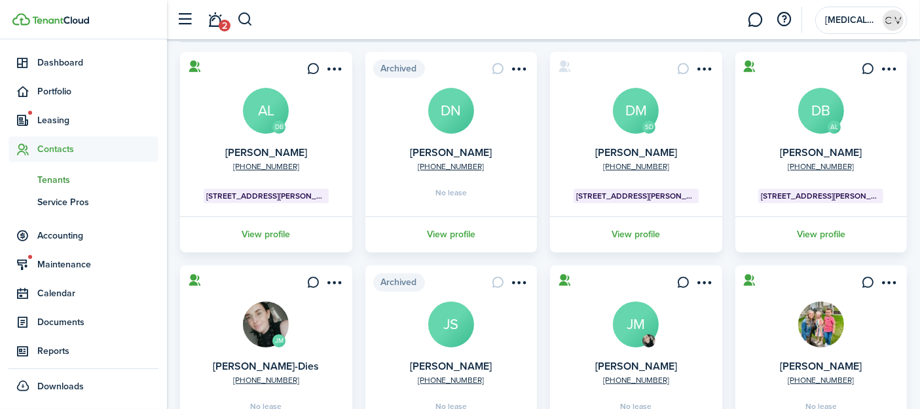
scroll to position [218, 0]
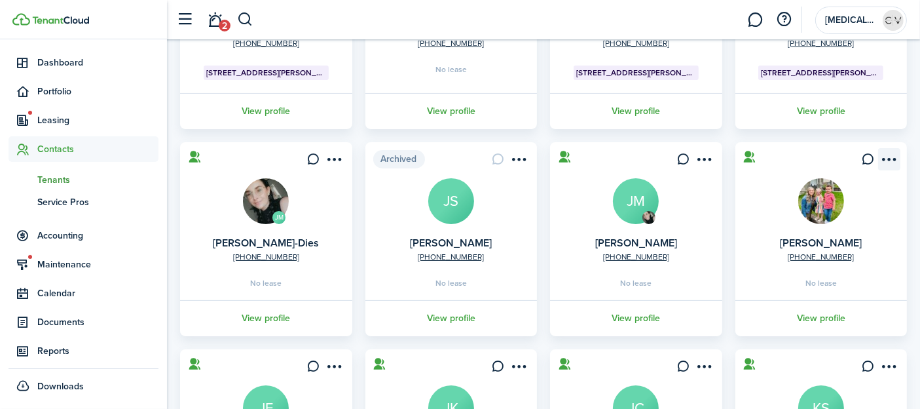
click at [883, 162] on menu-btn-icon "Open menu" at bounding box center [889, 159] width 22 height 22
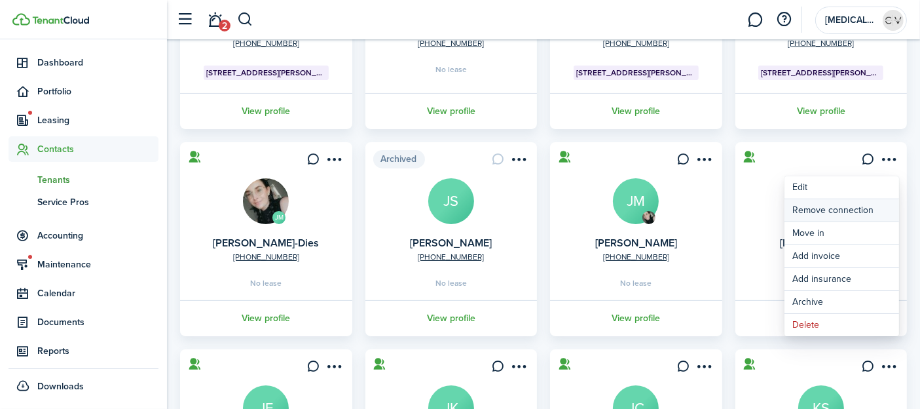
click at [850, 209] on button "Remove connection" at bounding box center [842, 210] width 115 height 22
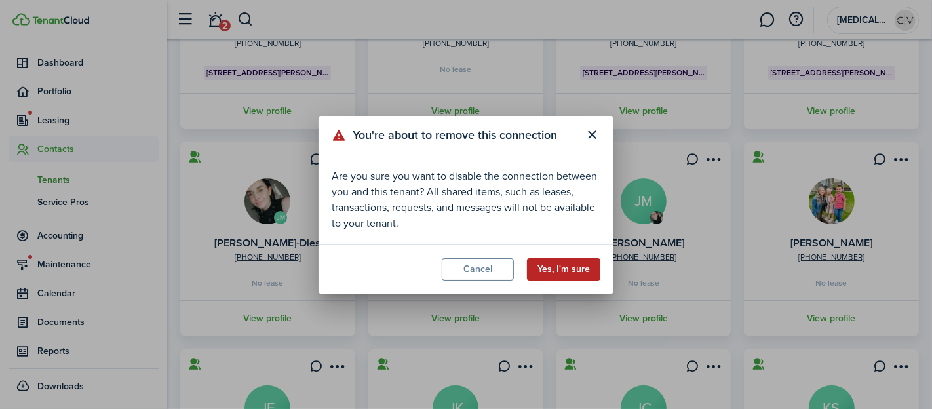
click at [567, 268] on button "Yes, I'm sure" at bounding box center [563, 269] width 73 height 22
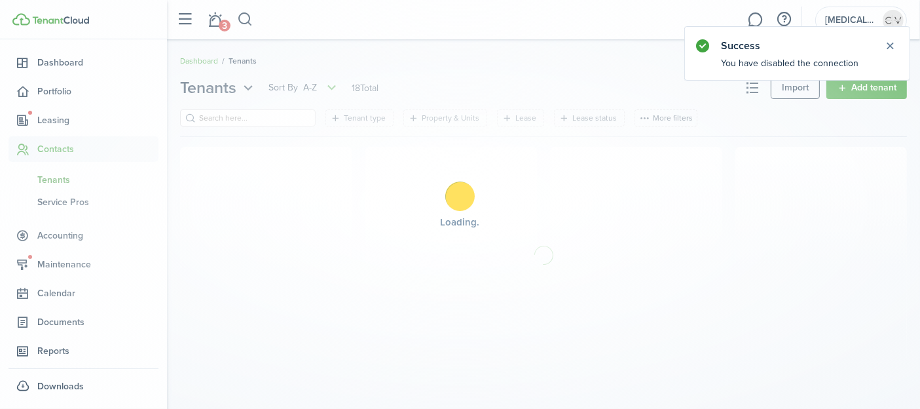
scroll to position [0, 0]
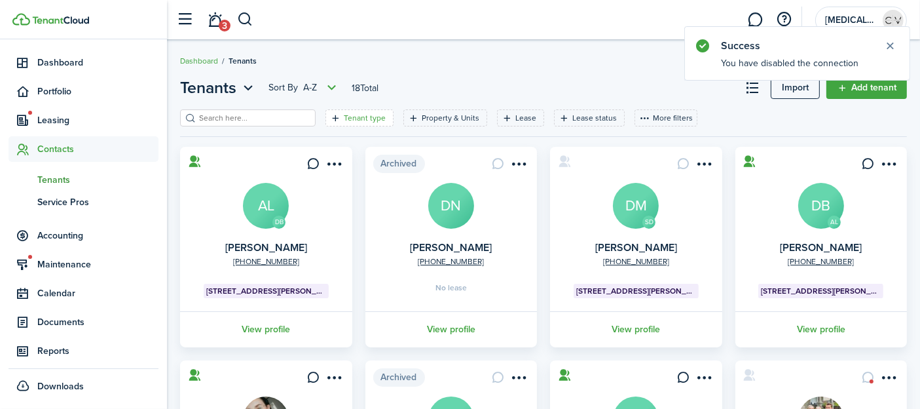
click at [344, 121] on filter-tag-label "Tenant type" at bounding box center [365, 118] width 42 height 12
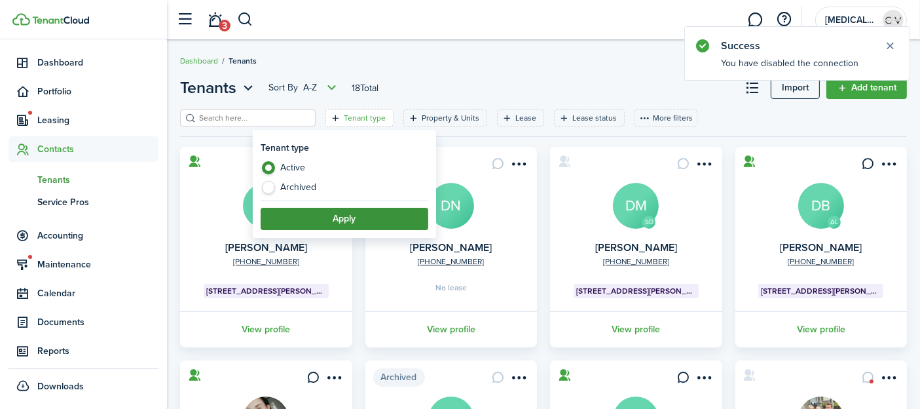
click at [338, 219] on button "Apply" at bounding box center [345, 219] width 168 height 22
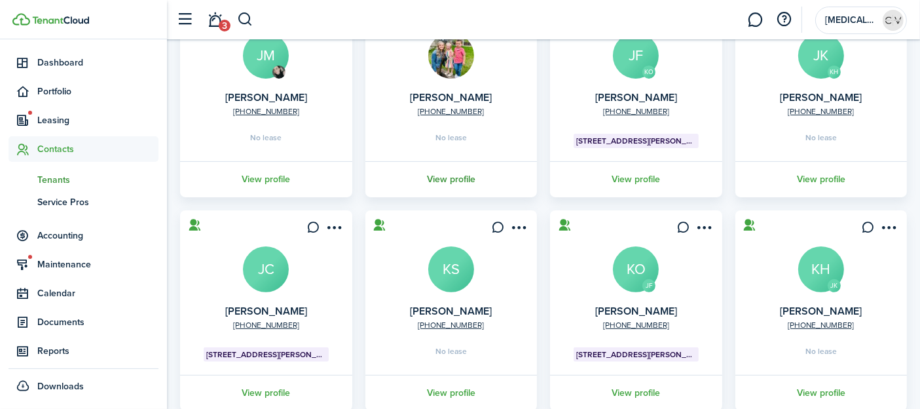
scroll to position [218, 0]
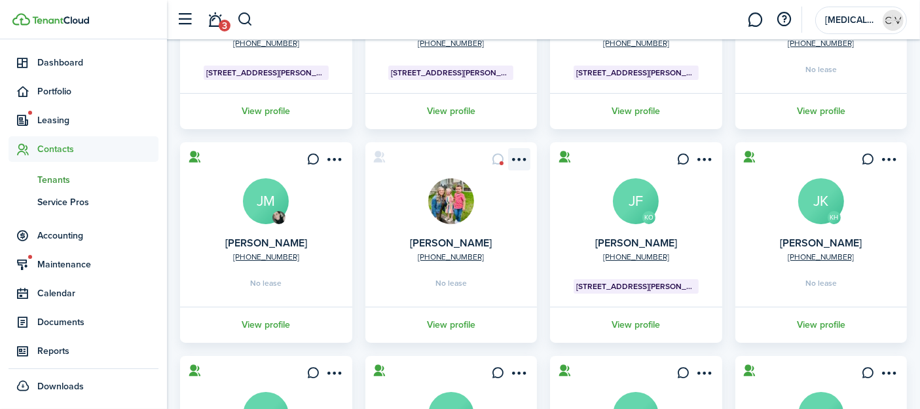
click at [523, 160] on menu-btn-icon "Open menu" at bounding box center [519, 159] width 22 height 22
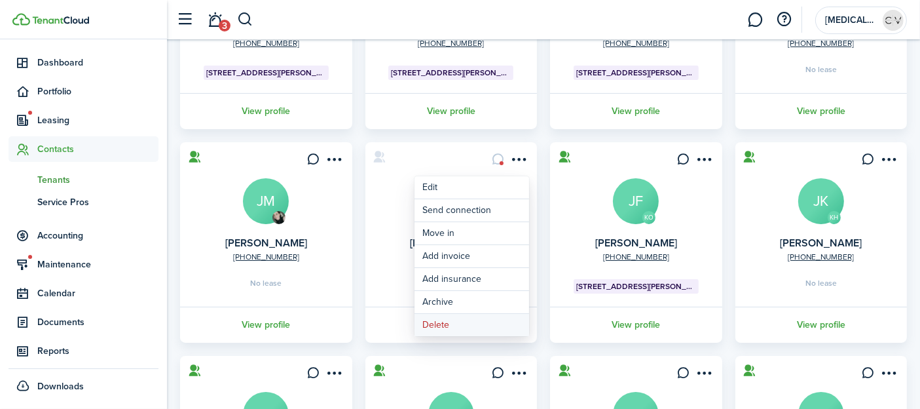
click at [451, 322] on button "Delete" at bounding box center [472, 325] width 115 height 22
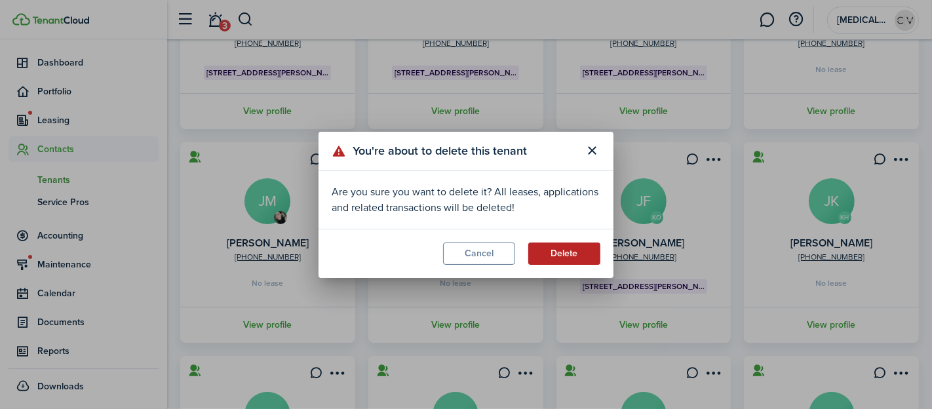
click at [578, 254] on button "Delete" at bounding box center [564, 253] width 72 height 22
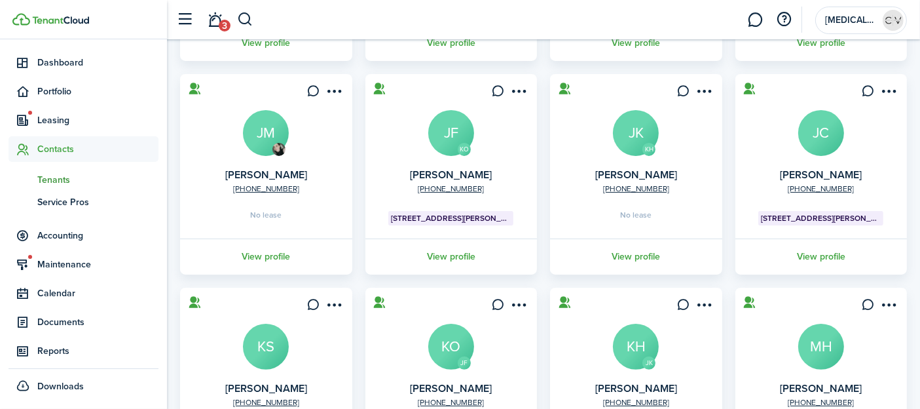
scroll to position [291, 0]
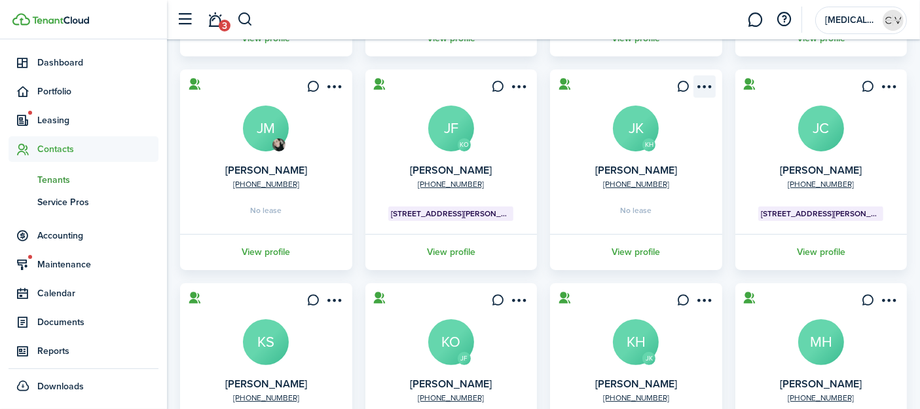
click at [707, 85] on menu-btn-icon "Open menu" at bounding box center [705, 86] width 22 height 22
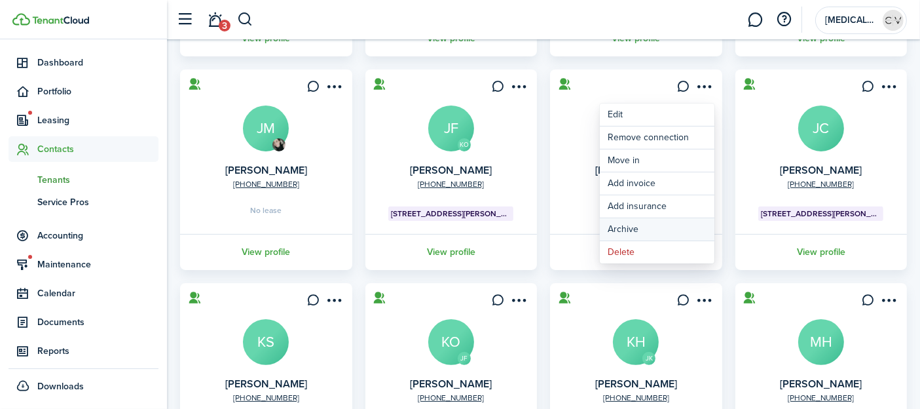
click at [641, 231] on button "Archive" at bounding box center [657, 229] width 115 height 22
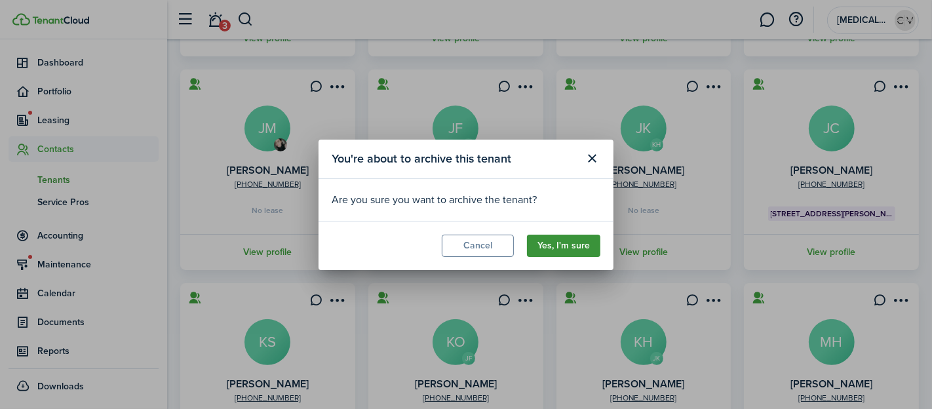
click at [569, 251] on button "Yes, I'm sure" at bounding box center [563, 246] width 73 height 22
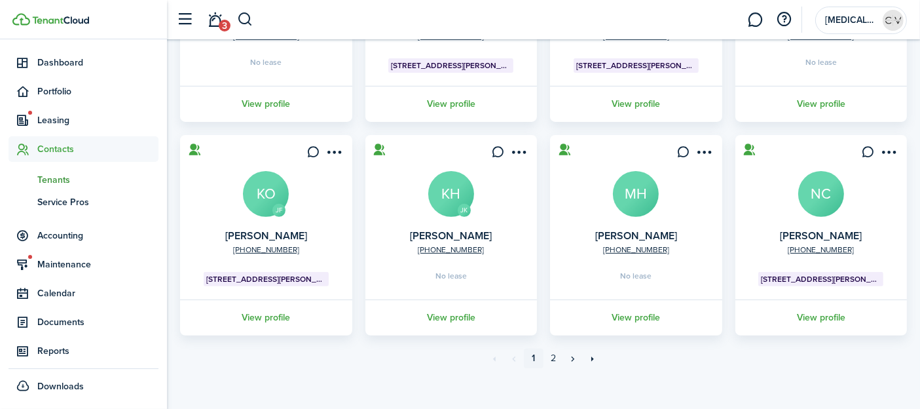
scroll to position [447, 0]
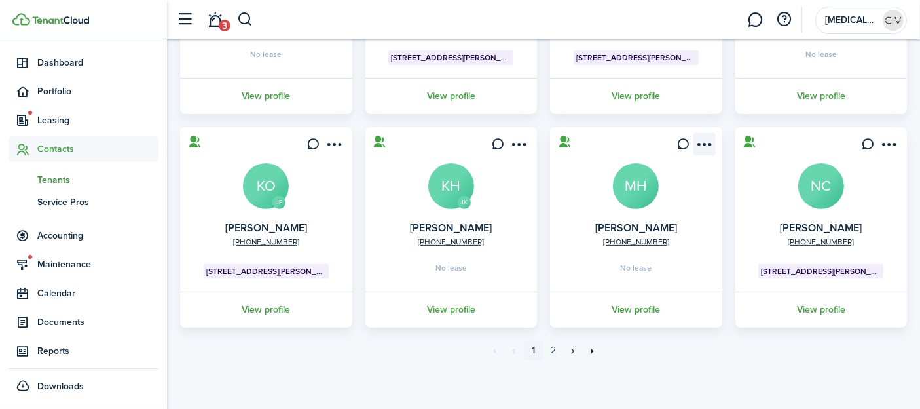
click at [707, 141] on menu-btn-icon "Open menu" at bounding box center [705, 144] width 22 height 22
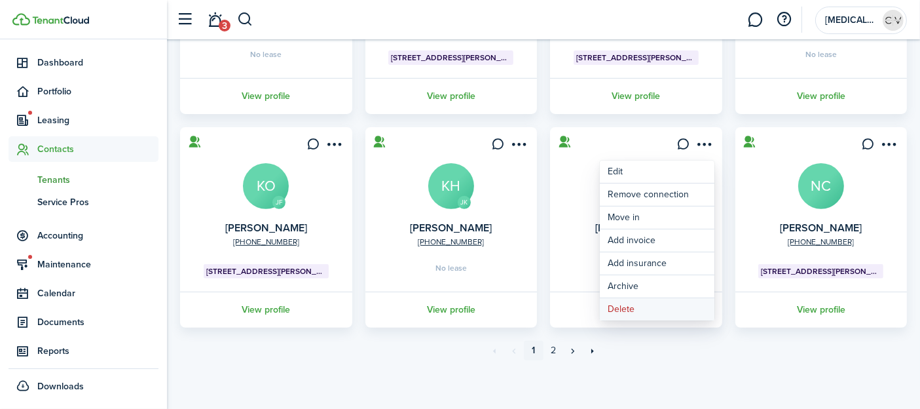
click at [631, 303] on button "Delete" at bounding box center [657, 309] width 115 height 22
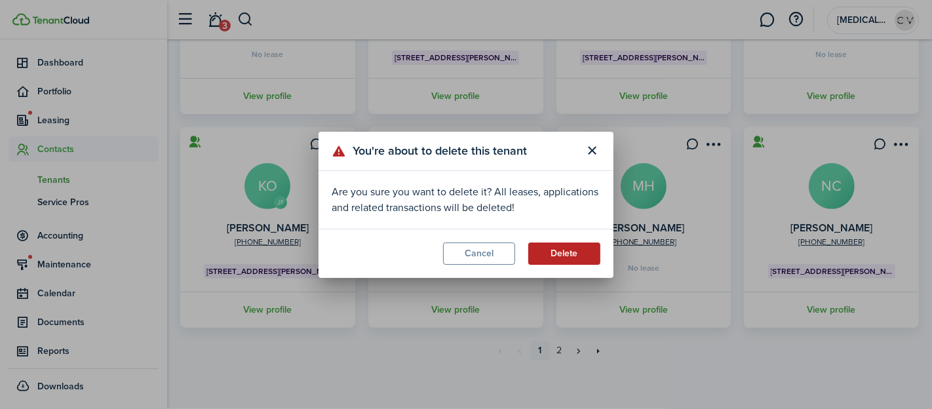
click at [567, 256] on button "Delete" at bounding box center [564, 253] width 72 height 22
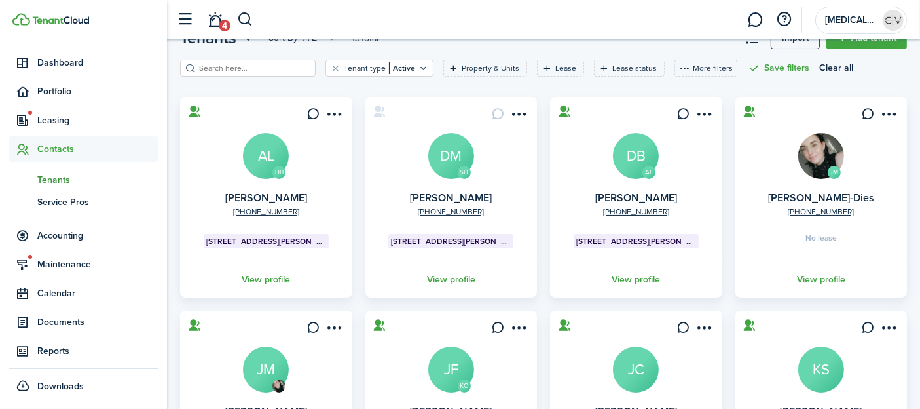
scroll to position [73, 0]
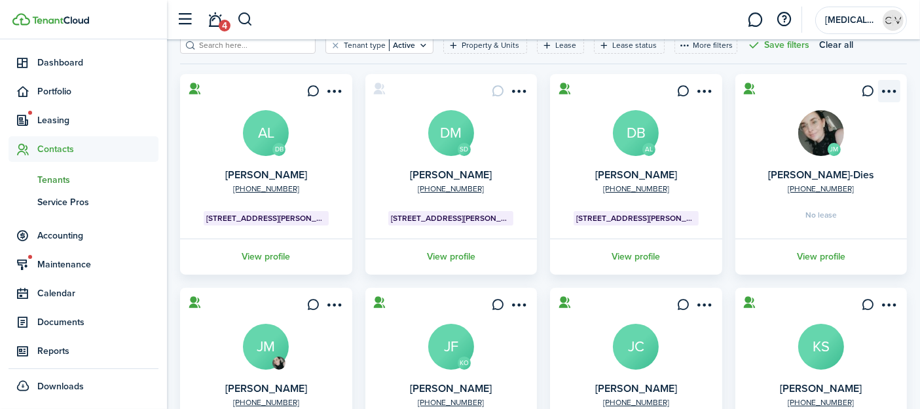
click at [897, 90] on menu-btn-icon "Open menu" at bounding box center [889, 91] width 22 height 22
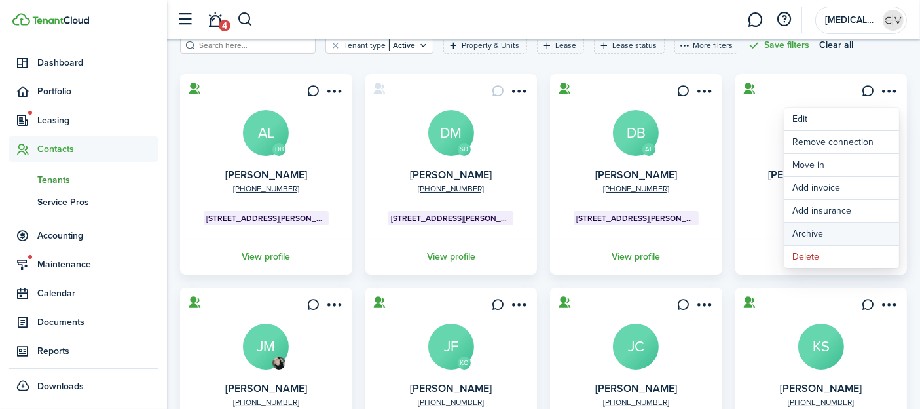
click at [824, 233] on button "Archive" at bounding box center [842, 234] width 115 height 22
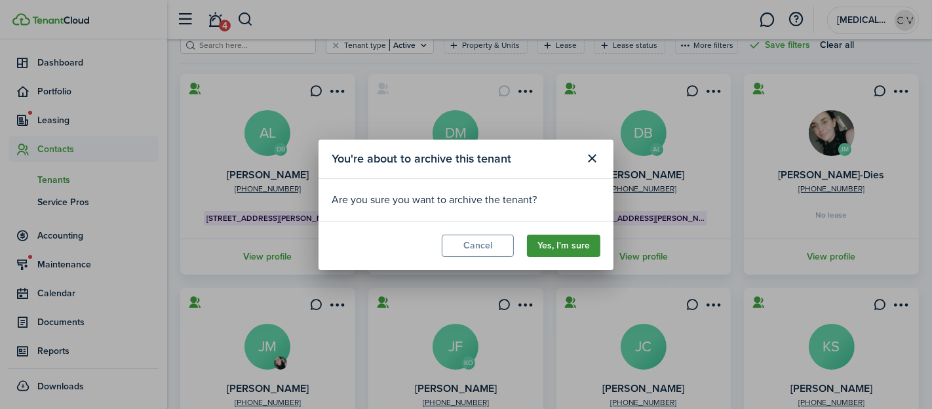
click at [570, 242] on button "Yes, I'm sure" at bounding box center [563, 246] width 73 height 22
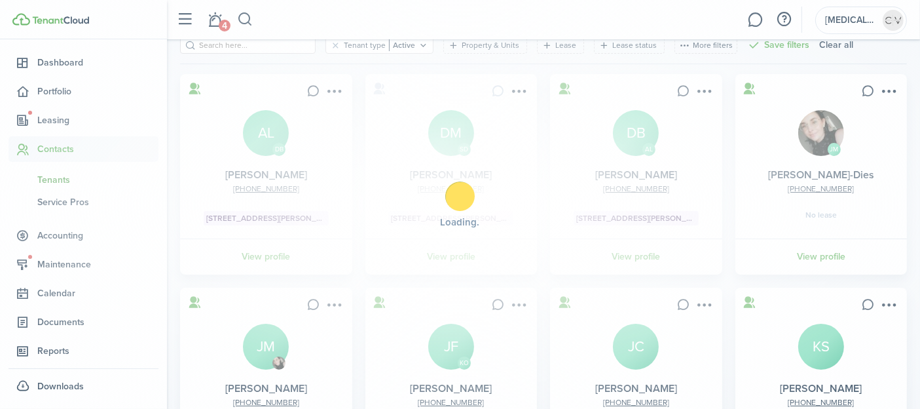
scroll to position [0, 0]
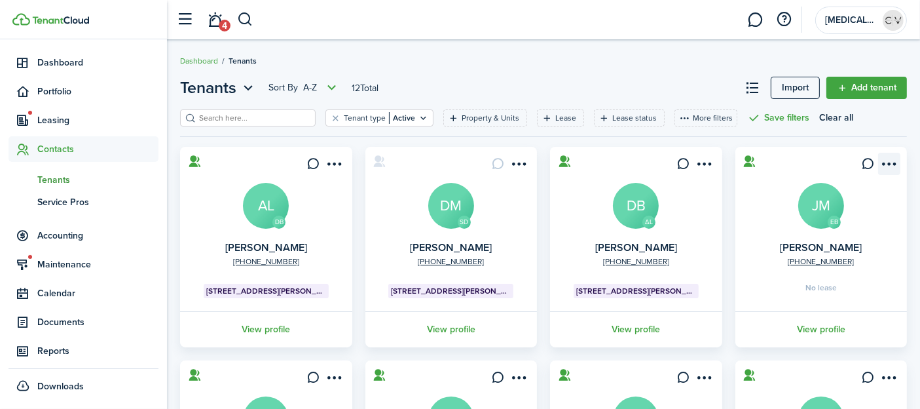
click at [894, 159] on menu-btn-icon "Open menu" at bounding box center [889, 164] width 22 height 22
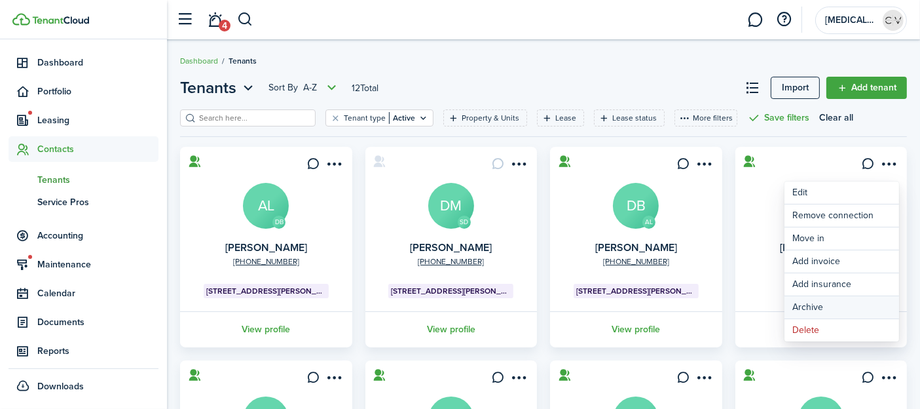
click at [825, 304] on button "Archive" at bounding box center [842, 307] width 115 height 22
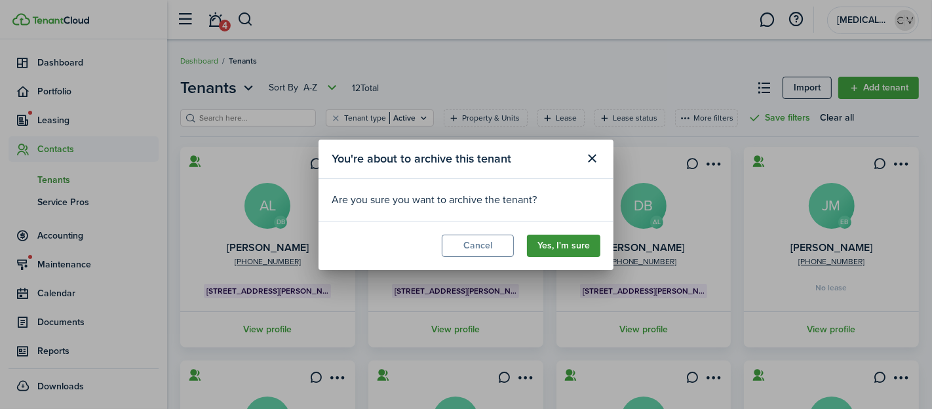
click at [584, 244] on button "Yes, I'm sure" at bounding box center [563, 246] width 73 height 22
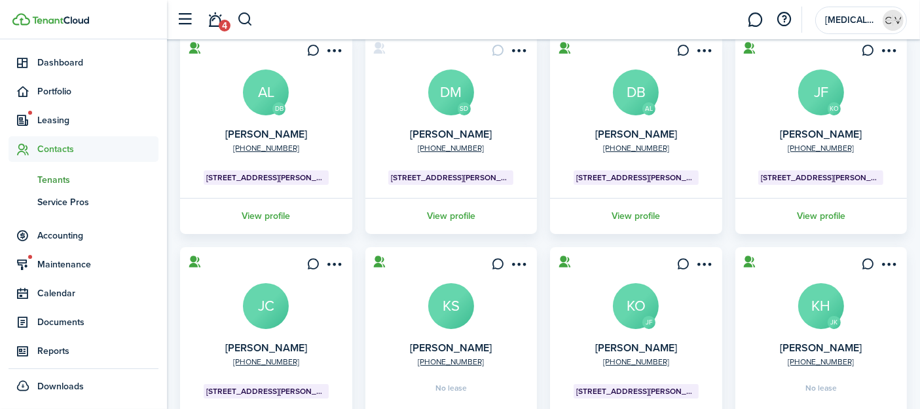
scroll to position [73, 0]
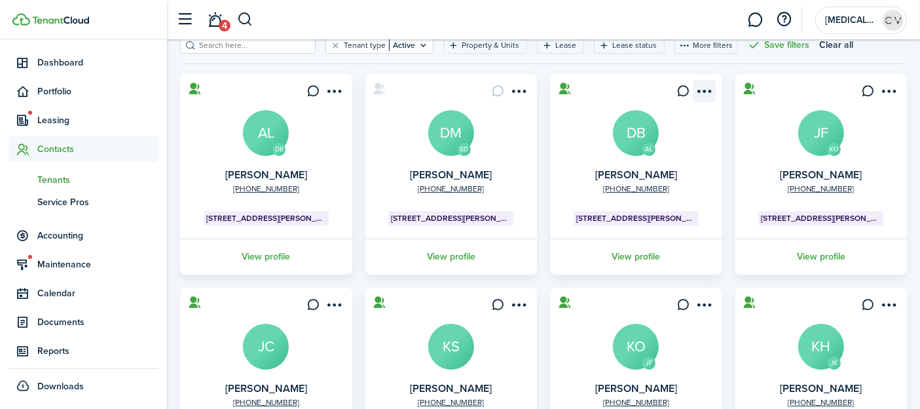
click at [713, 86] on menu-btn-icon "Open menu" at bounding box center [705, 91] width 22 height 22
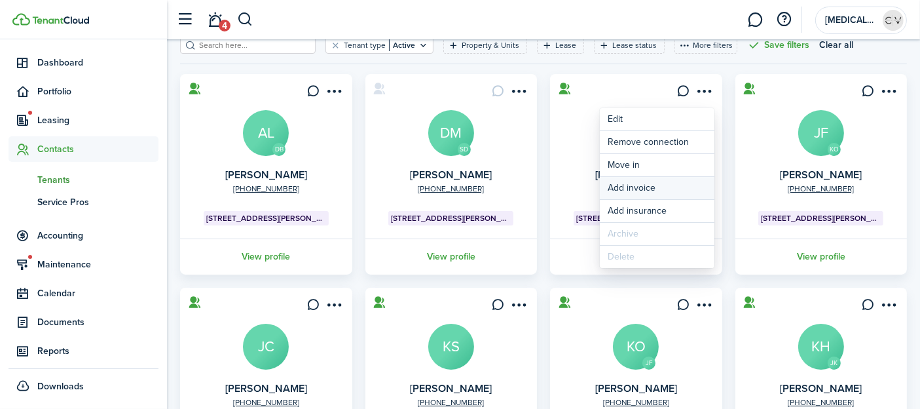
click at [652, 187] on link "Add invoice" at bounding box center [657, 188] width 115 height 22
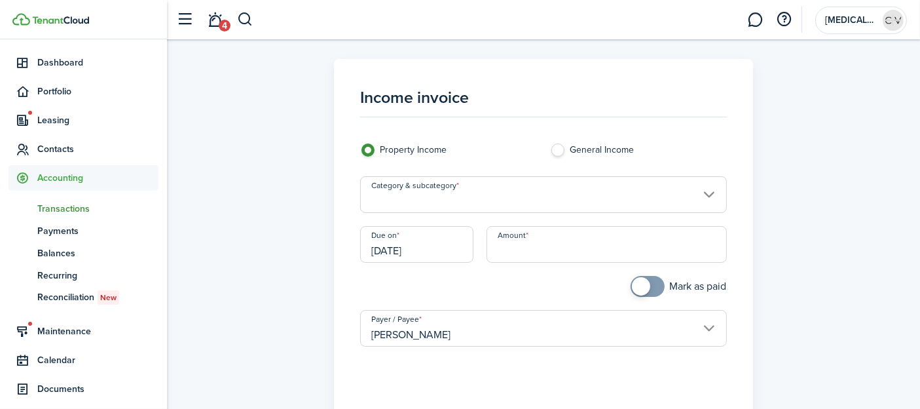
click at [487, 192] on input "Category & subcategory" at bounding box center [543, 194] width 366 height 37
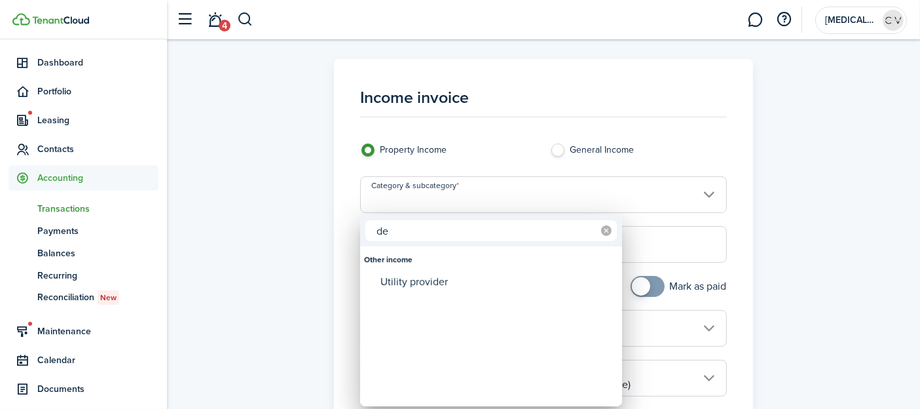
type input "de"
click at [608, 230] on icon at bounding box center [606, 230] width 10 height 10
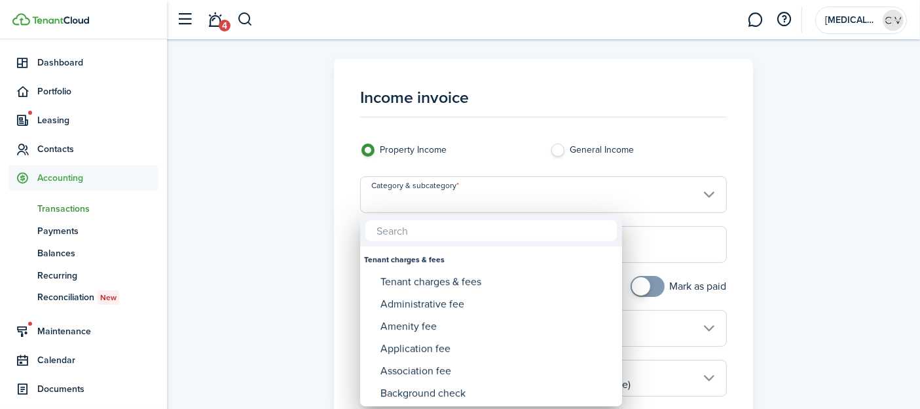
click at [728, 145] on div at bounding box center [460, 204] width 1130 height 618
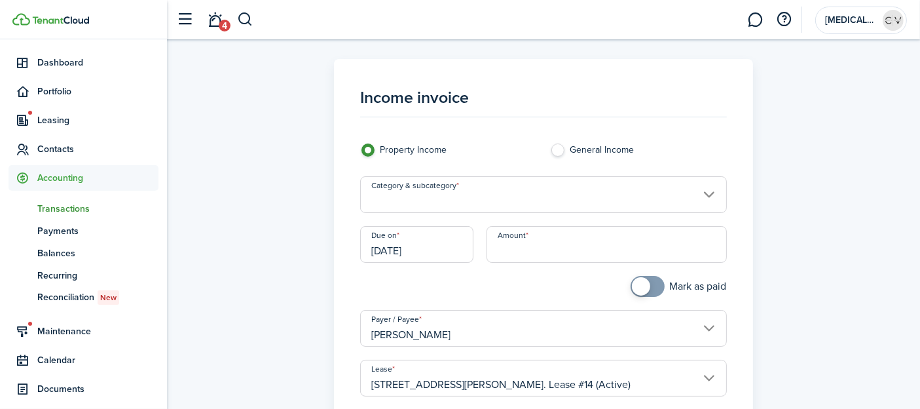
click at [623, 146] on label "General Income" at bounding box center [638, 153] width 177 height 20
radio input "false"
radio input "true"
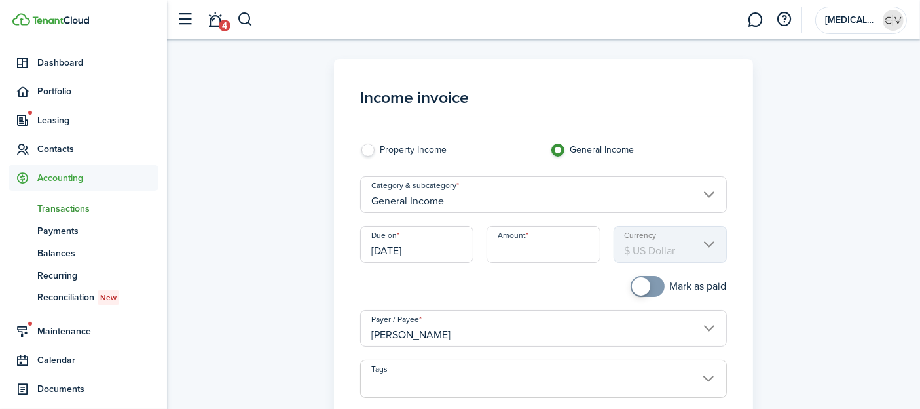
click at [619, 193] on input "General Income" at bounding box center [543, 194] width 366 height 37
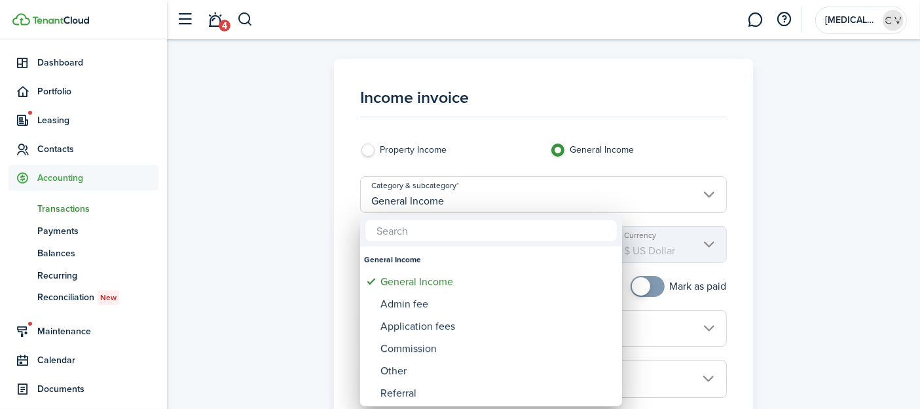
click at [478, 160] on div at bounding box center [460, 204] width 1130 height 618
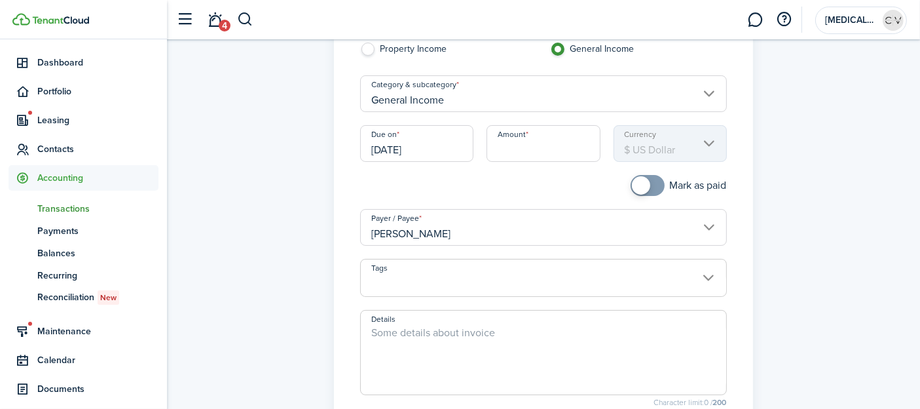
scroll to position [301, 0]
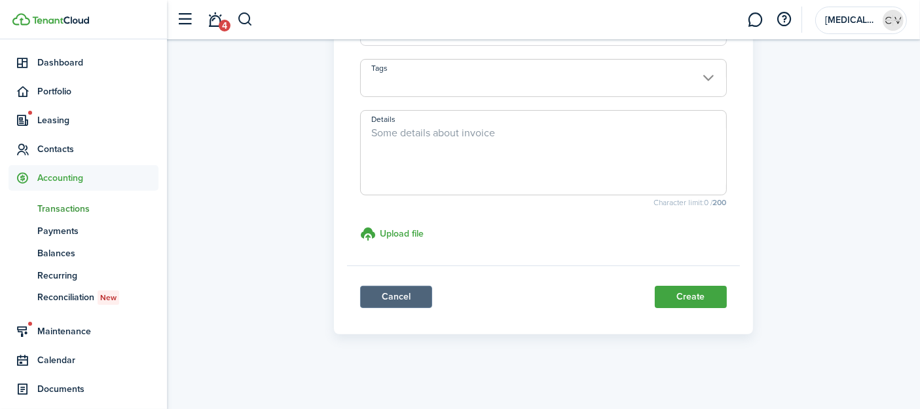
click at [391, 296] on link "Cancel" at bounding box center [396, 297] width 72 height 22
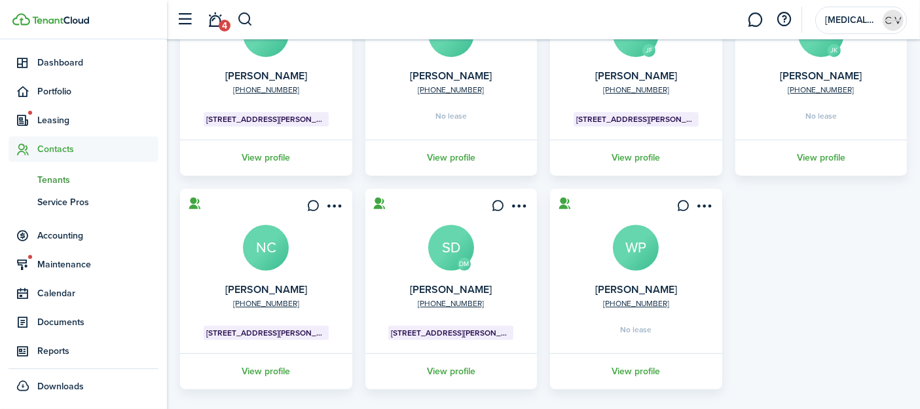
scroll to position [402, 0]
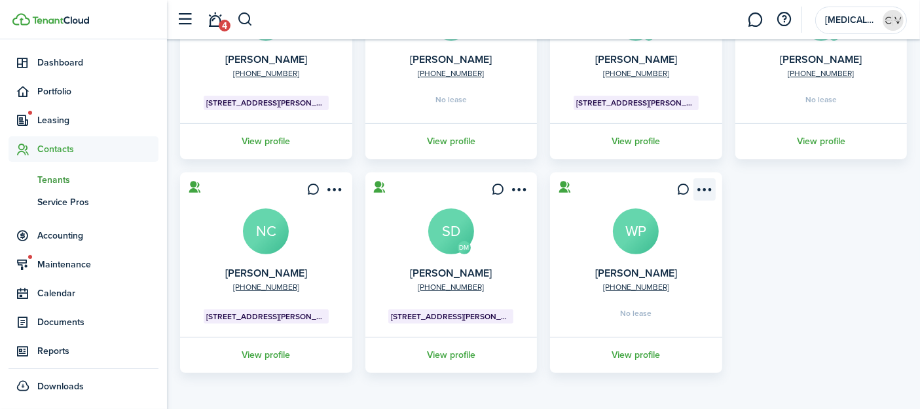
click at [707, 188] on menu-btn-icon "Open menu" at bounding box center [705, 189] width 22 height 22
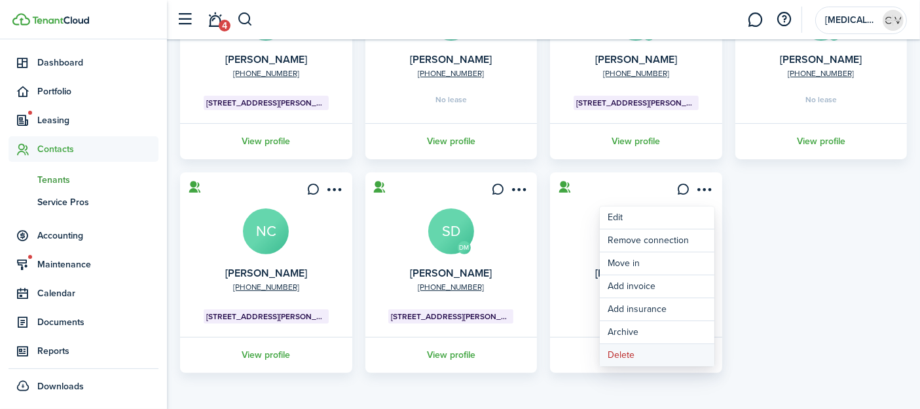
click at [628, 352] on button "Delete" at bounding box center [657, 355] width 115 height 22
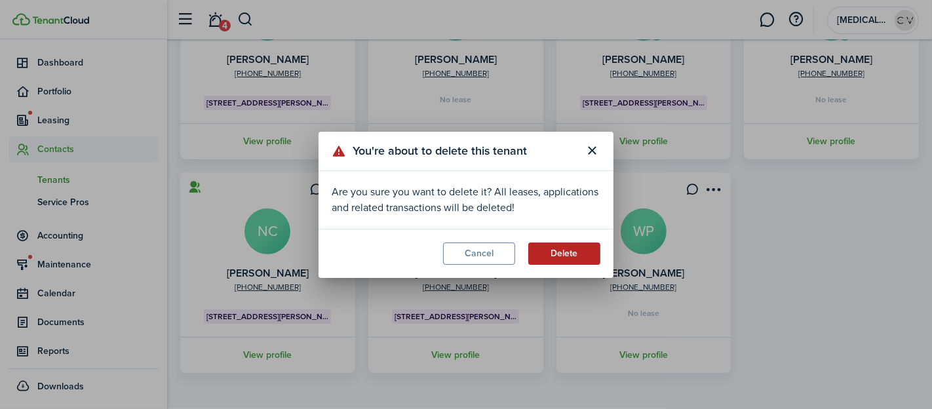
click at [562, 252] on button "Delete" at bounding box center [564, 253] width 72 height 22
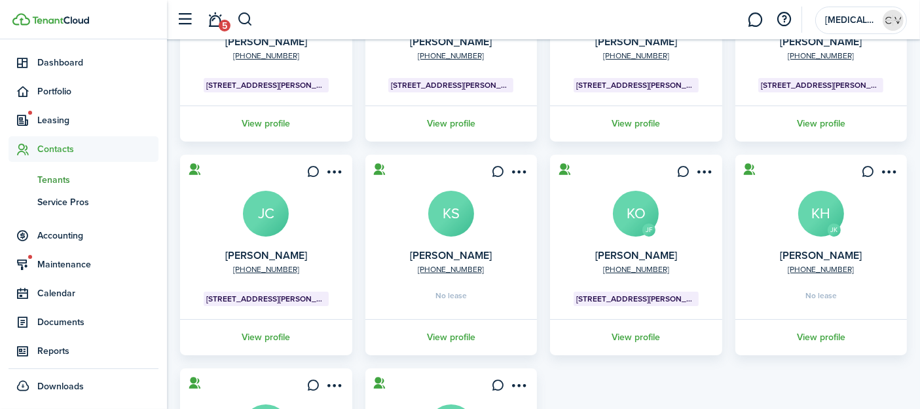
scroll to position [291, 0]
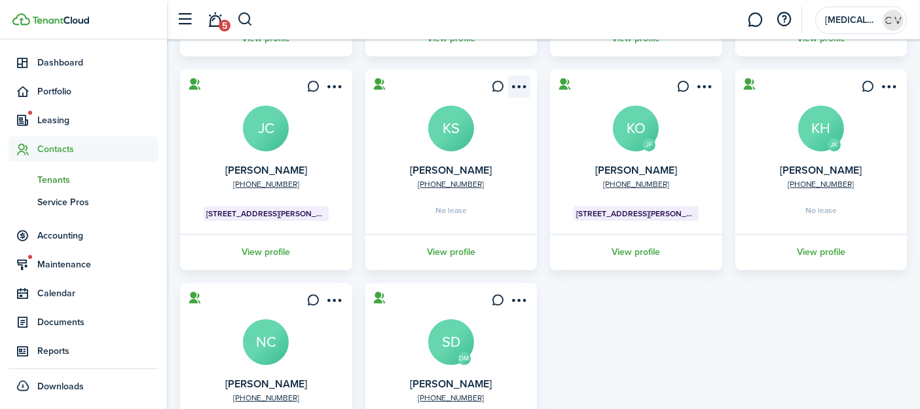
click at [523, 86] on menu-btn-icon "Open menu" at bounding box center [519, 86] width 22 height 22
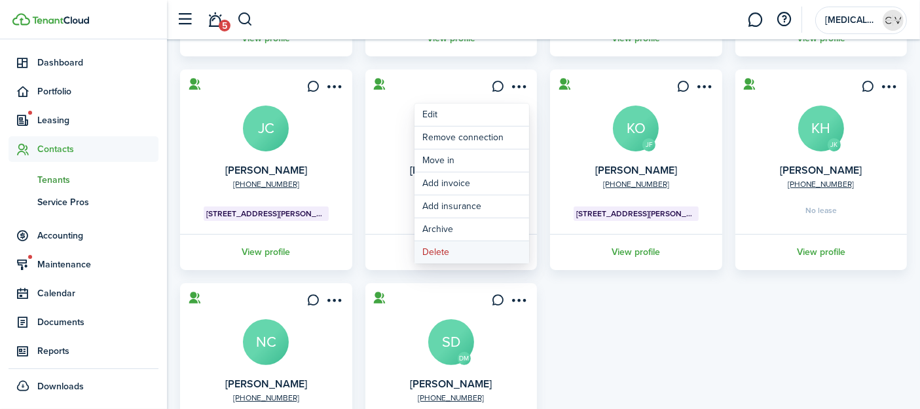
click at [459, 247] on button "Delete" at bounding box center [472, 252] width 115 height 22
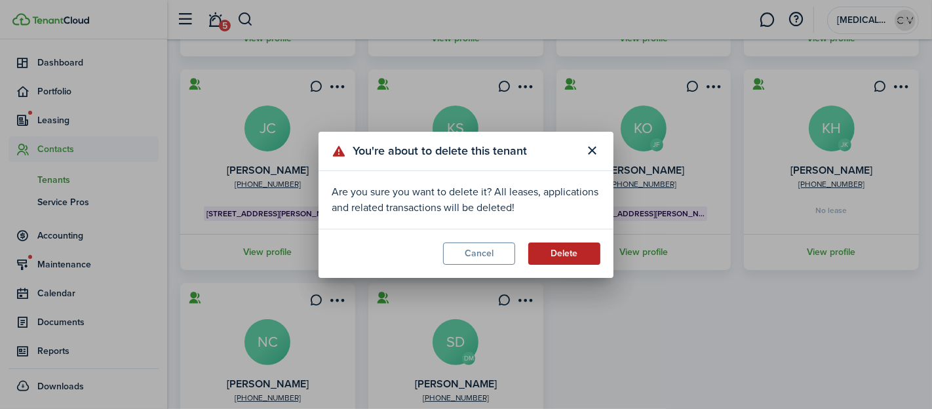
click at [552, 246] on button "Delete" at bounding box center [564, 253] width 72 height 22
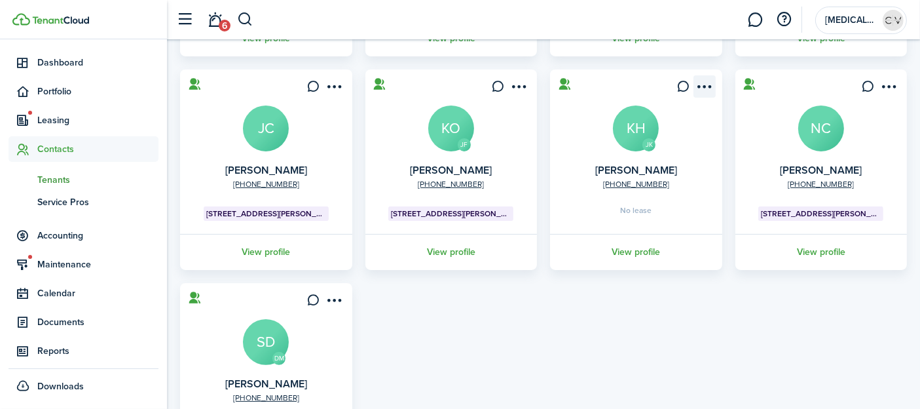
click at [711, 87] on menu-btn-icon "Open menu" at bounding box center [705, 86] width 22 height 22
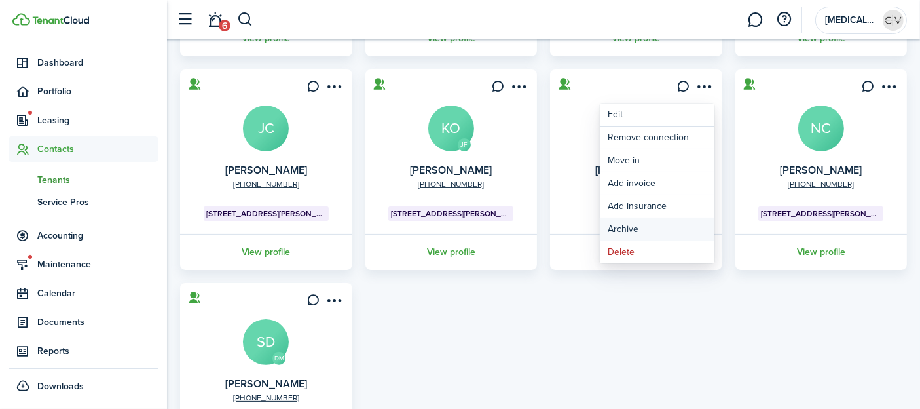
click at [640, 227] on button "Archive" at bounding box center [657, 229] width 115 height 22
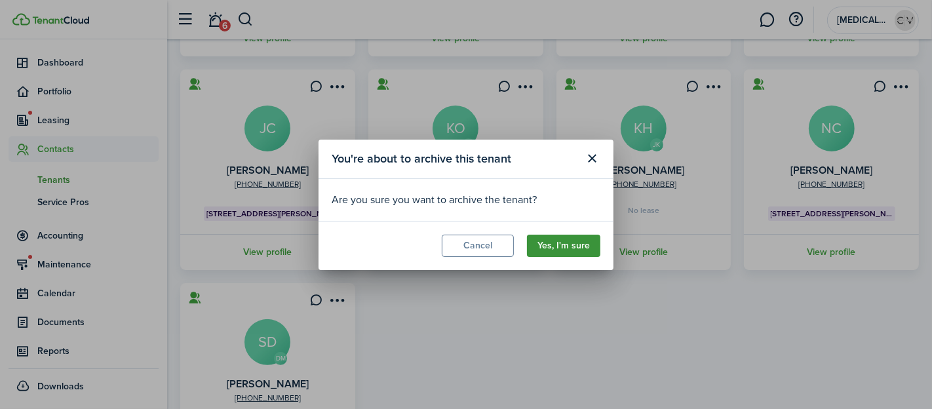
click at [580, 244] on button "Yes, I'm sure" at bounding box center [563, 246] width 73 height 22
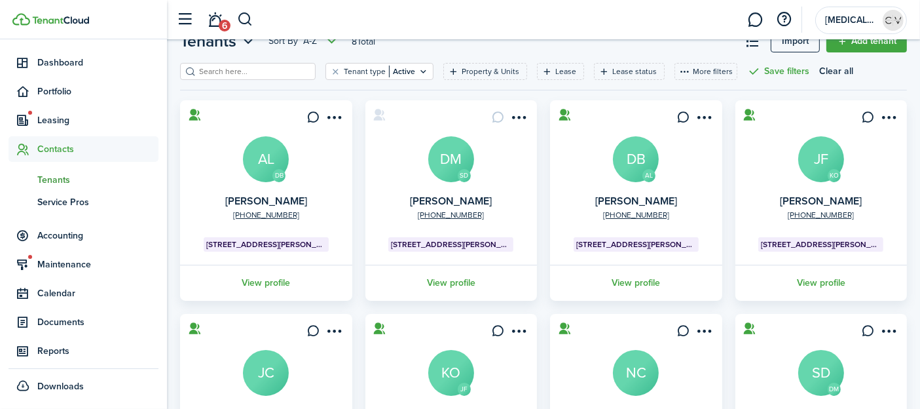
scroll to position [43, 0]
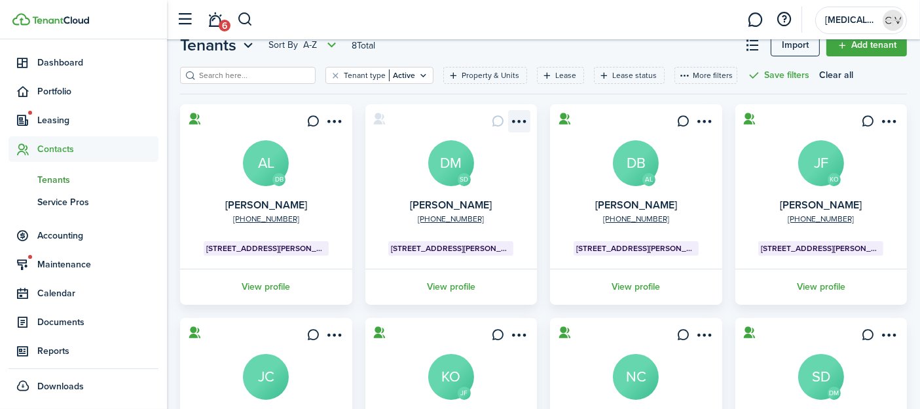
click at [527, 117] on menu-btn-icon "Open menu" at bounding box center [519, 121] width 22 height 22
click at [544, 117] on tenant-list-card "AL [PHONE_NUMBER] [PERSON_NAME] DB [STREET_ADDRESS][PERSON_NAME] View profile" at bounding box center [636, 204] width 185 height 200
click at [274, 248] on span "[STREET_ADDRESS][PERSON_NAME]" at bounding box center [266, 248] width 120 height 12
click at [338, 182] on card "DB [PHONE_NUMBER] [PERSON_NAME] AL [STREET_ADDRESS][PERSON_NAME] View profile" at bounding box center [266, 204] width 172 height 200
click at [279, 281] on link "View profile" at bounding box center [266, 287] width 176 height 36
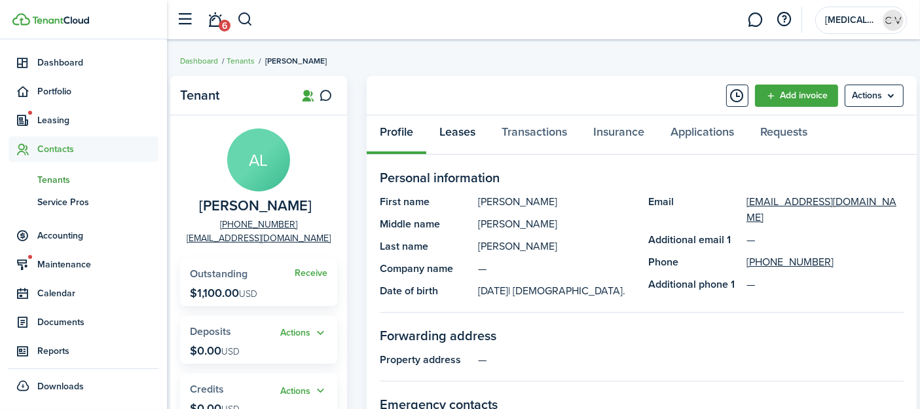
click at [457, 130] on link "Leases" at bounding box center [457, 134] width 62 height 39
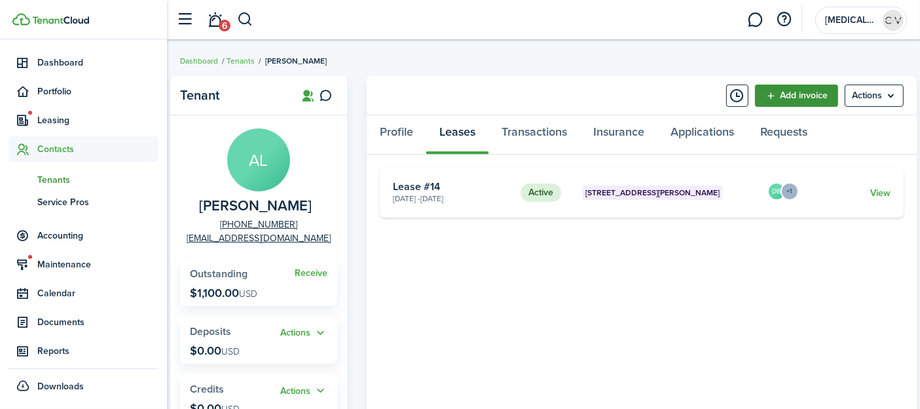
click at [794, 93] on link "Add invoice" at bounding box center [796, 96] width 83 height 22
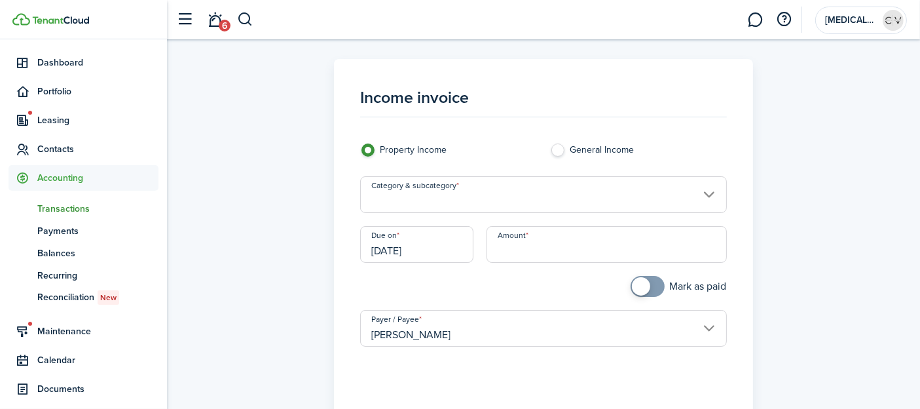
click at [574, 194] on input "Category & subcategory" at bounding box center [543, 194] width 366 height 37
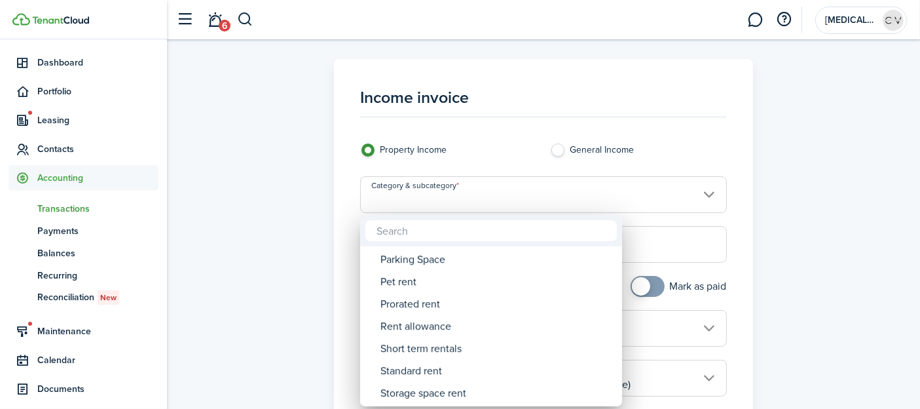
click at [759, 242] on div at bounding box center [460, 204] width 1130 height 618
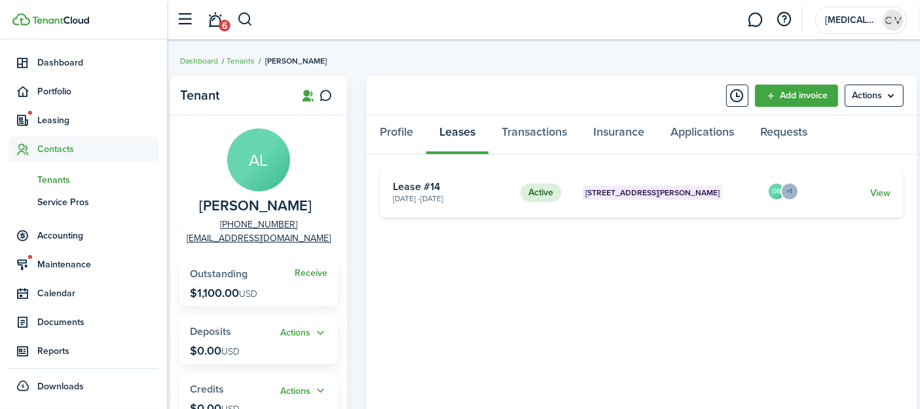
click at [455, 189] on card-title "Lease #14" at bounding box center [452, 187] width 118 height 12
click at [877, 189] on link "View" at bounding box center [881, 193] width 20 height 14
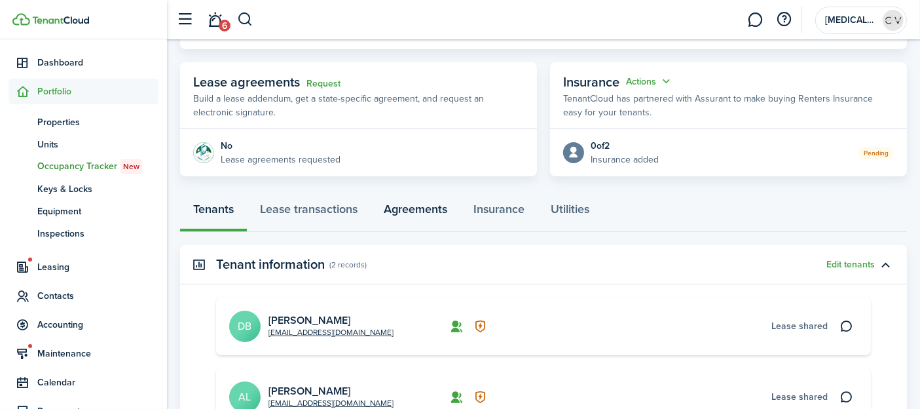
scroll to position [291, 0]
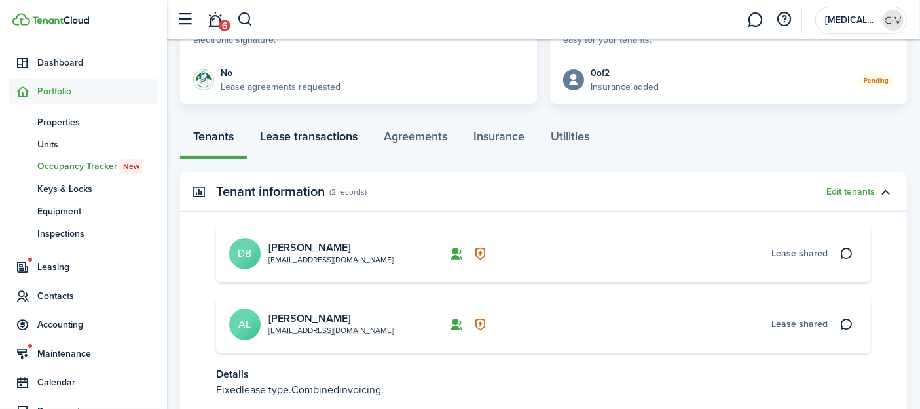
click at [324, 132] on link "Lease transactions" at bounding box center [309, 139] width 124 height 39
